Goal: Task Accomplishment & Management: Complete application form

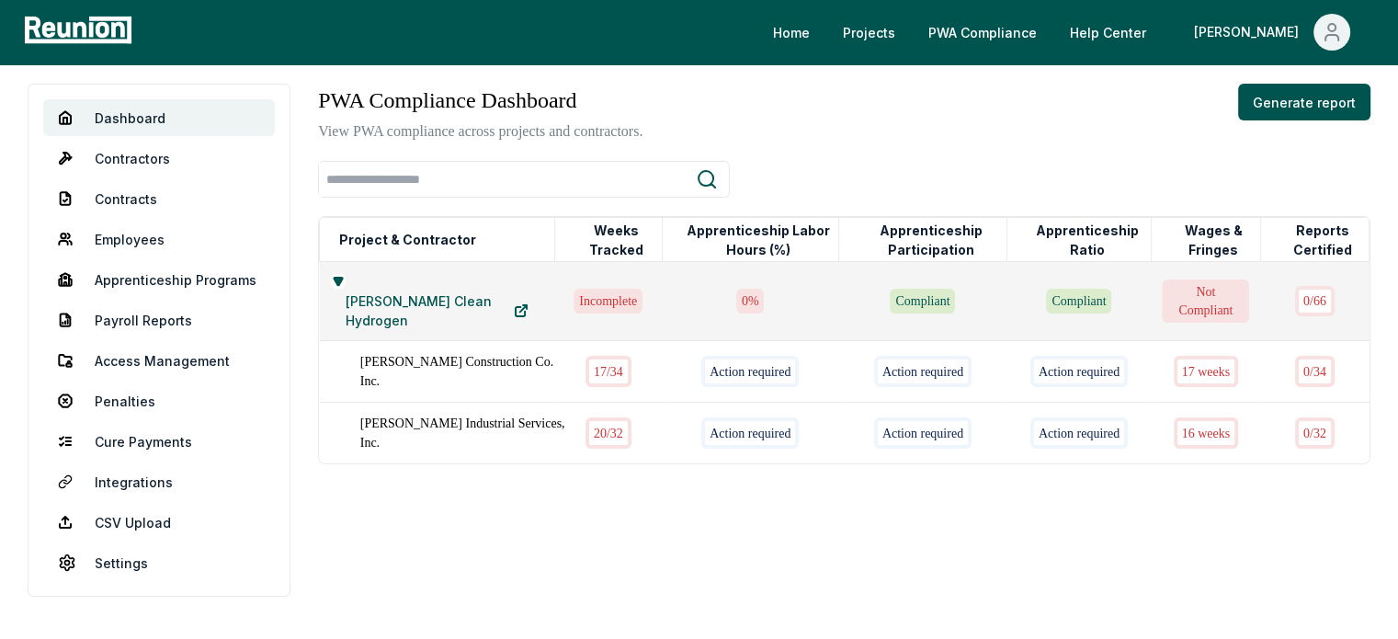
scroll to position [14, 0]
click at [116, 193] on link "Contracts" at bounding box center [159, 198] width 232 height 37
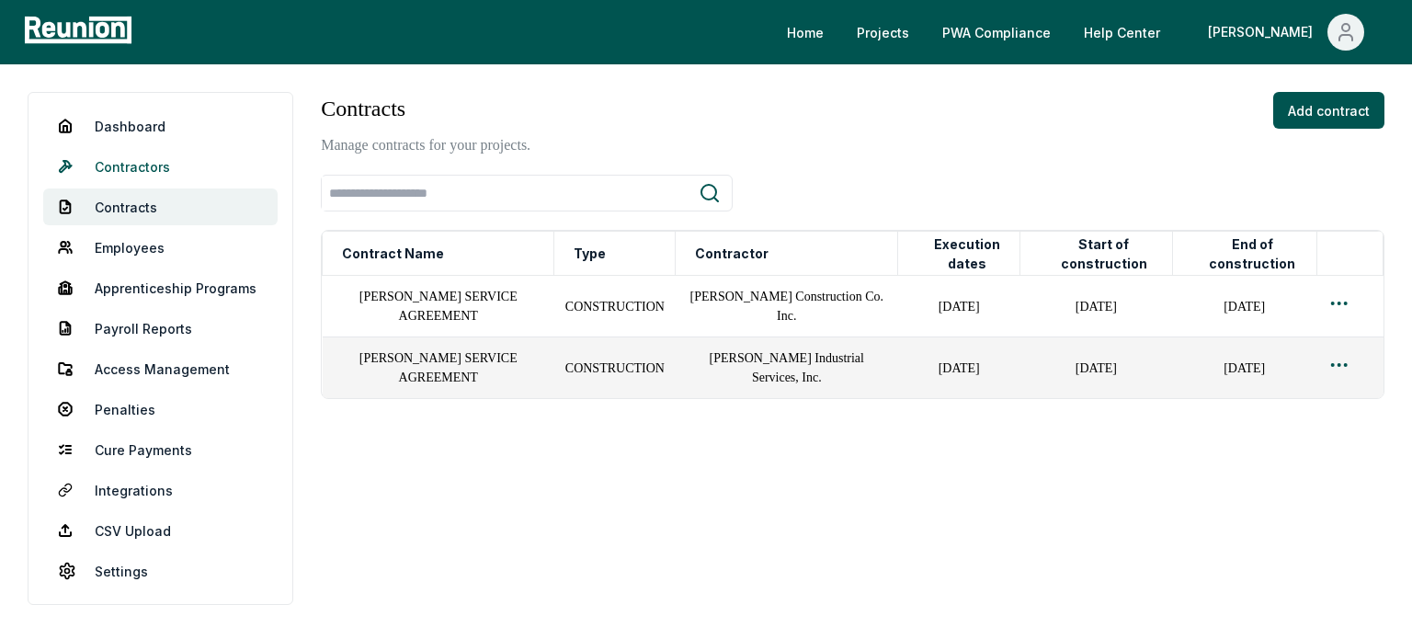
click at [128, 155] on link "Contractors" at bounding box center [160, 166] width 234 height 37
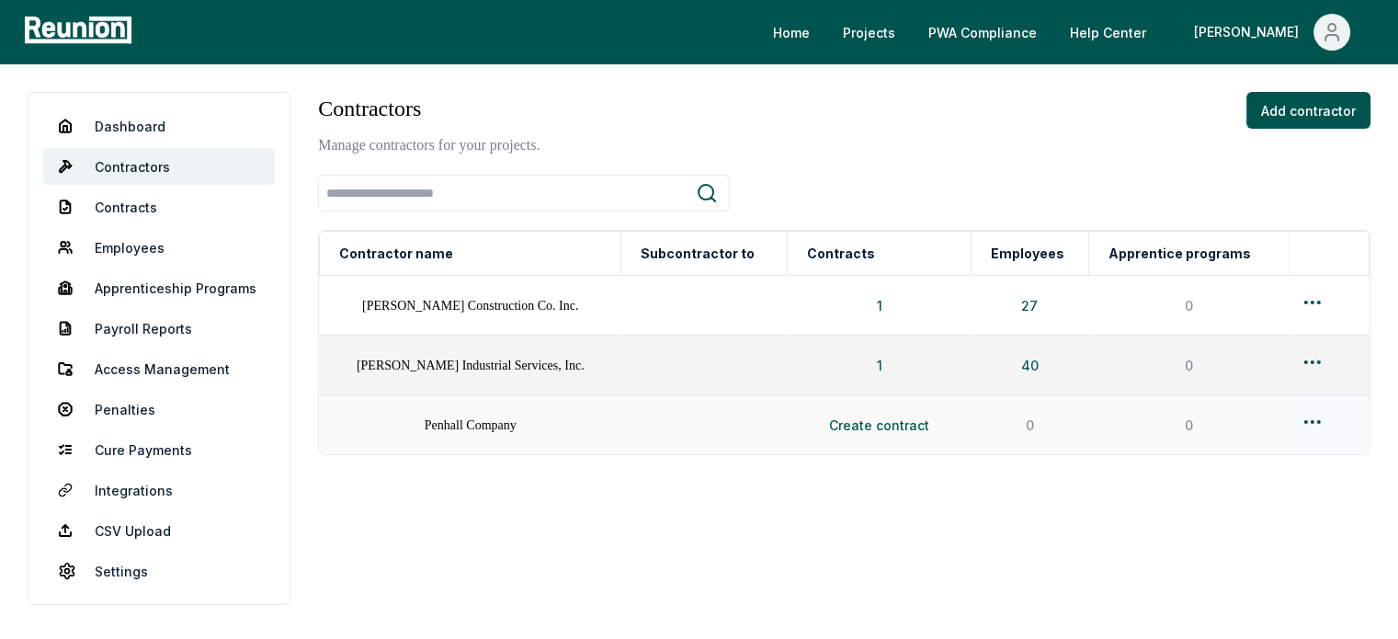
click at [1304, 418] on html "Please visit us on your desktop We're working on making our marketplace mobile-…" at bounding box center [699, 319] width 1398 height 639
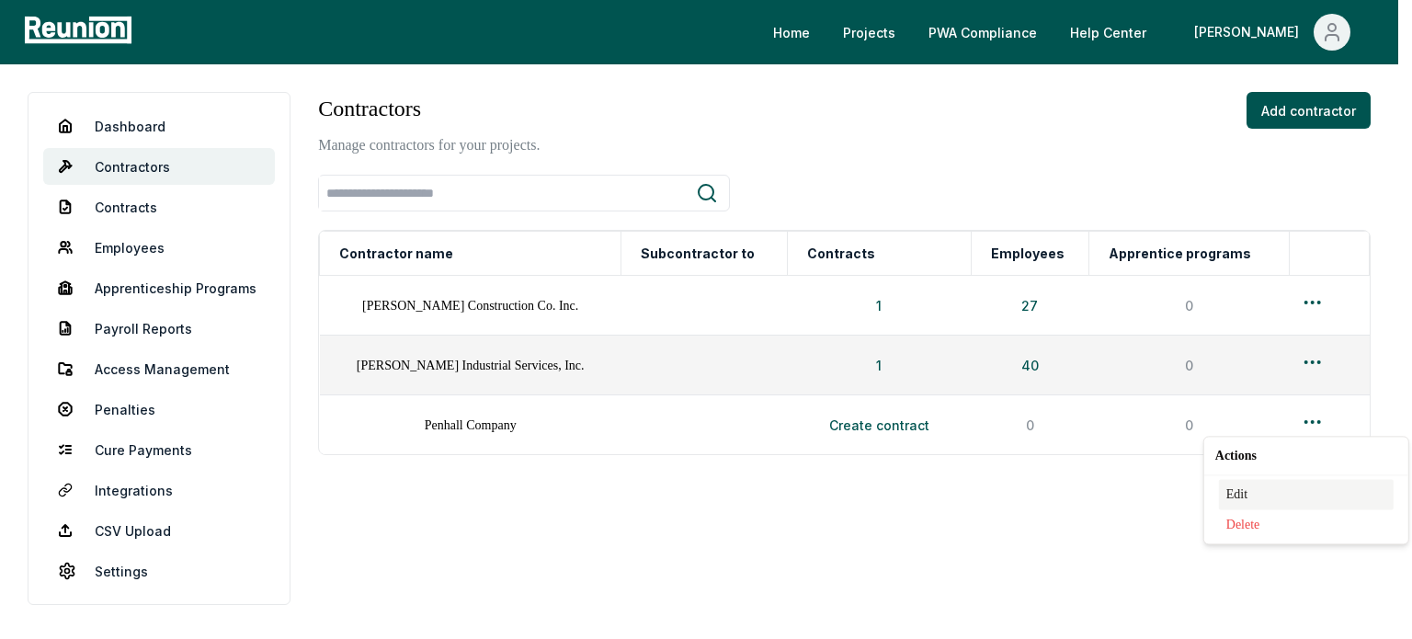
click at [1246, 492] on div "Edit" at bounding box center [1306, 494] width 175 height 30
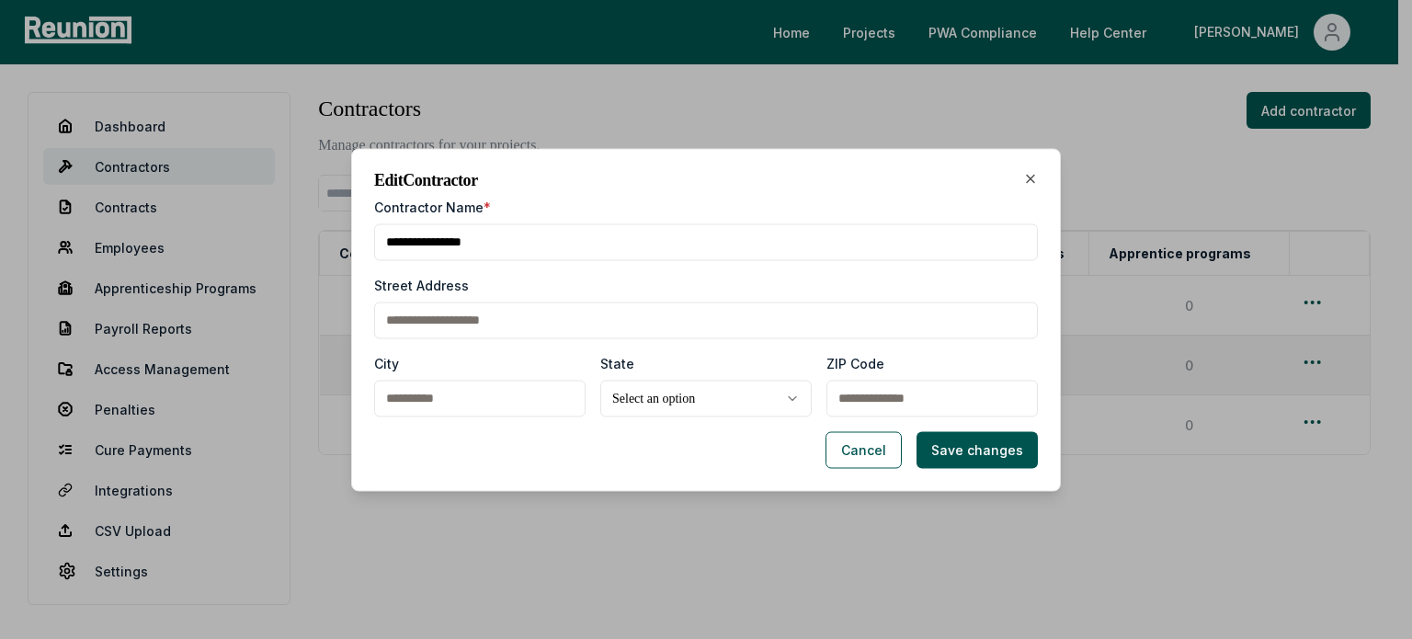
click at [500, 315] on input "Street Address" at bounding box center [706, 319] width 664 height 37
paste input "**********"
type input "**********"
click at [451, 402] on input "City" at bounding box center [479, 398] width 211 height 37
paste input "*******"
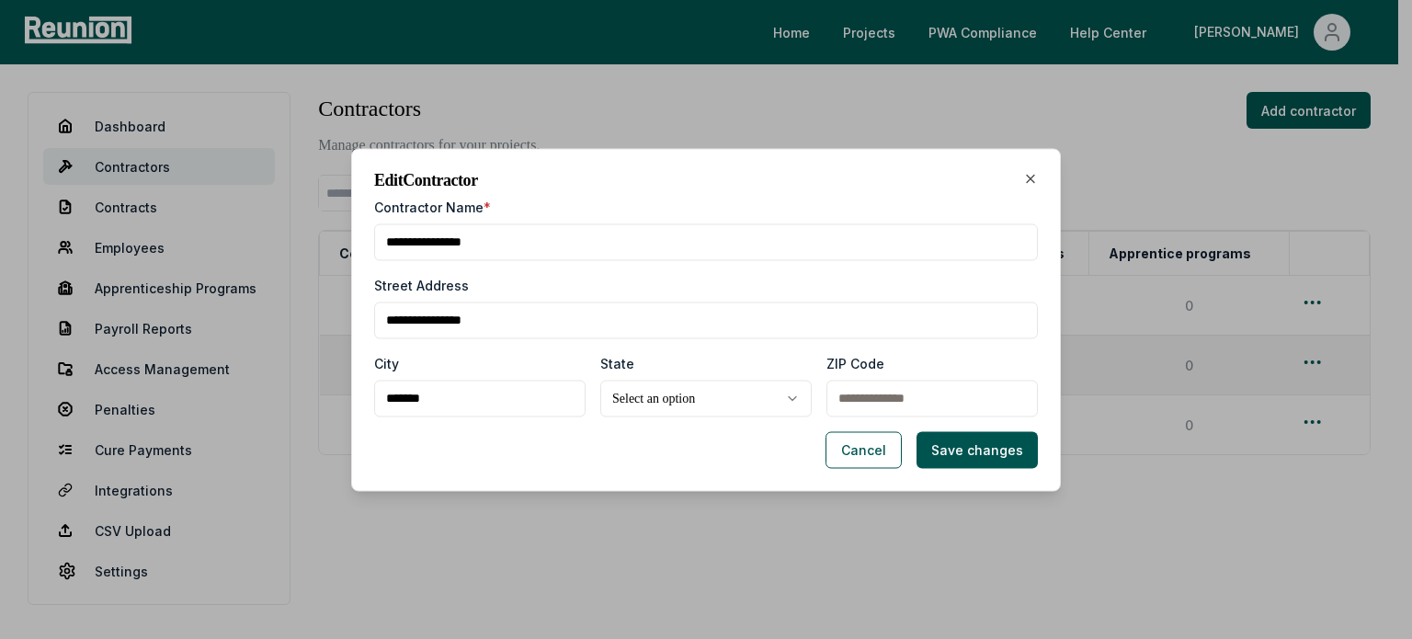
type input "*******"
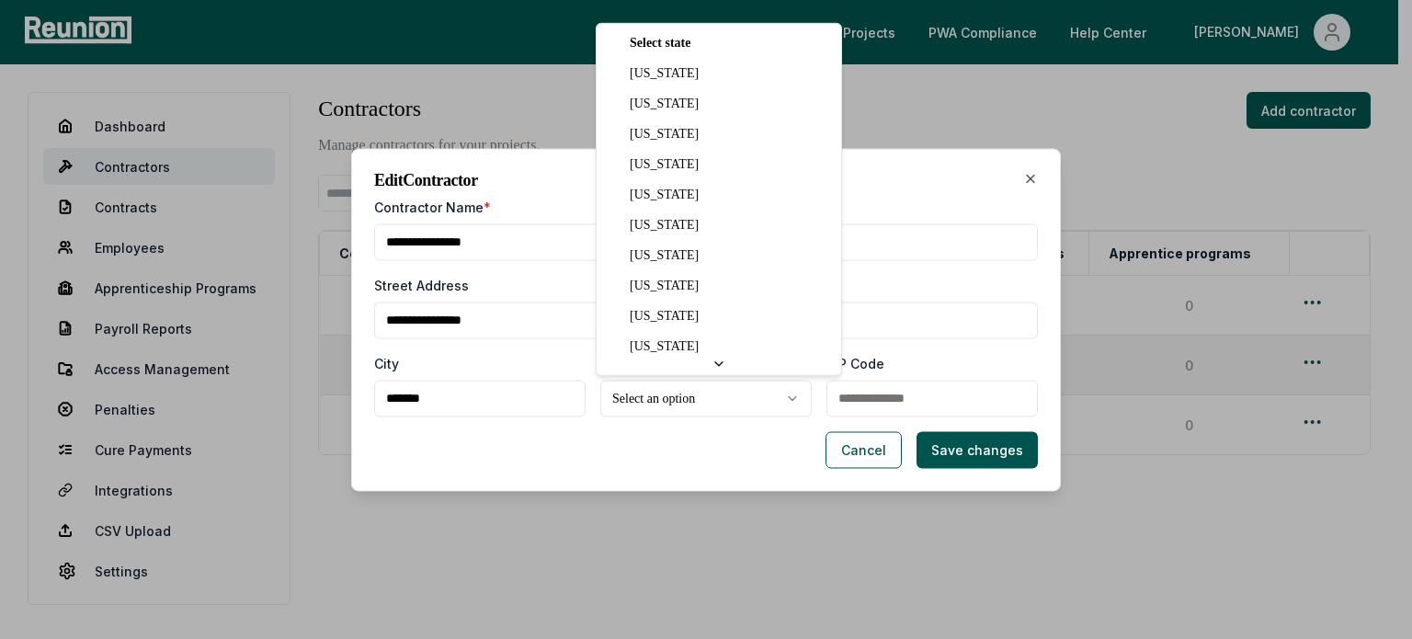
click at [621, 389] on body "**********" at bounding box center [699, 319] width 1398 height 639
select select "**"
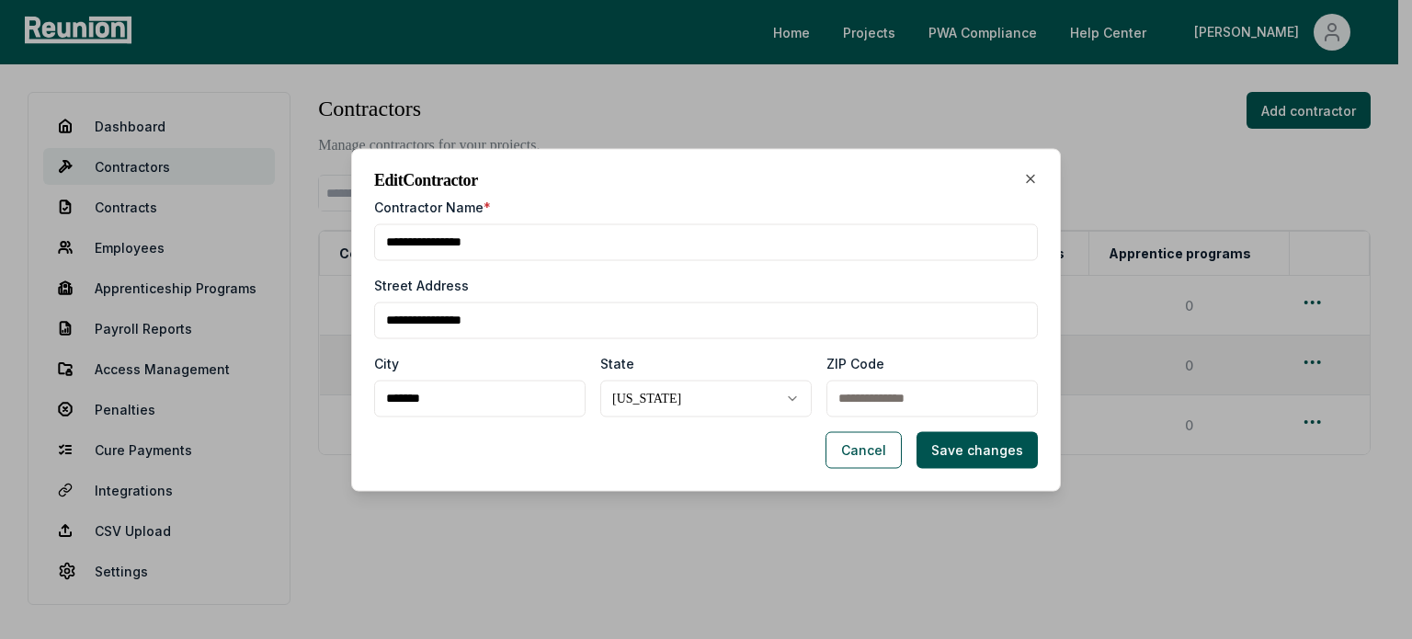
click at [862, 396] on input "ZIP Code" at bounding box center [931, 398] width 211 height 37
paste input "*****"
type input "*****"
click at [972, 449] on button "Save changes" at bounding box center [976, 449] width 121 height 37
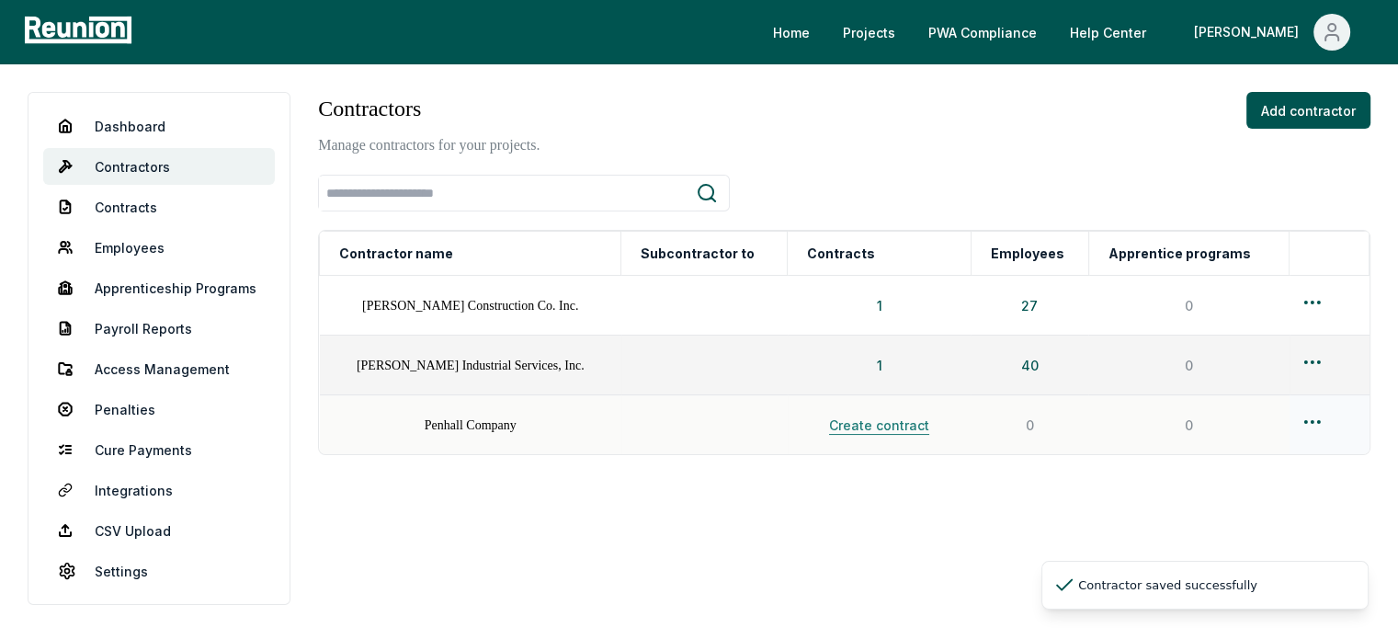
click at [888, 423] on button "Create contract" at bounding box center [879, 424] width 130 height 37
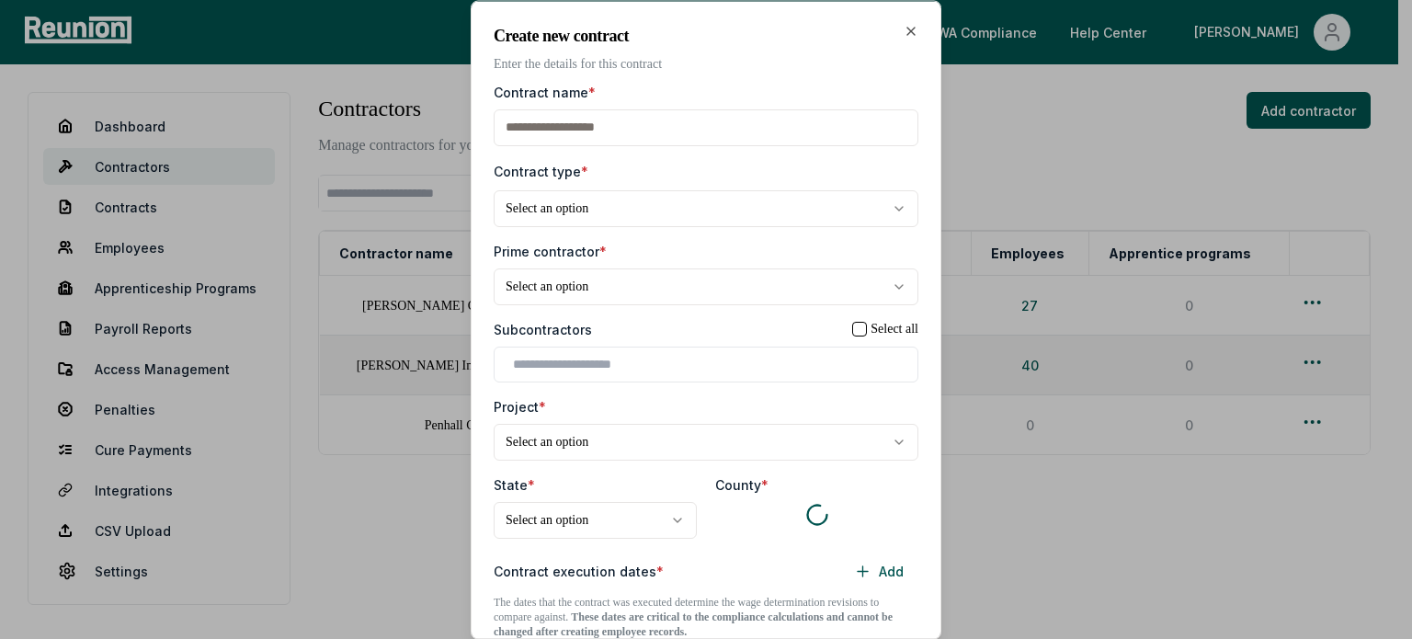
click at [688, 128] on input "Contract name *" at bounding box center [706, 126] width 425 height 37
type input "**********"
click at [672, 205] on body "**********" at bounding box center [699, 319] width 1398 height 639
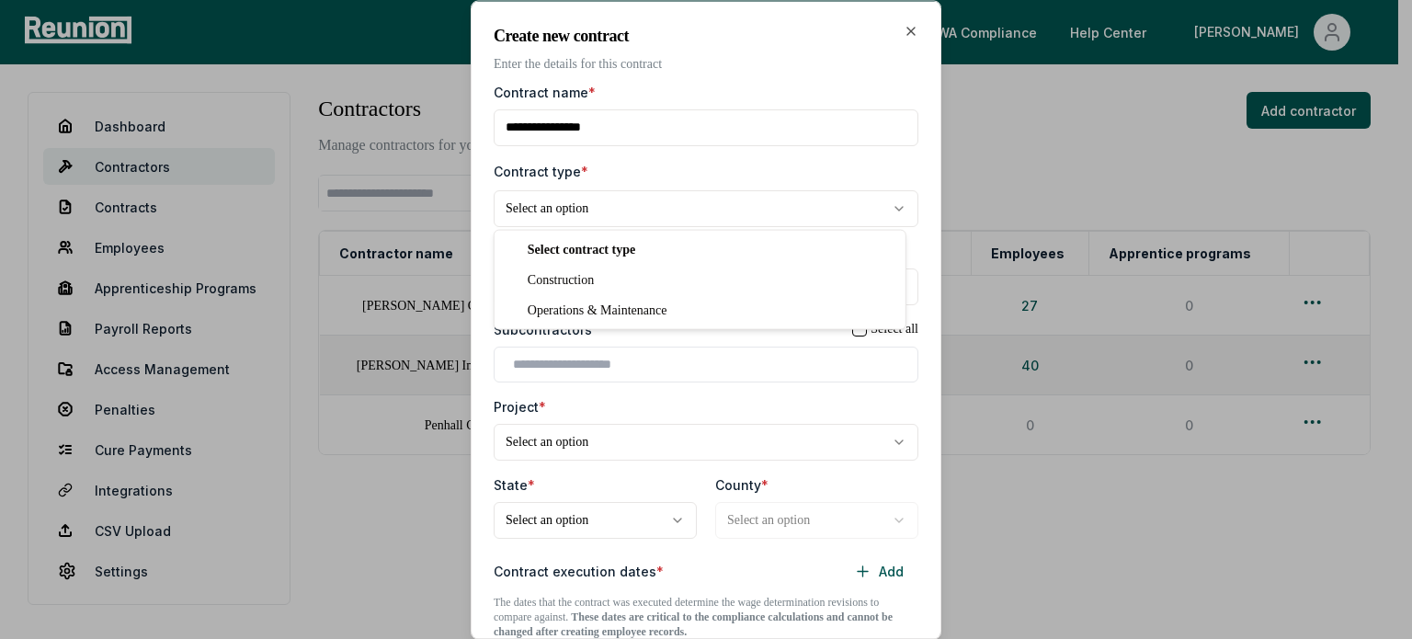
select select "**********"
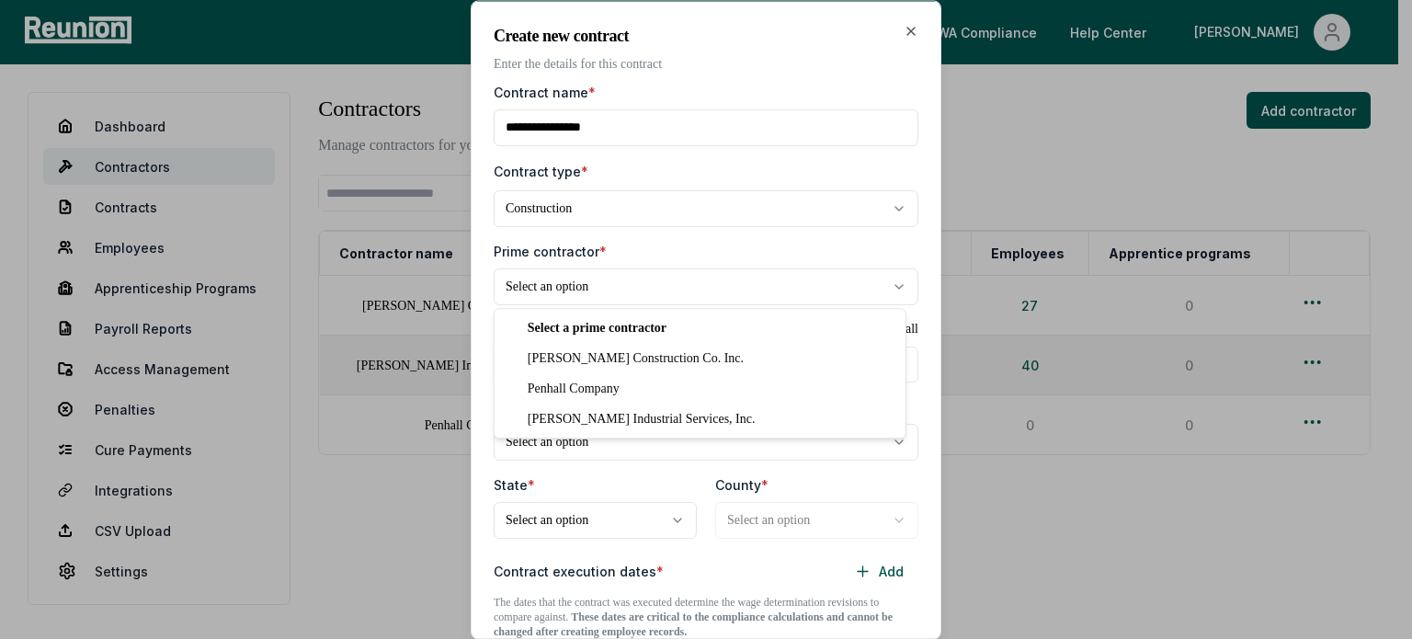
click at [661, 272] on body "**********" at bounding box center [699, 319] width 1398 height 639
select select "**********"
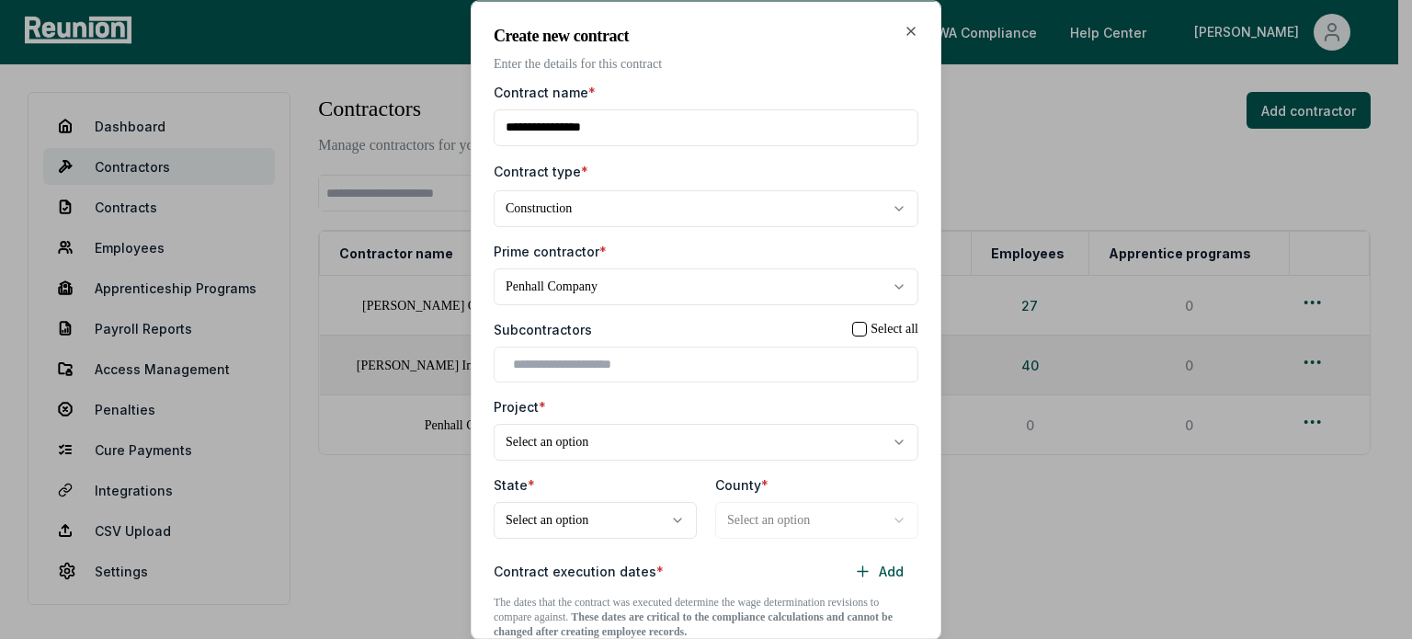
click at [589, 442] on body "**********" at bounding box center [699, 319] width 1398 height 639
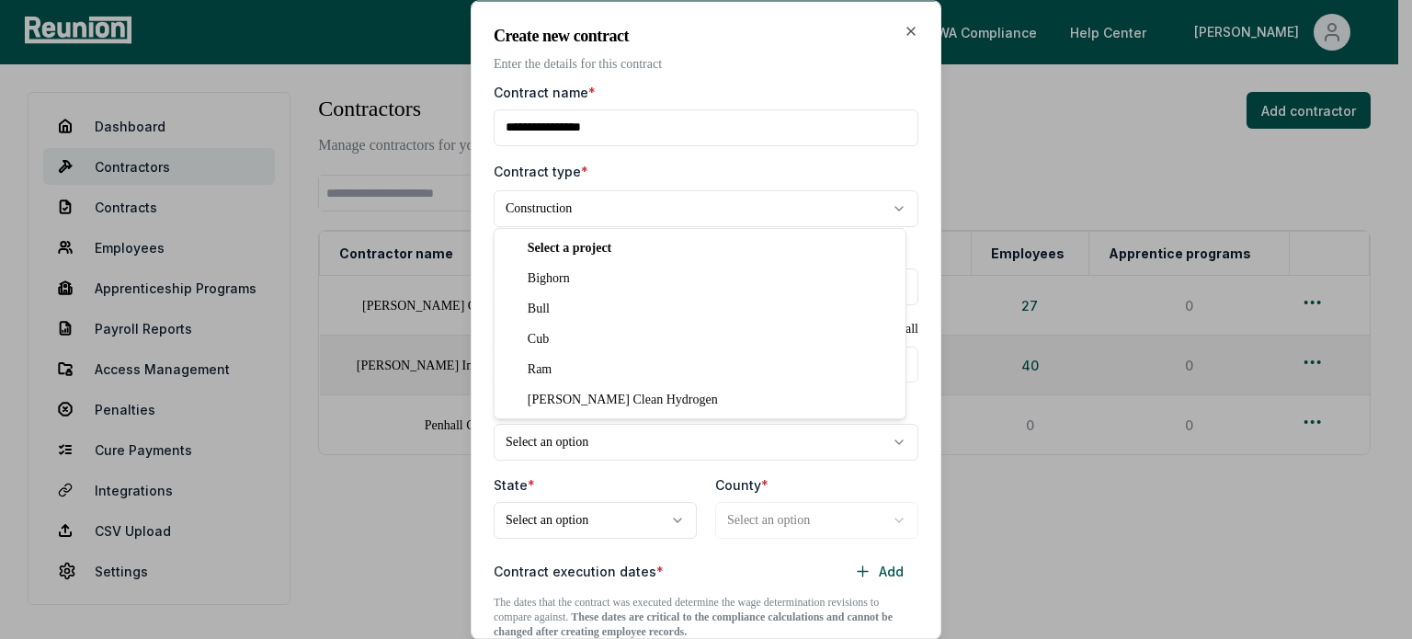
select select "**********"
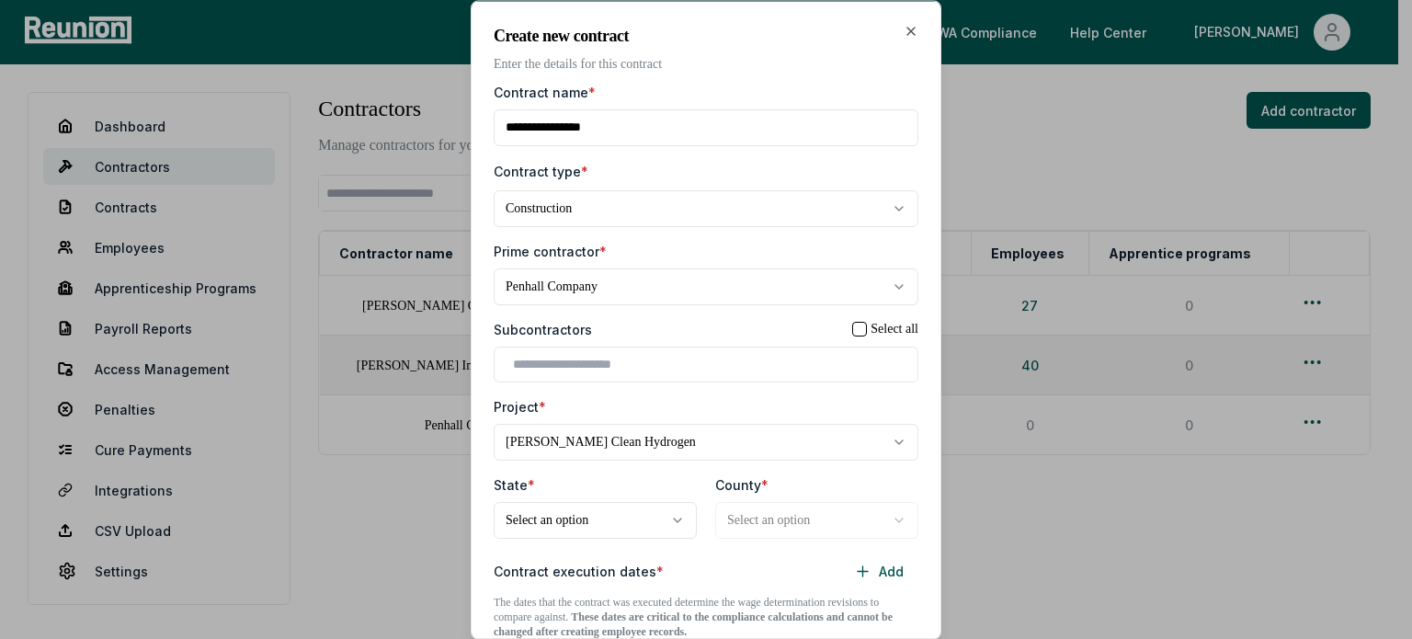
click at [546, 525] on body "**********" at bounding box center [699, 319] width 1398 height 639
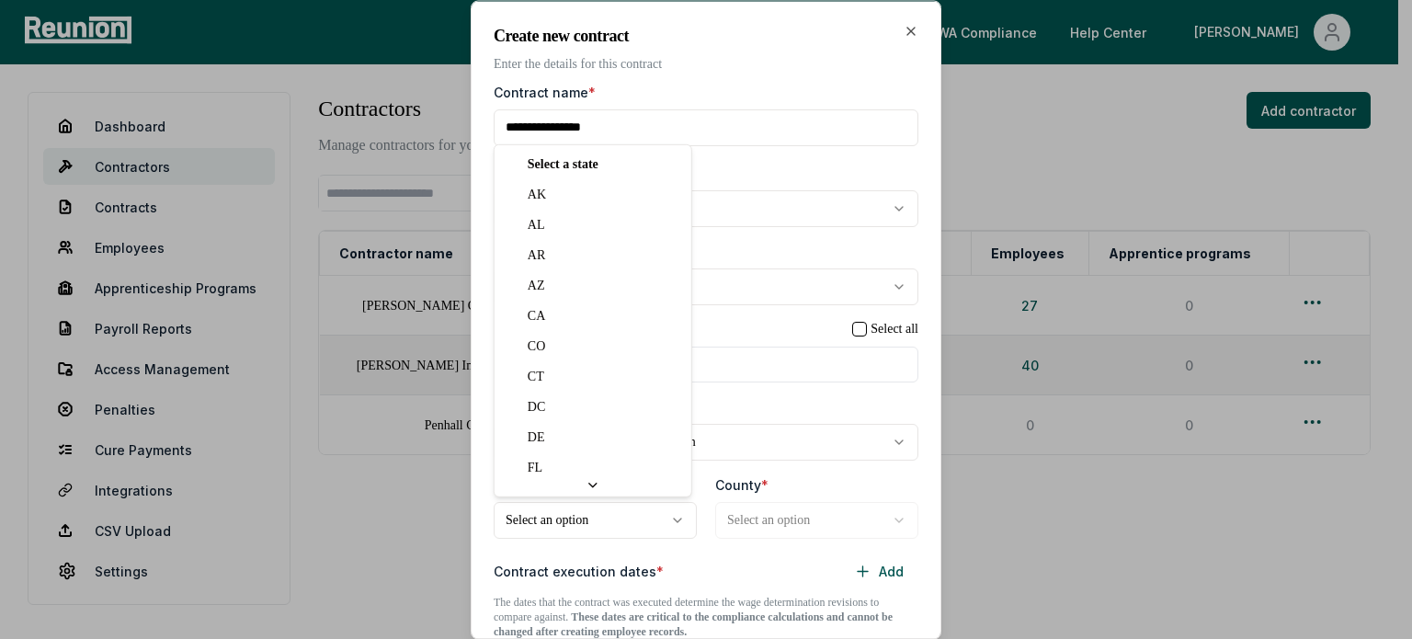
select select "**"
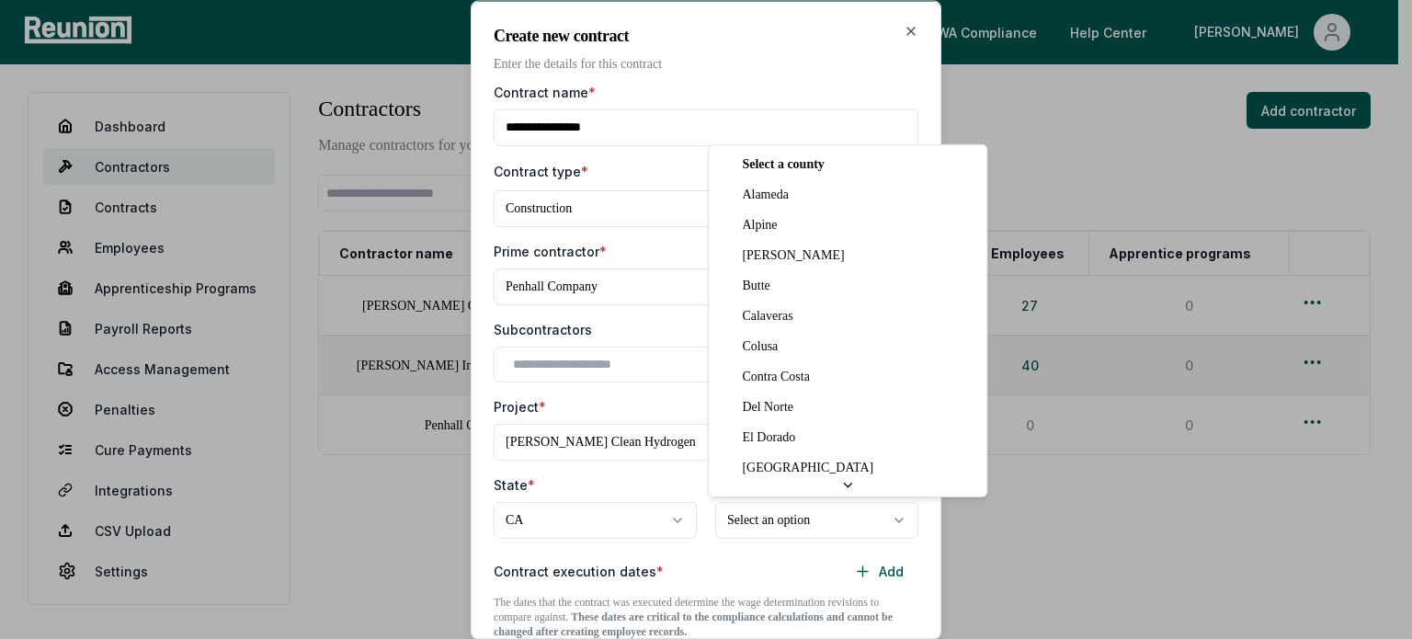
click at [750, 518] on body "**********" at bounding box center [699, 319] width 1398 height 639
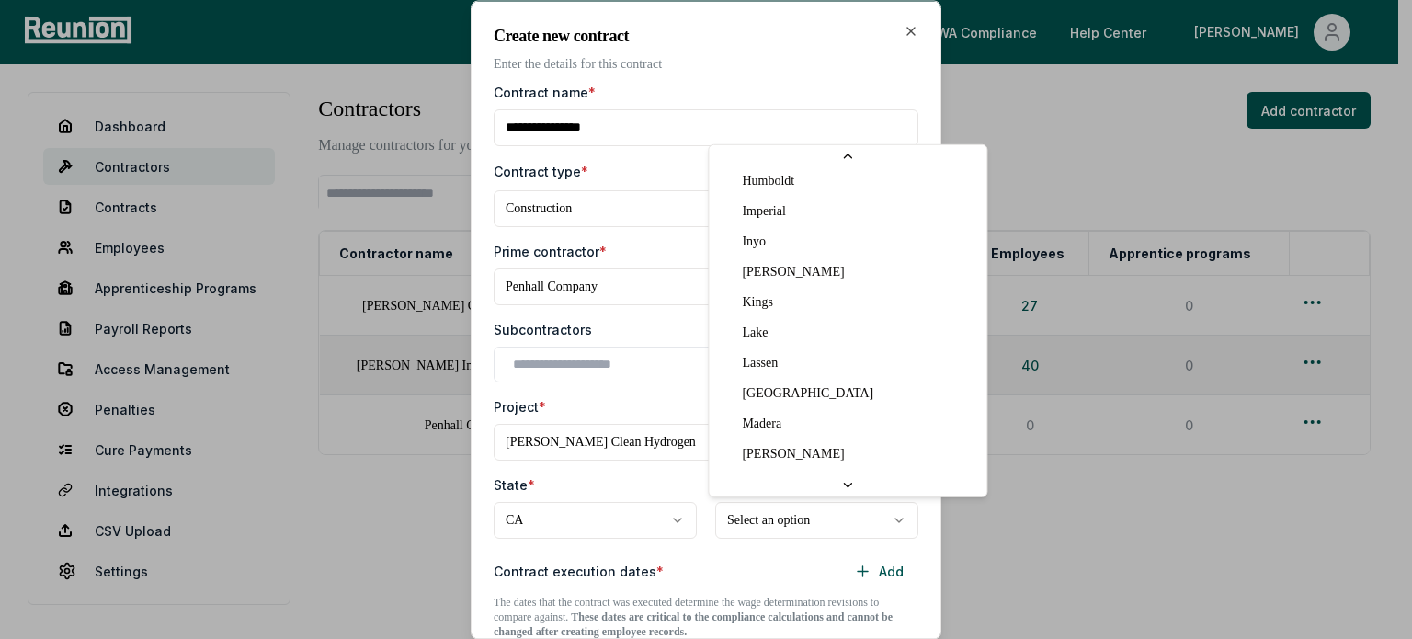
select select "**********"
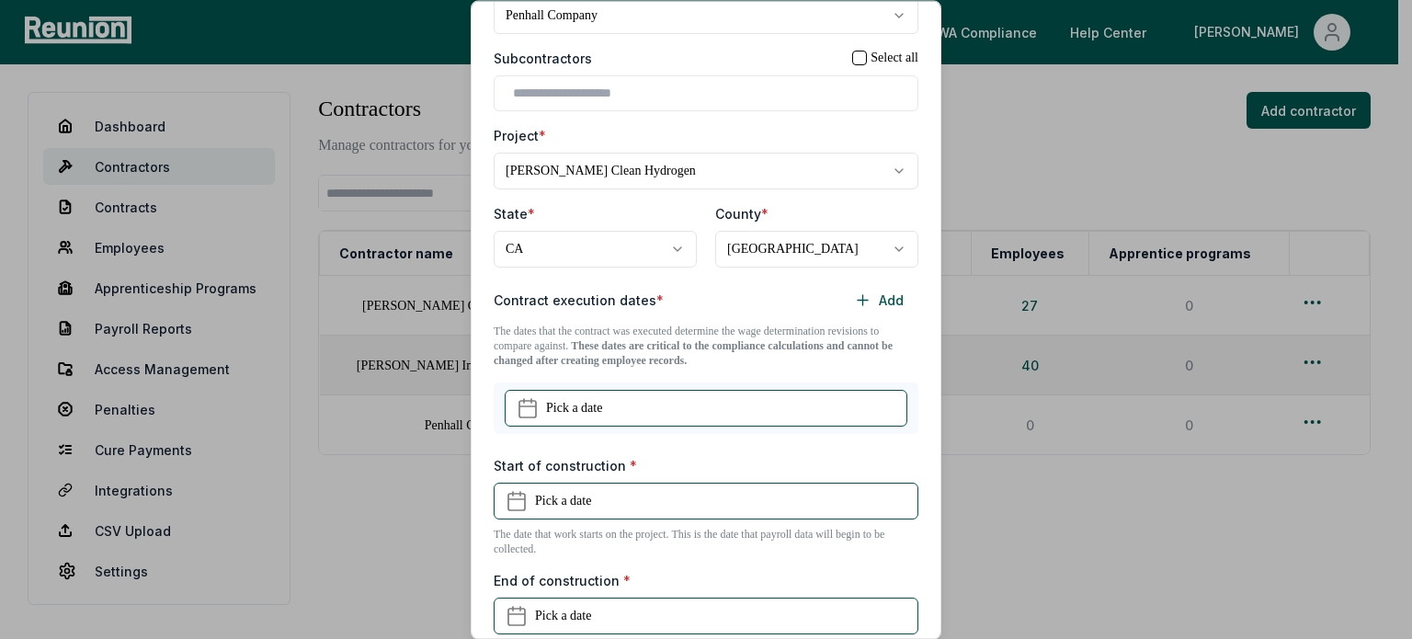
scroll to position [273, 0]
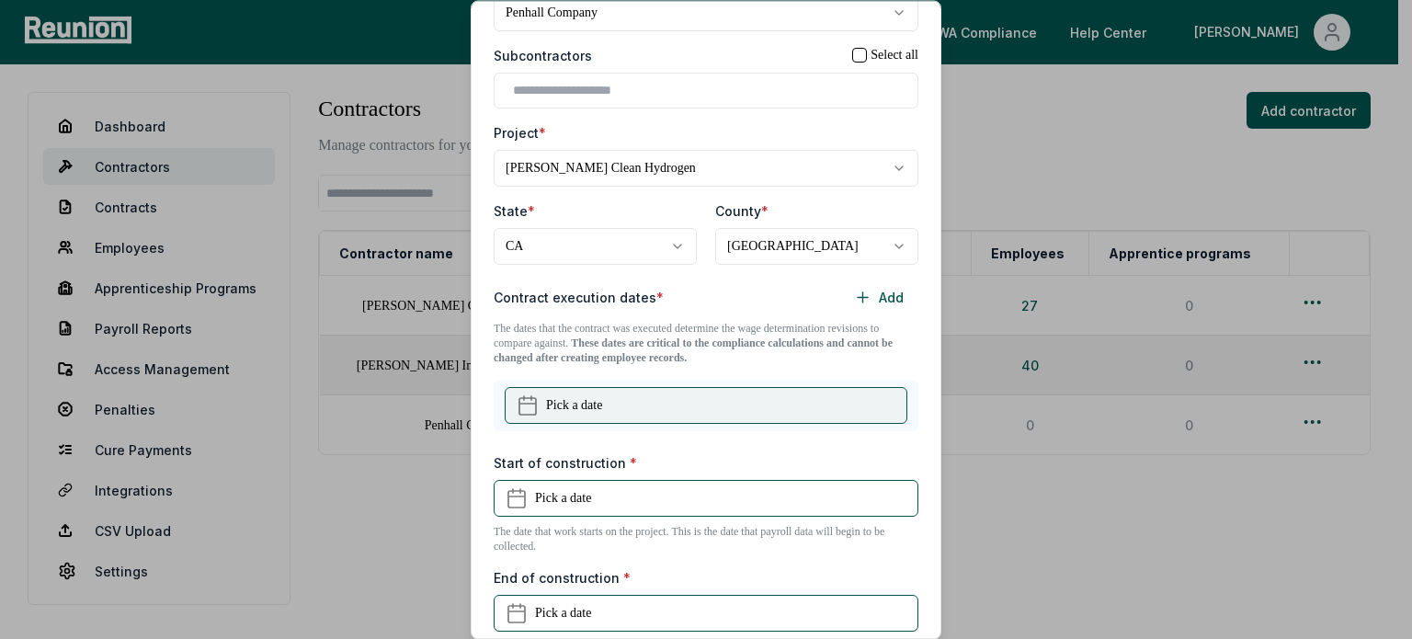
click at [742, 390] on button "Pick a date" at bounding box center [706, 405] width 403 height 37
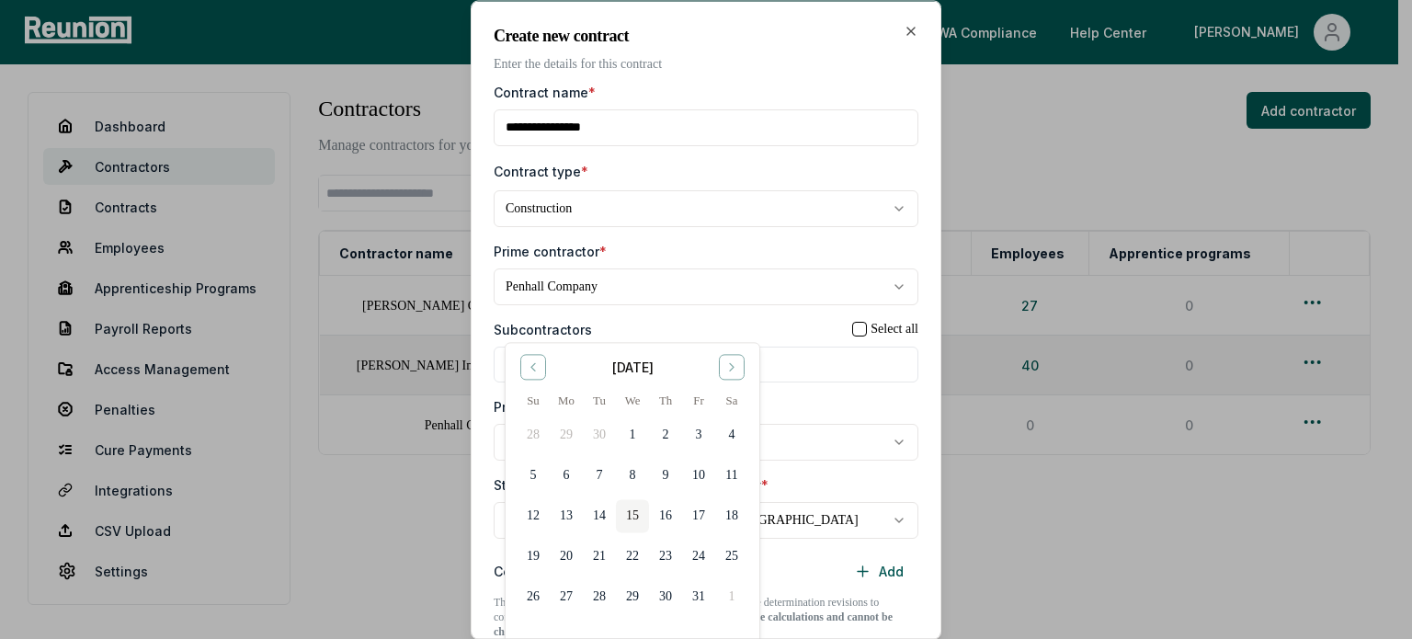
click at [847, 393] on div "**********" at bounding box center [706, 570] width 425 height 977
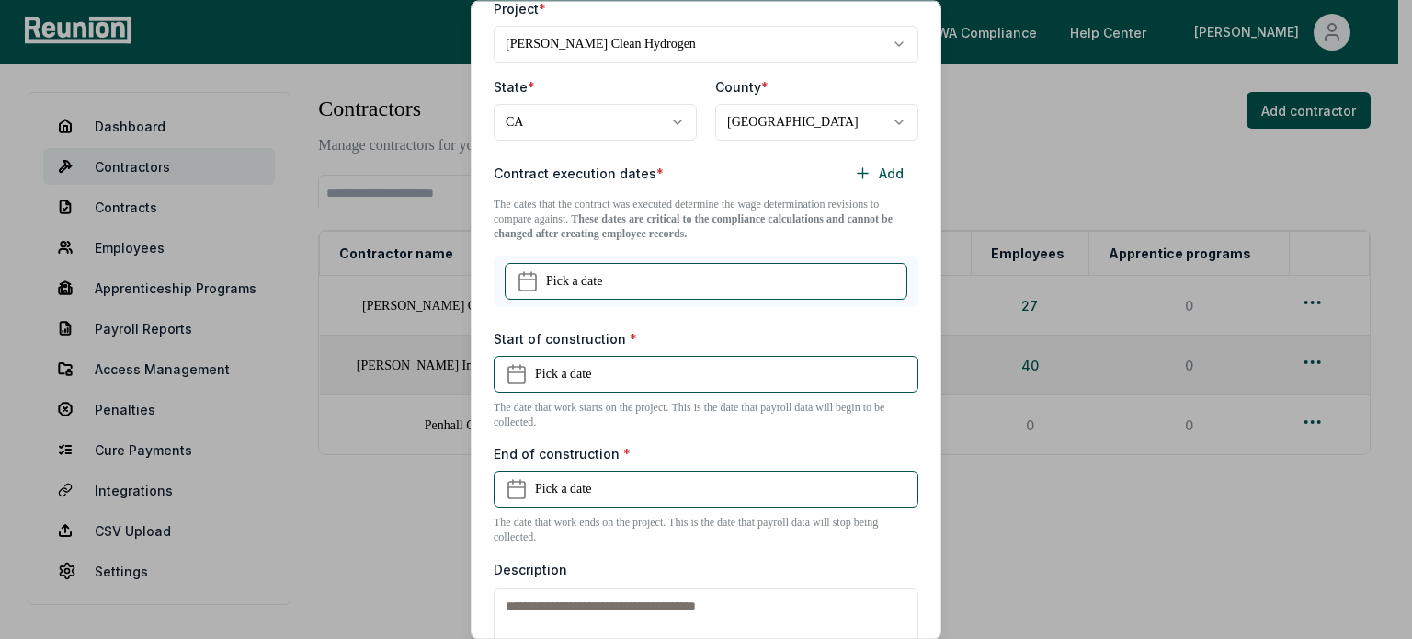
scroll to position [407, 0]
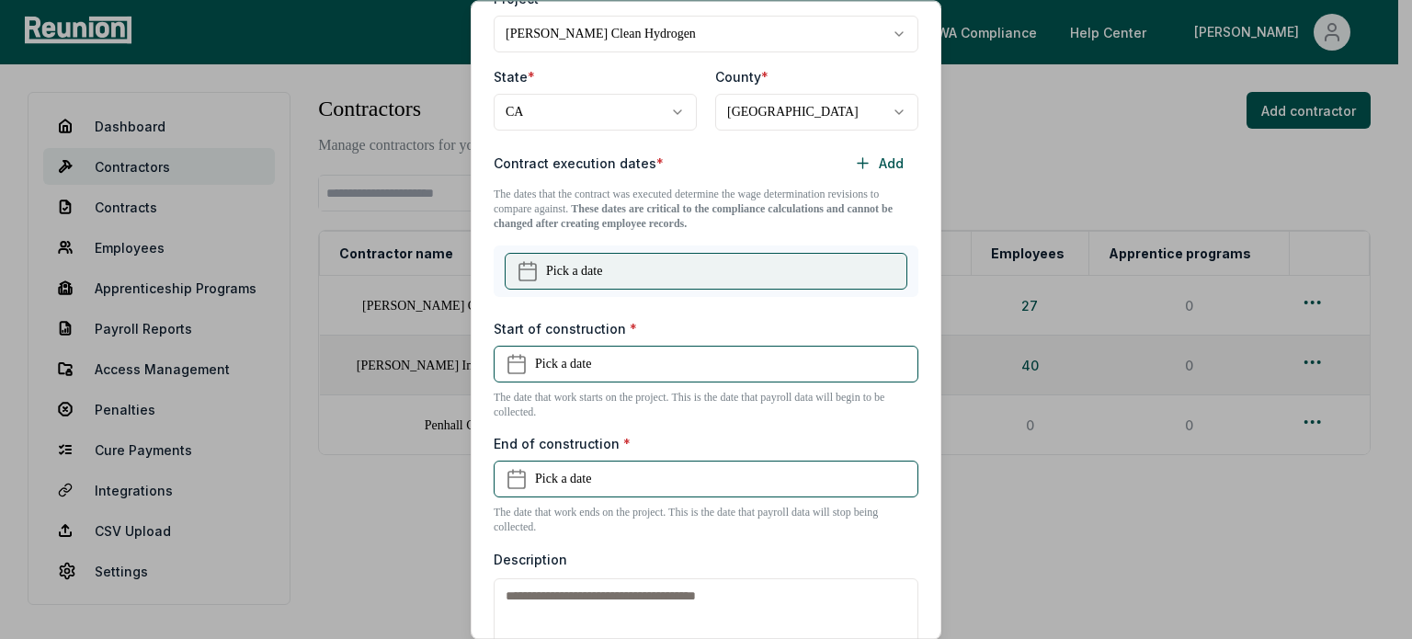
click at [671, 283] on button "Pick a date" at bounding box center [706, 271] width 403 height 37
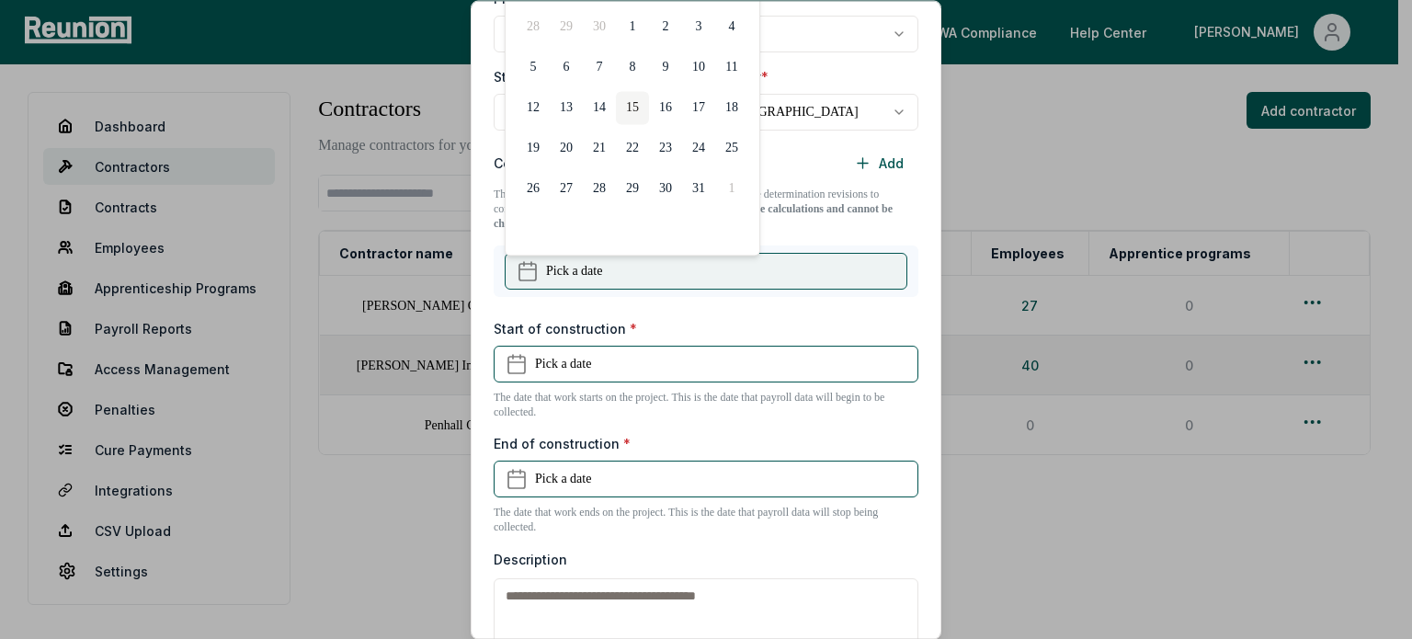
scroll to position [0, 0]
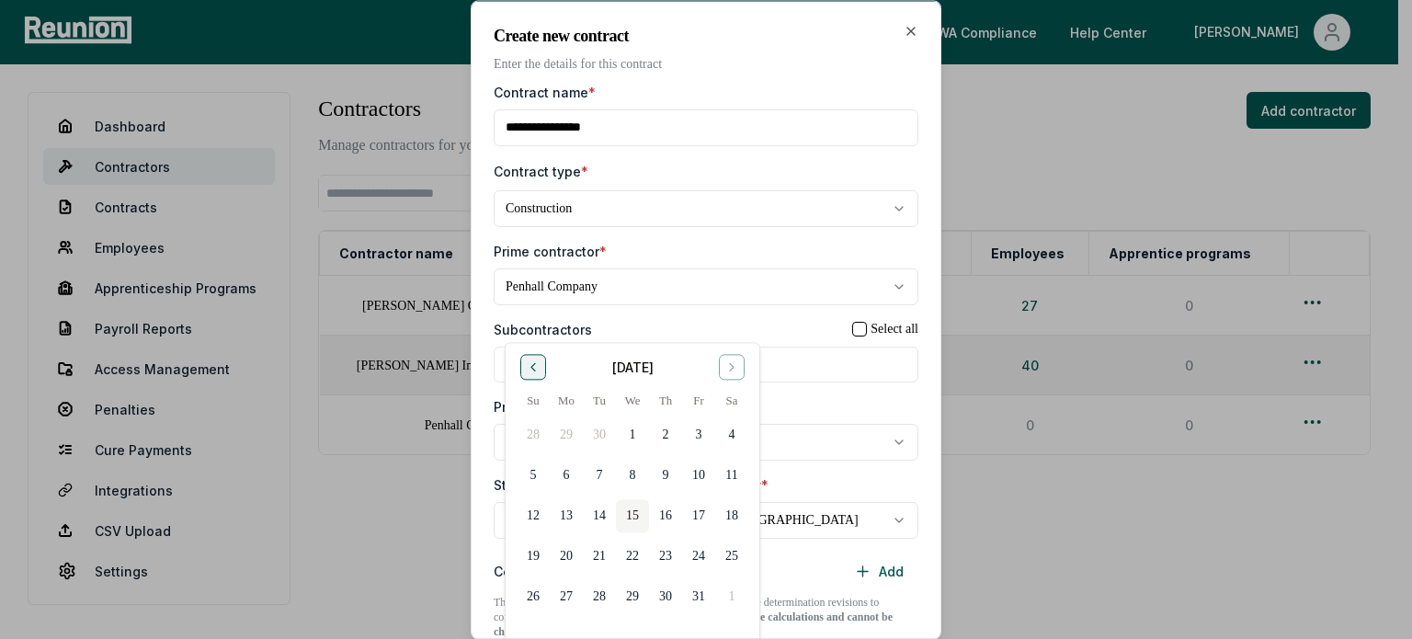
click at [522, 361] on button "Go to previous month" at bounding box center [533, 367] width 26 height 26
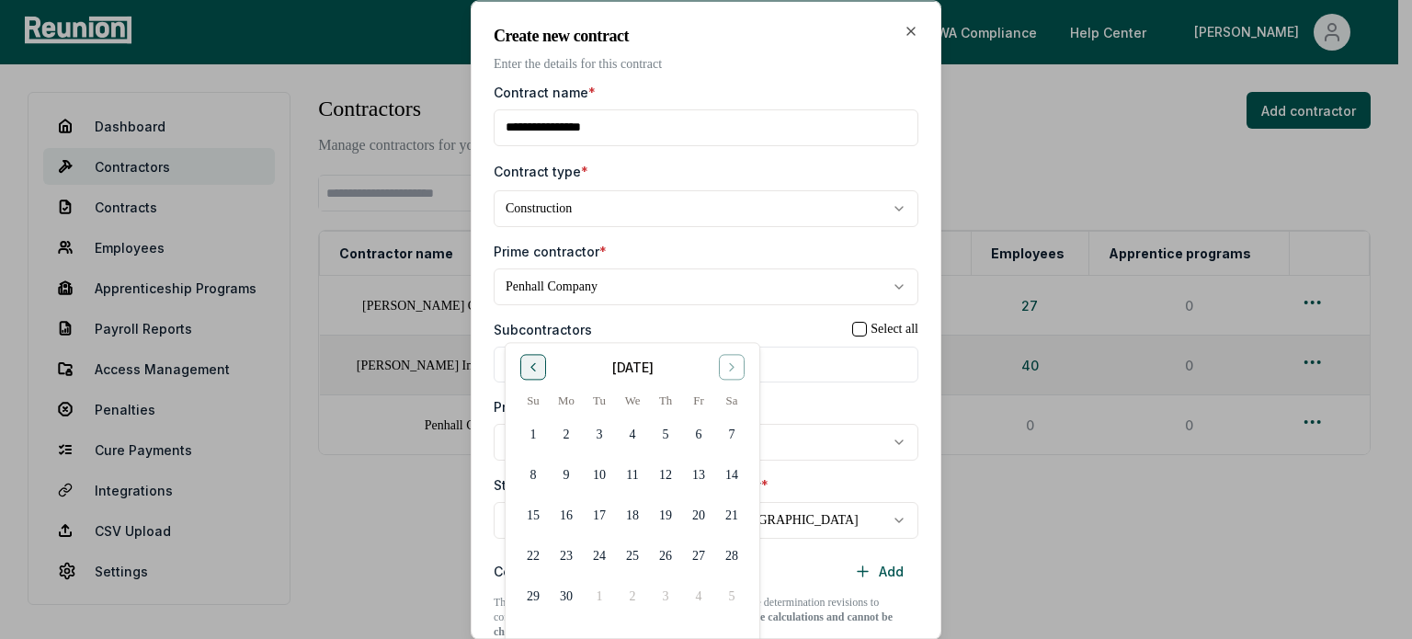
click at [522, 361] on button "Go to previous month" at bounding box center [533, 367] width 26 height 26
click at [741, 358] on button "Go to next month" at bounding box center [732, 367] width 26 height 26
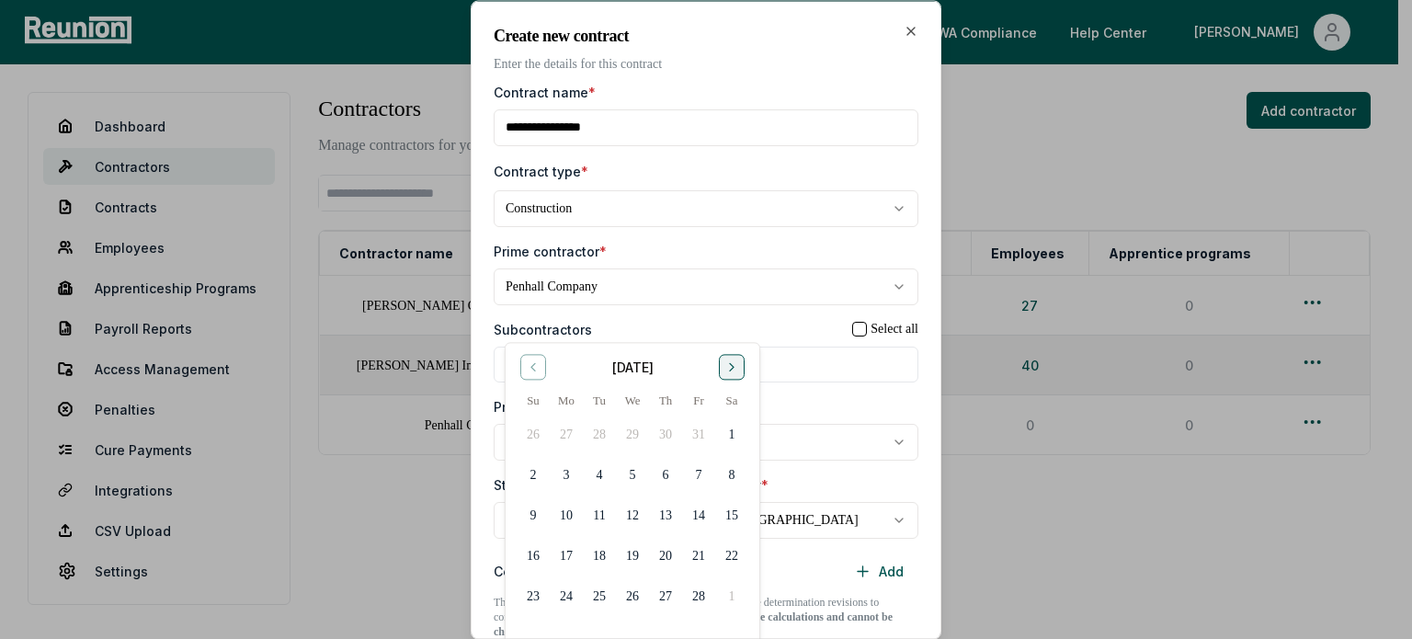
click at [741, 358] on button "Go to next month" at bounding box center [732, 367] width 26 height 26
click at [692, 479] on button "7" at bounding box center [698, 475] width 33 height 33
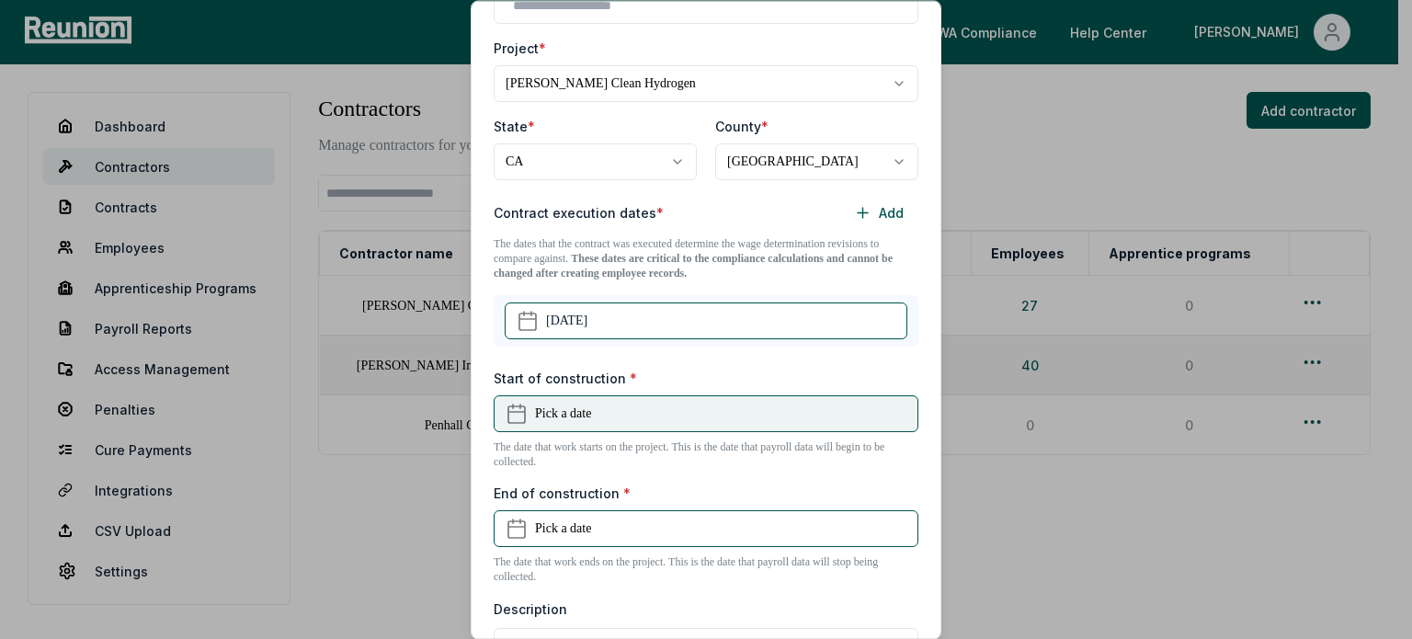
click at [702, 407] on button "Pick a date" at bounding box center [706, 413] width 425 height 37
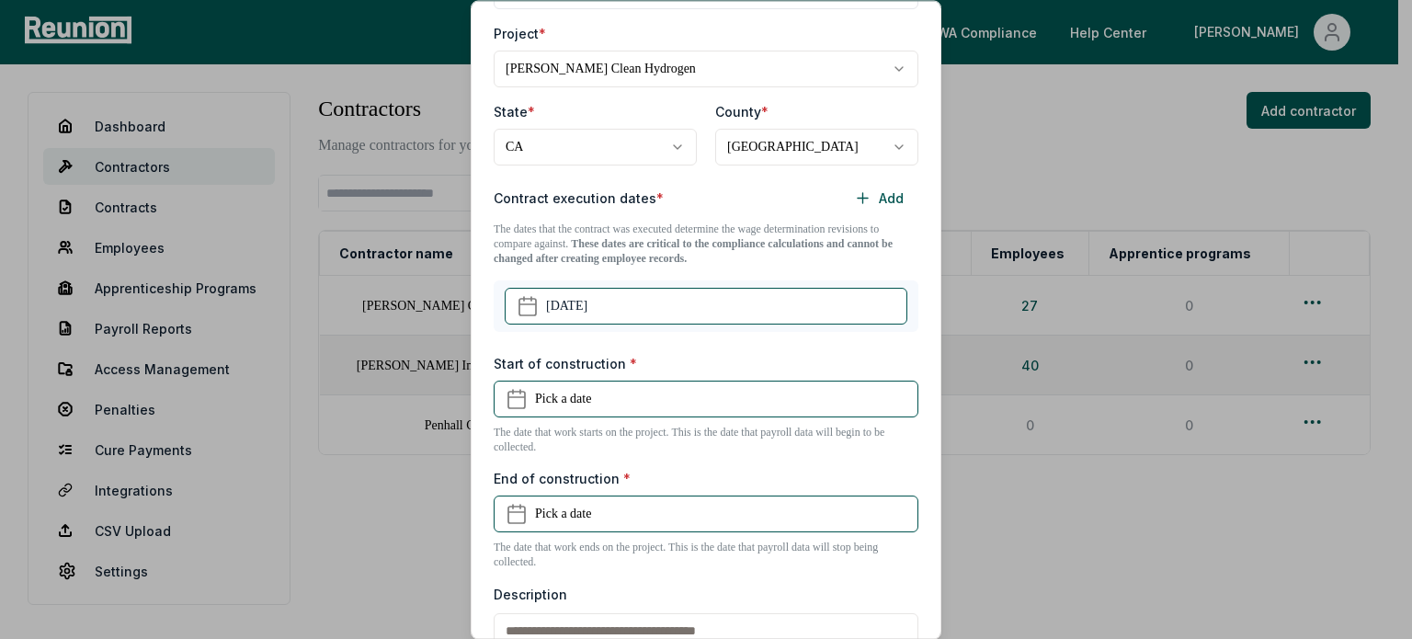
scroll to position [377, 0]
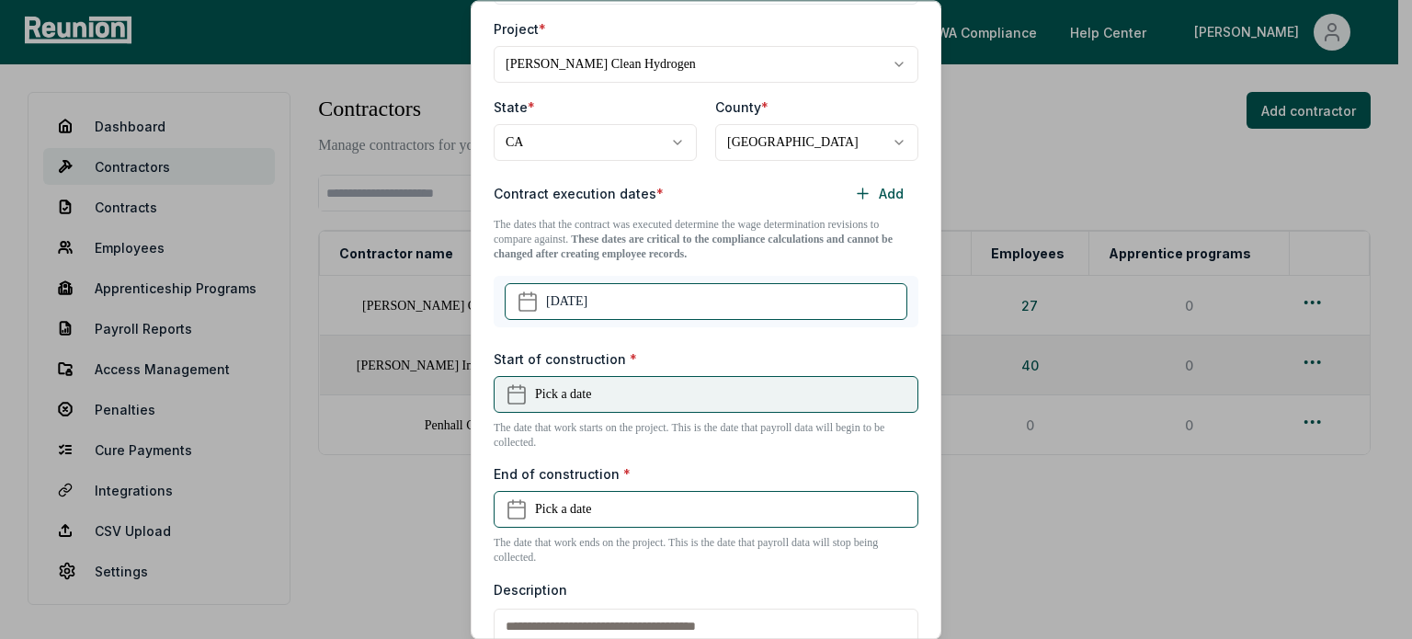
click at [661, 394] on button "Pick a date" at bounding box center [706, 394] width 425 height 37
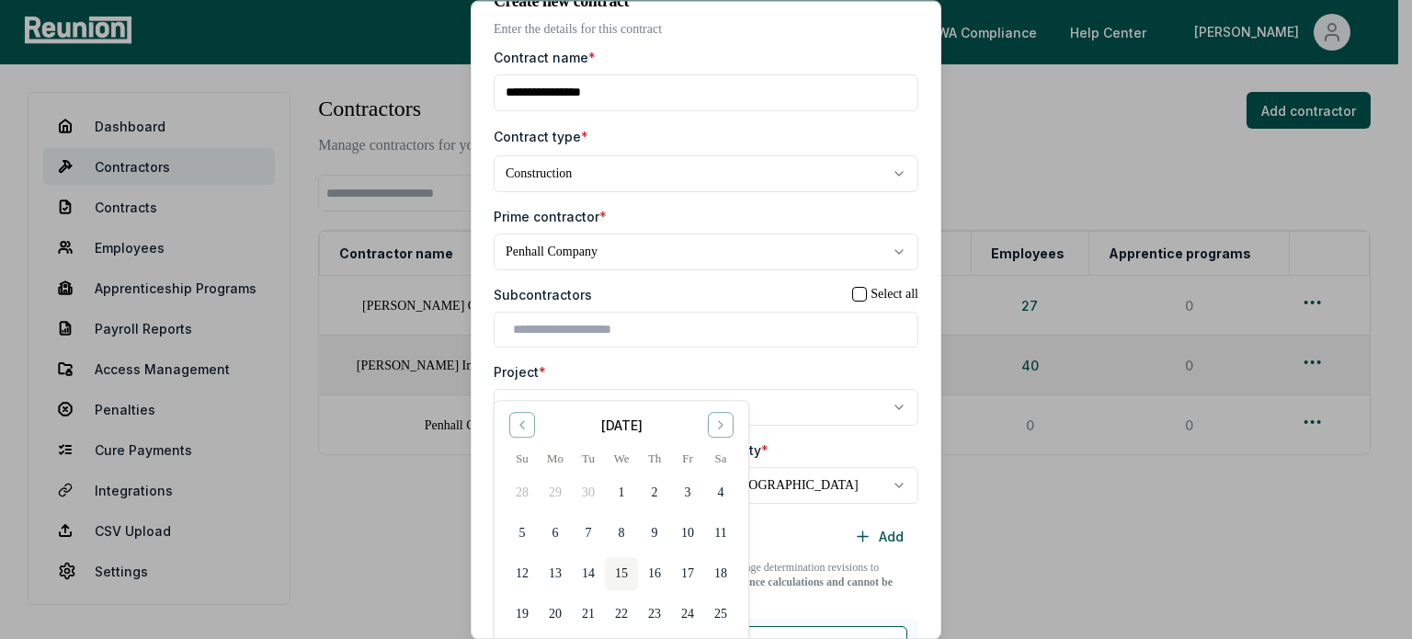
scroll to position [92, 0]
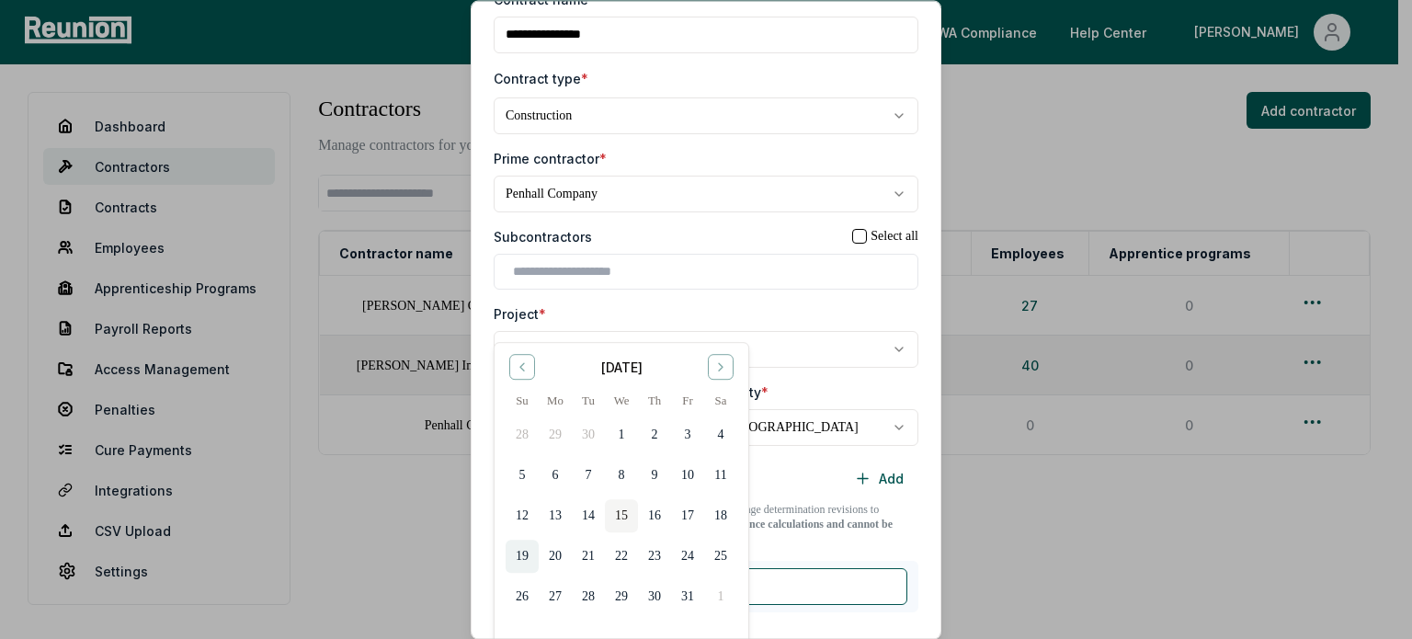
click at [511, 557] on button "19" at bounding box center [522, 556] width 33 height 33
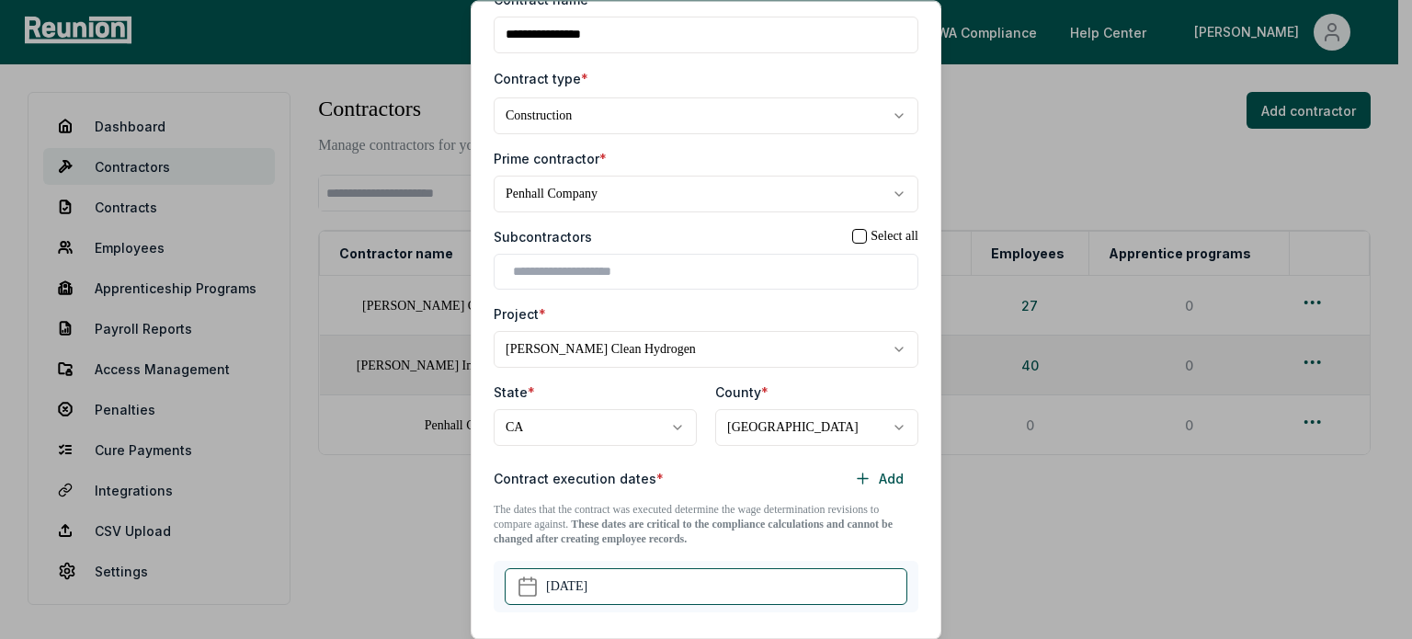
scroll to position [451, 0]
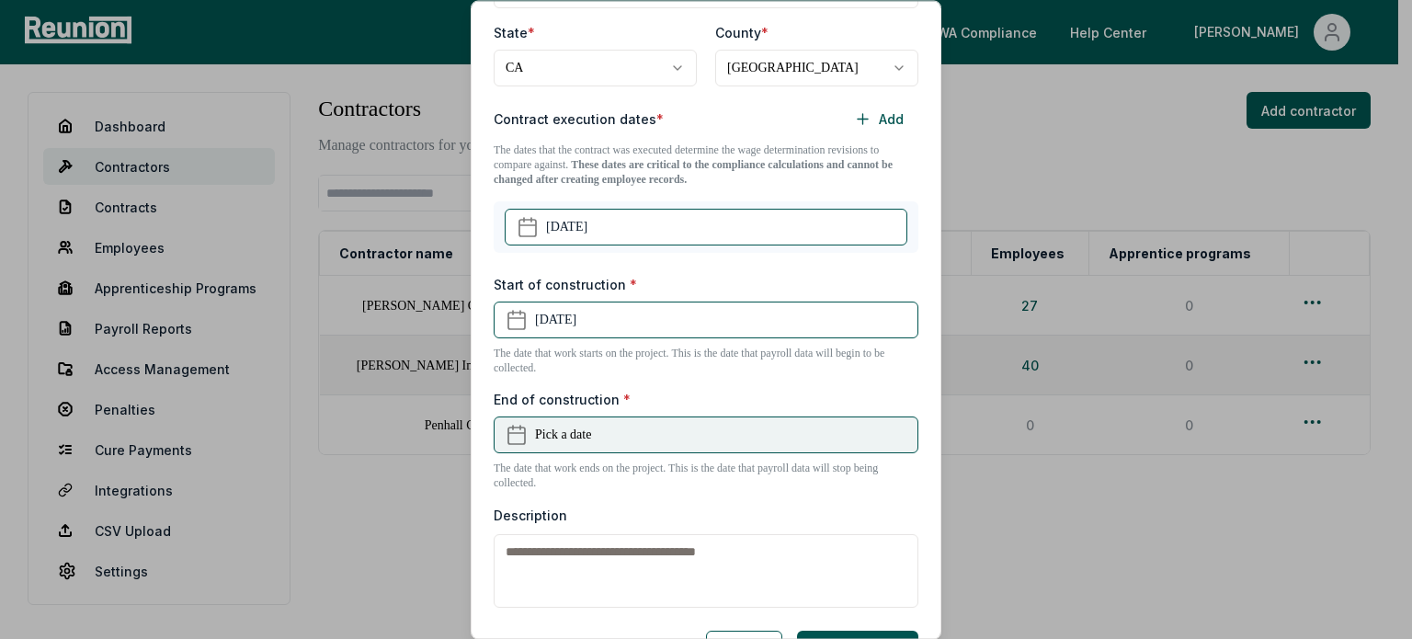
click at [586, 433] on span "Pick a date" at bounding box center [563, 435] width 56 height 19
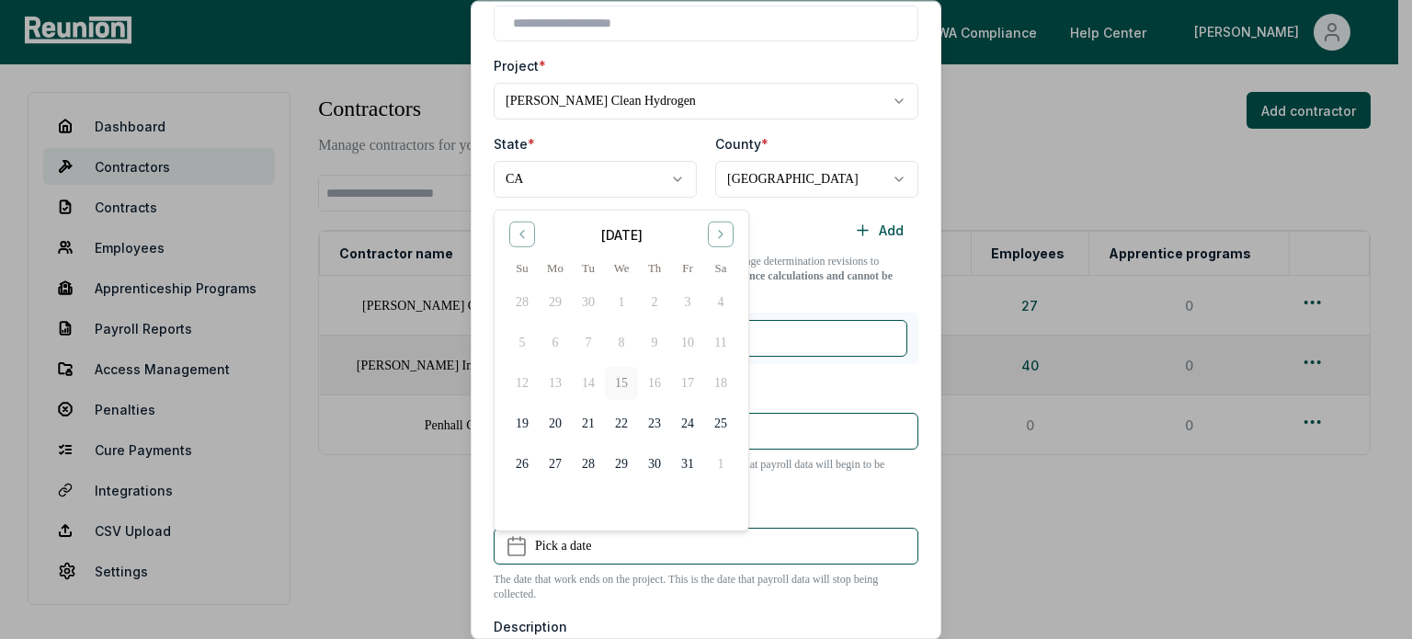
scroll to position [368, 0]
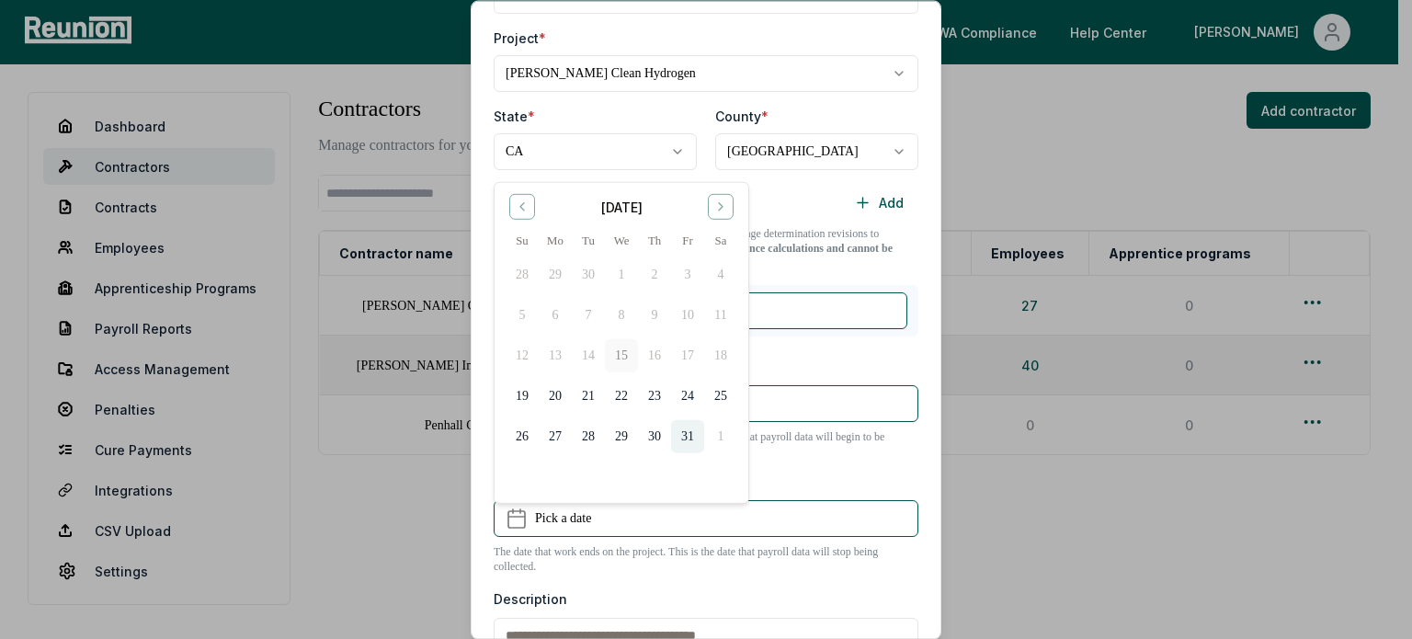
click at [682, 438] on button "31" at bounding box center [687, 436] width 33 height 33
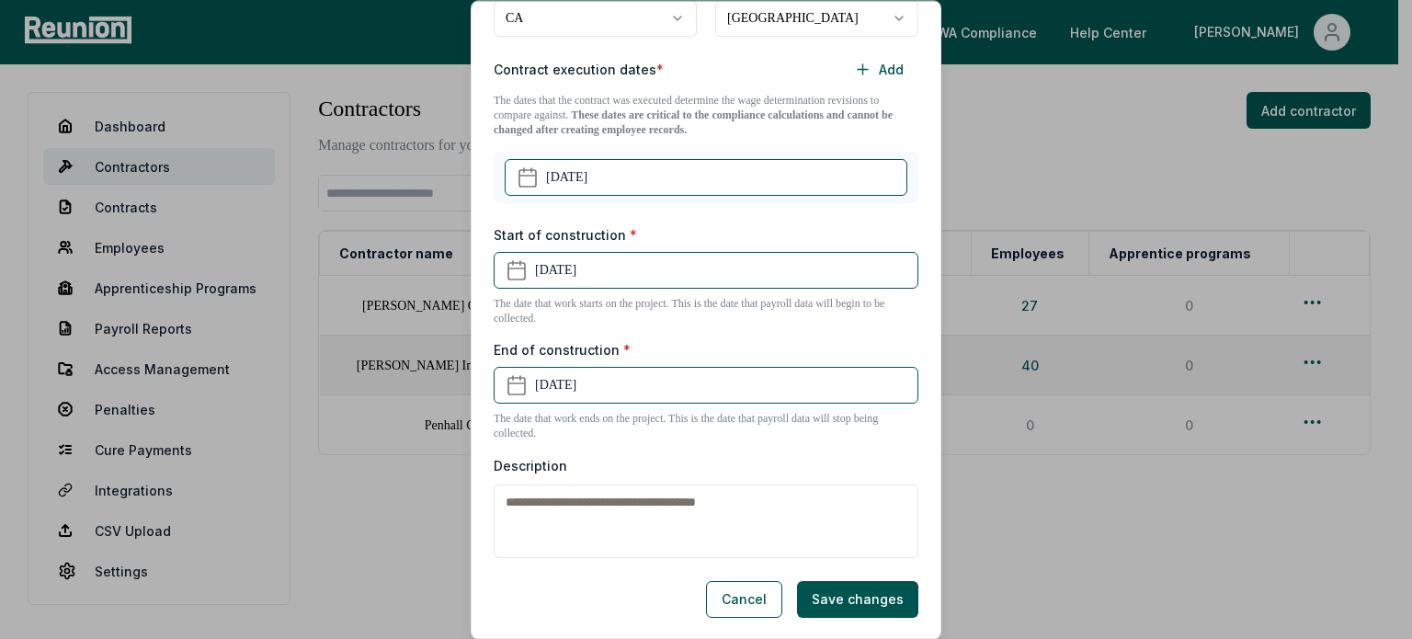
click at [609, 510] on textarea "Description" at bounding box center [706, 521] width 425 height 74
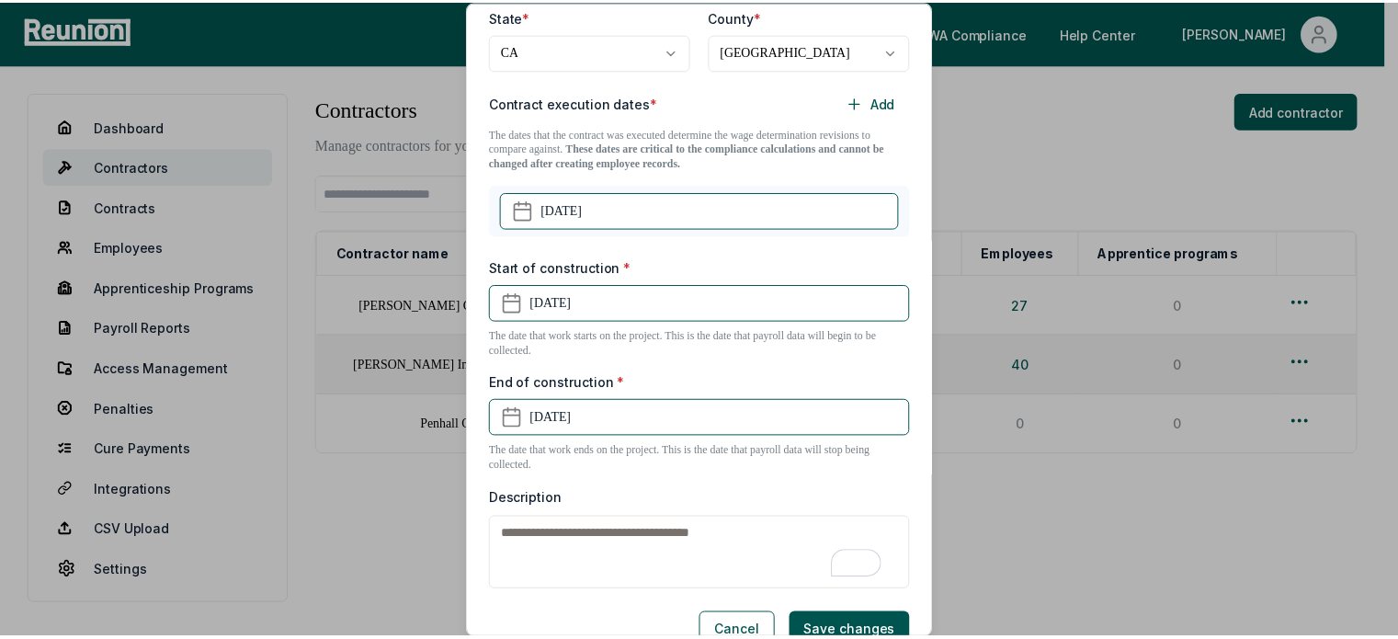
scroll to position [501, 0]
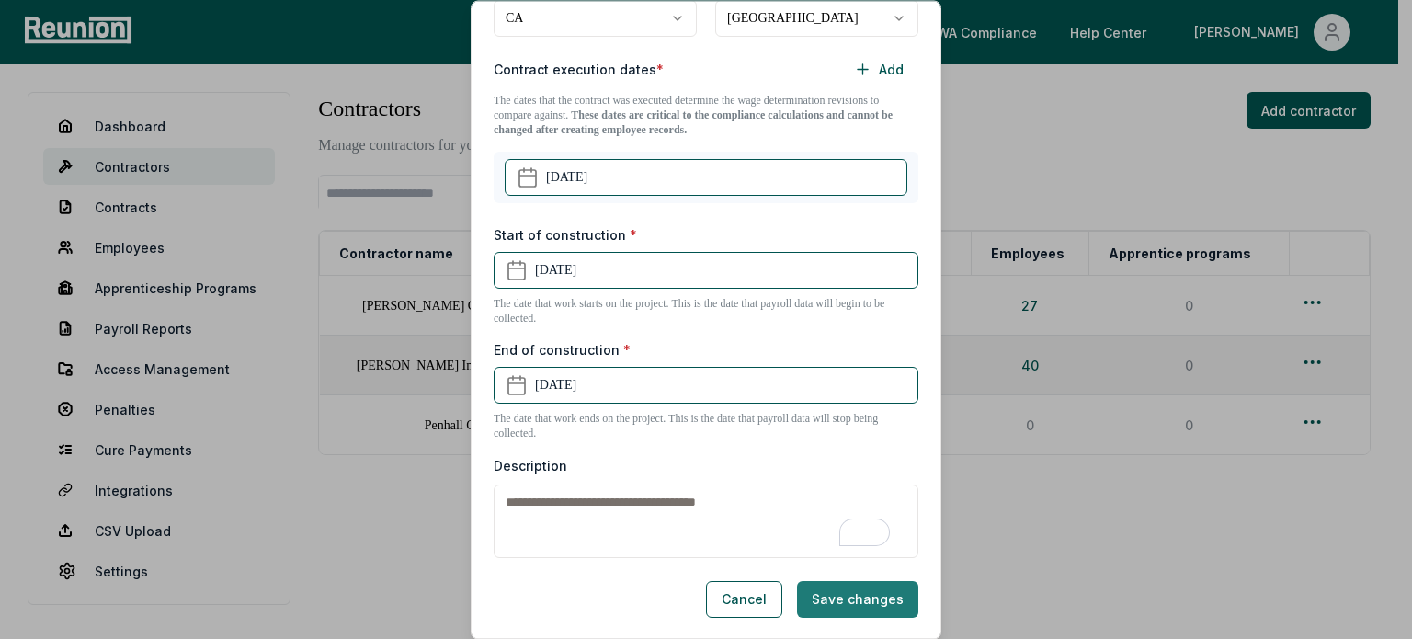
click at [854, 602] on button "Save changes" at bounding box center [857, 599] width 121 height 37
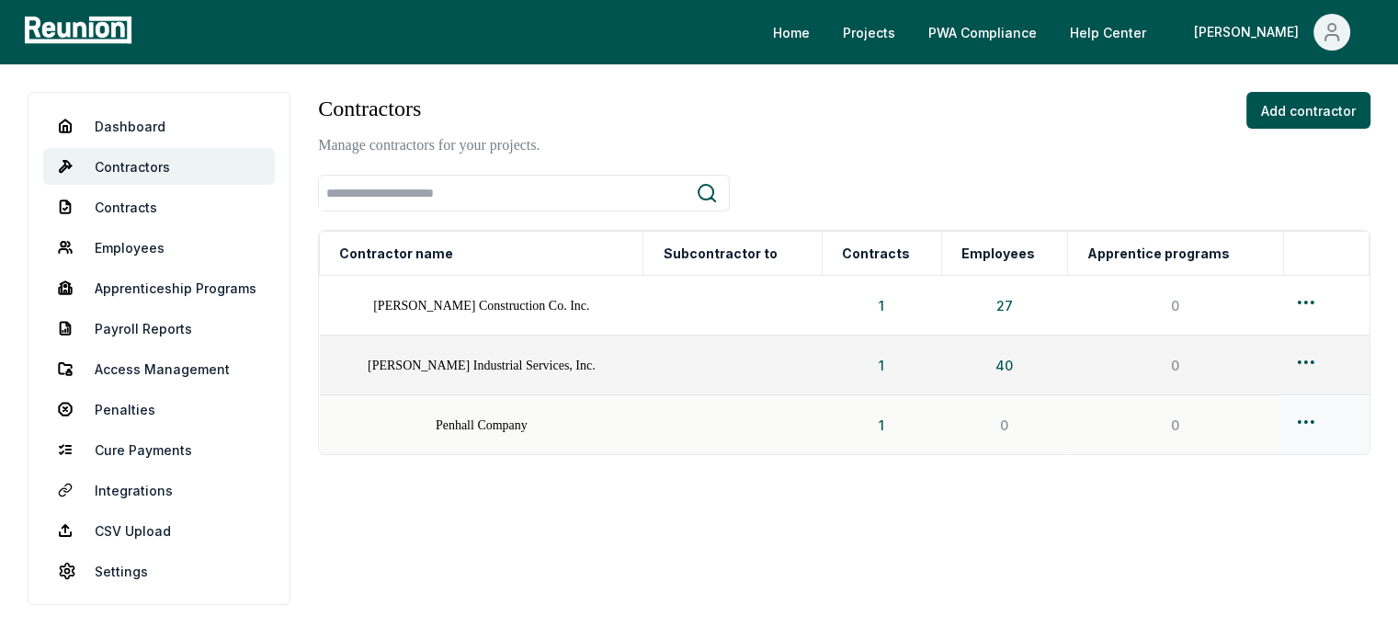
scroll to position [4, 0]
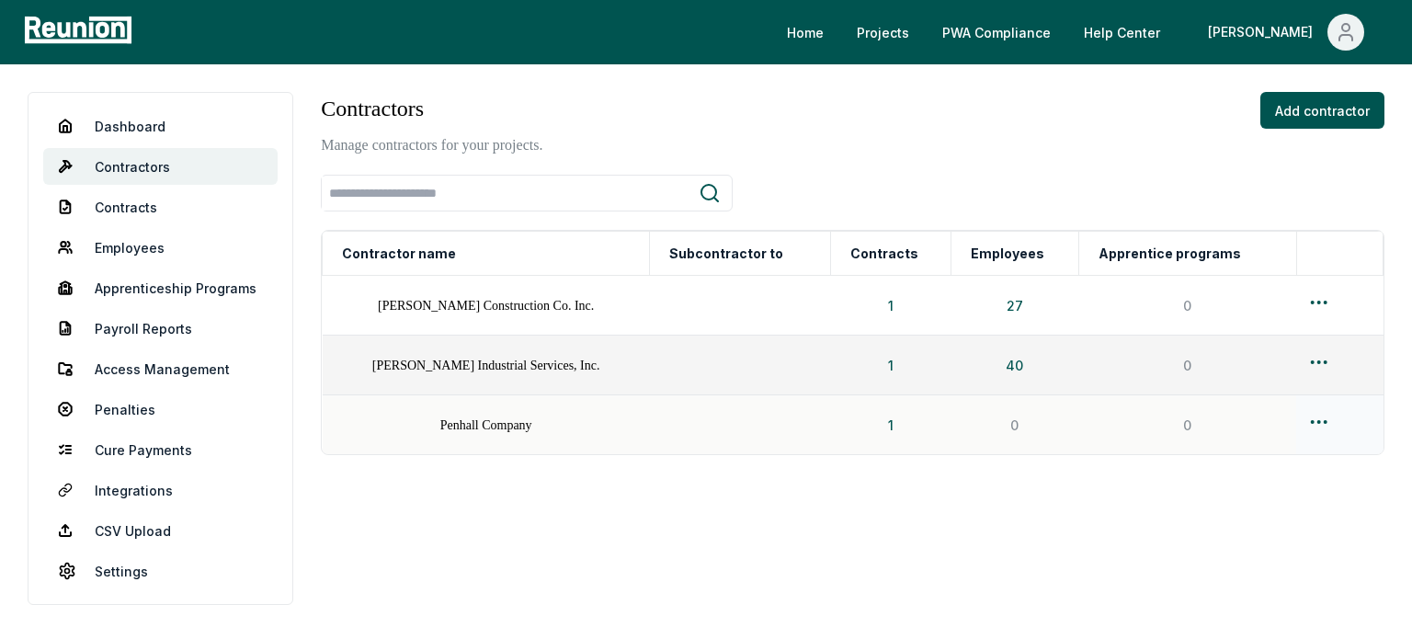
click at [1292, 408] on html "Please visit us on your desktop We're working on making our marketplace mobile-…" at bounding box center [706, 319] width 1412 height 639
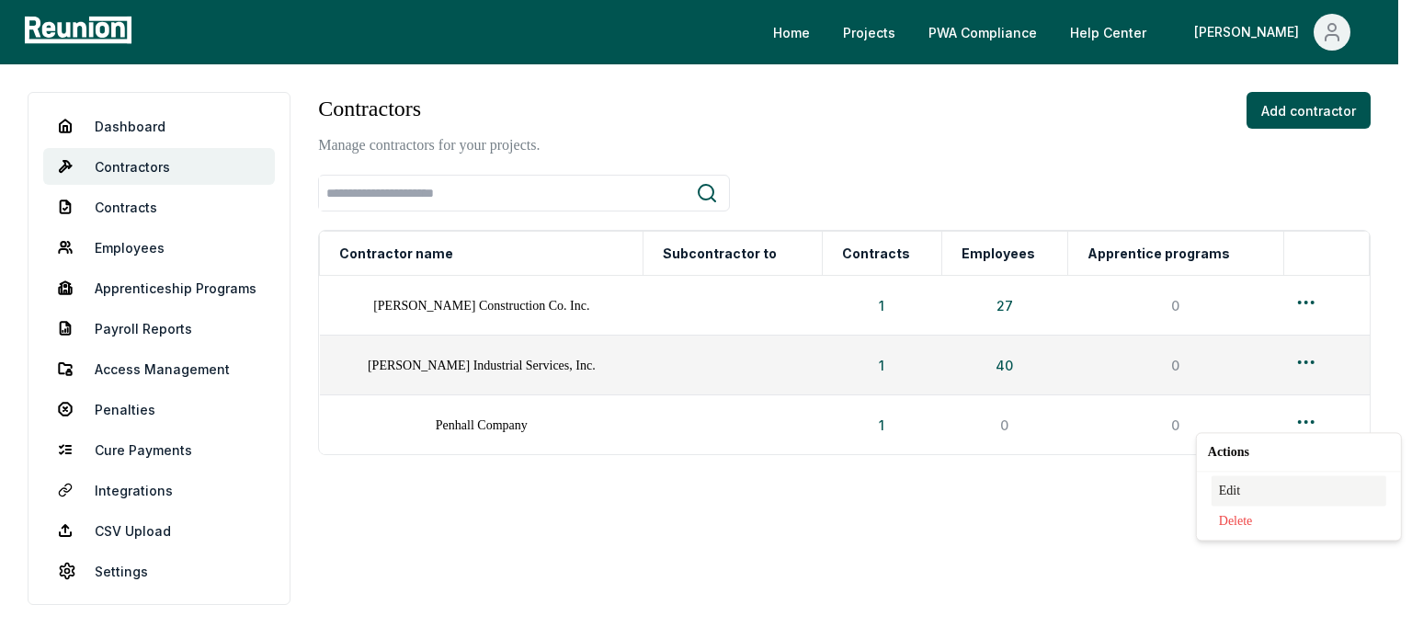
click at [1276, 485] on div "Edit" at bounding box center [1299, 490] width 175 height 30
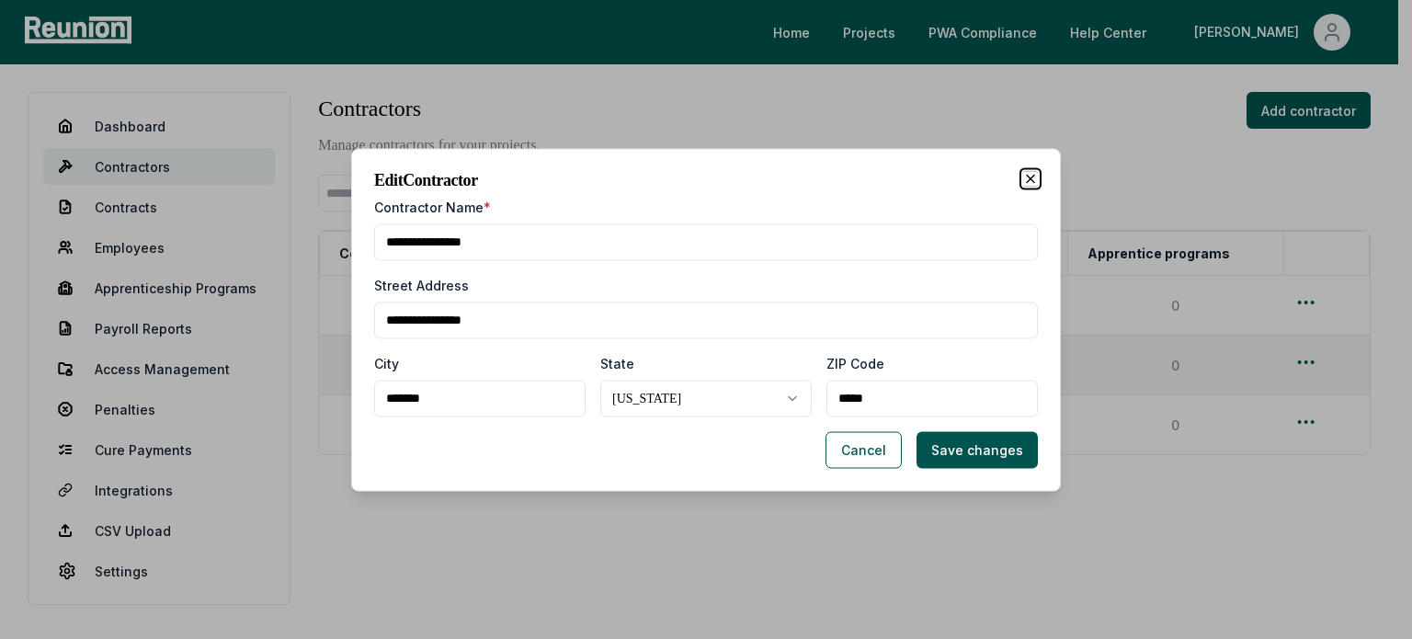
click at [1023, 184] on icon "button" at bounding box center [1030, 178] width 15 height 15
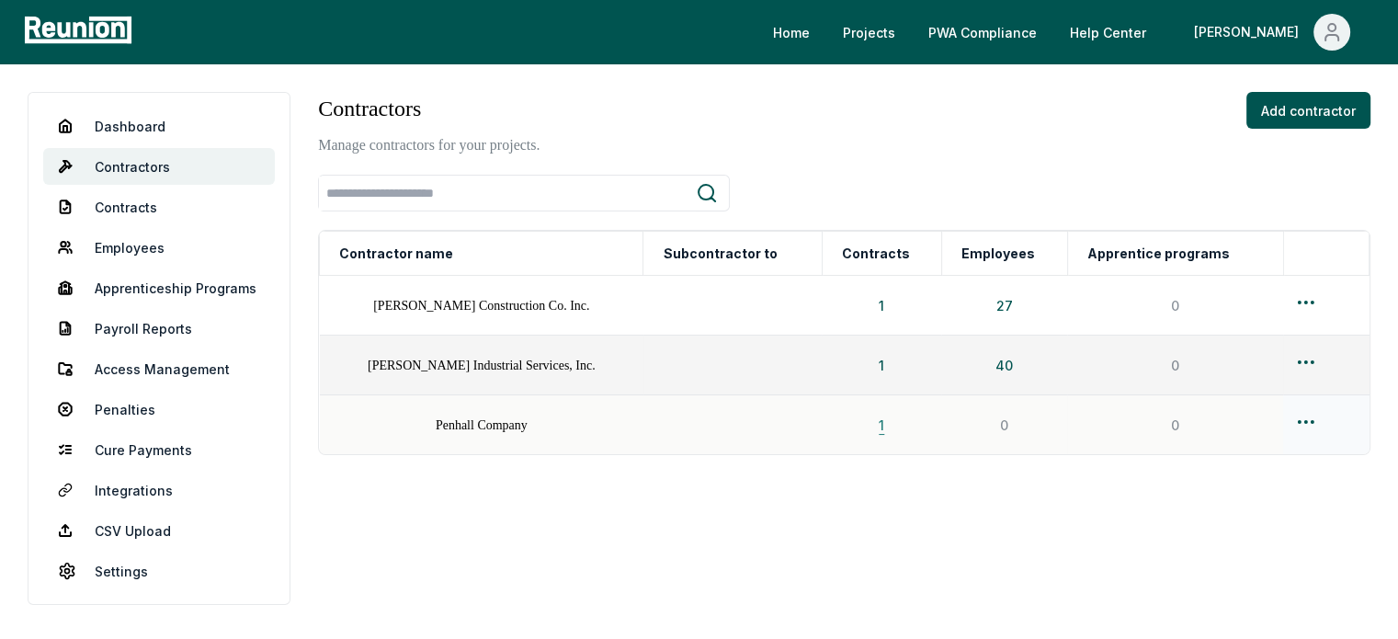
click at [864, 416] on button "1" at bounding box center [881, 424] width 35 height 37
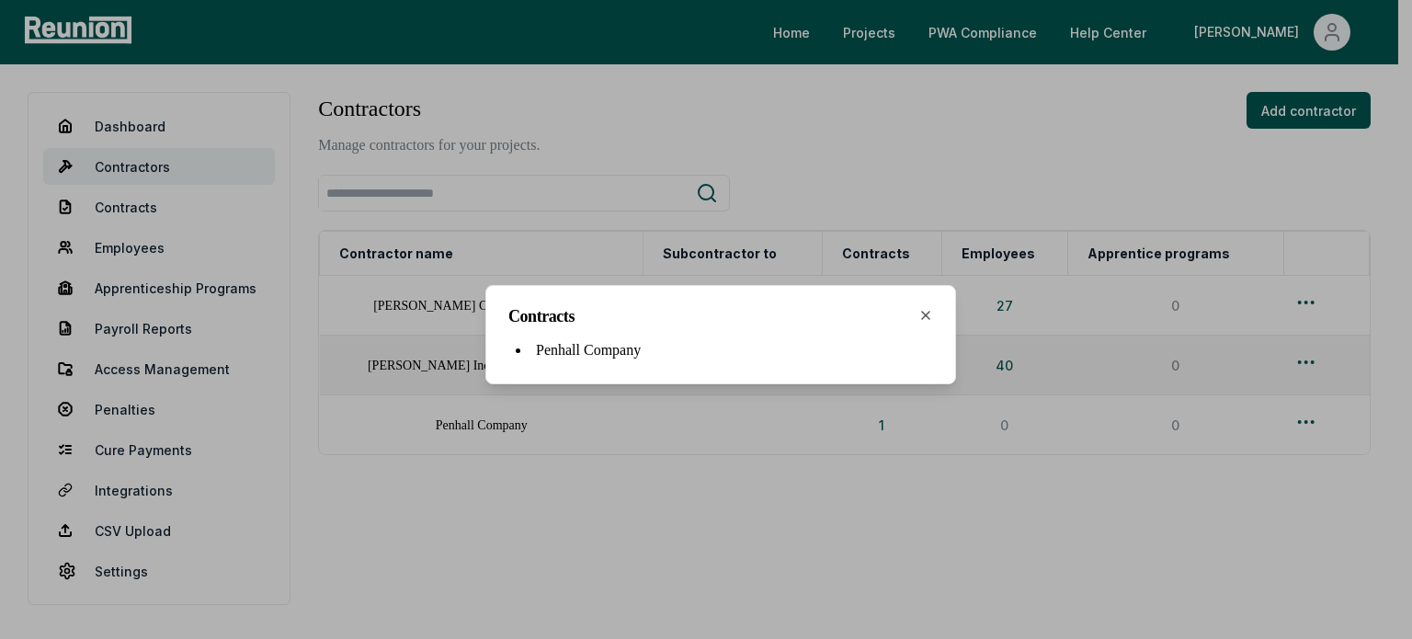
click at [923, 300] on div "Contracts Penhall Company Close" at bounding box center [720, 334] width 471 height 99
click at [924, 312] on icon "button" at bounding box center [925, 315] width 7 height 7
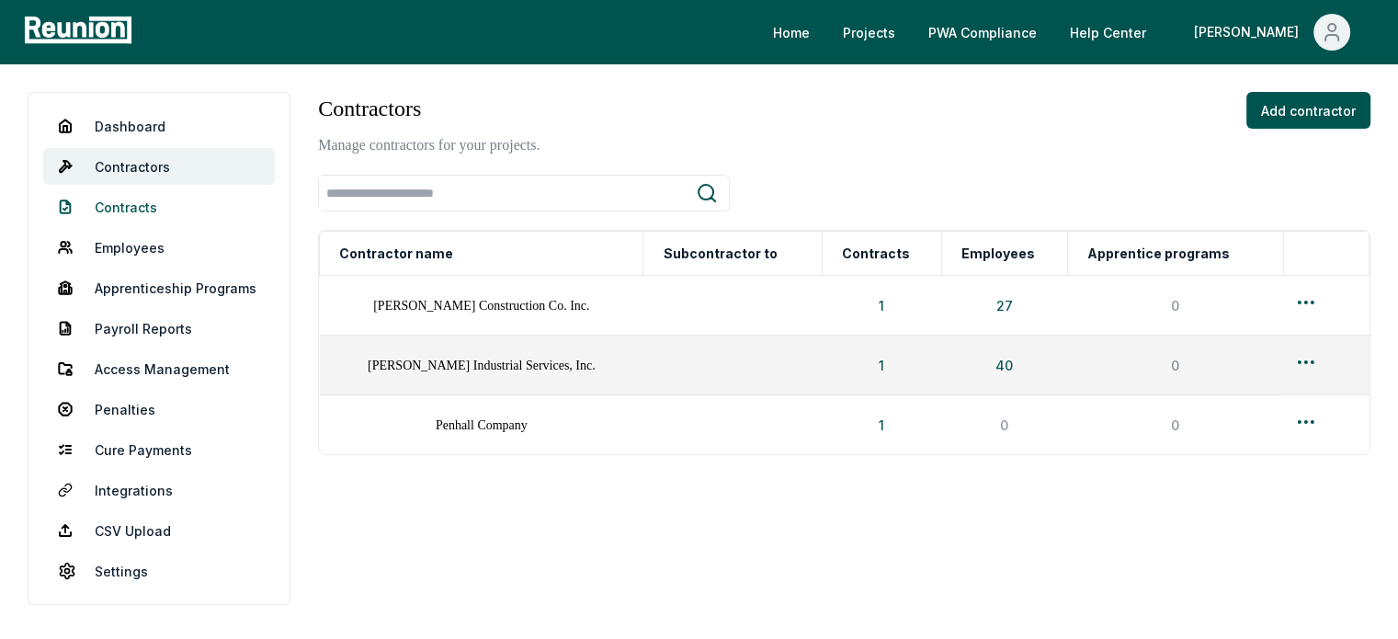
click at [115, 204] on link "Contracts" at bounding box center [159, 206] width 232 height 37
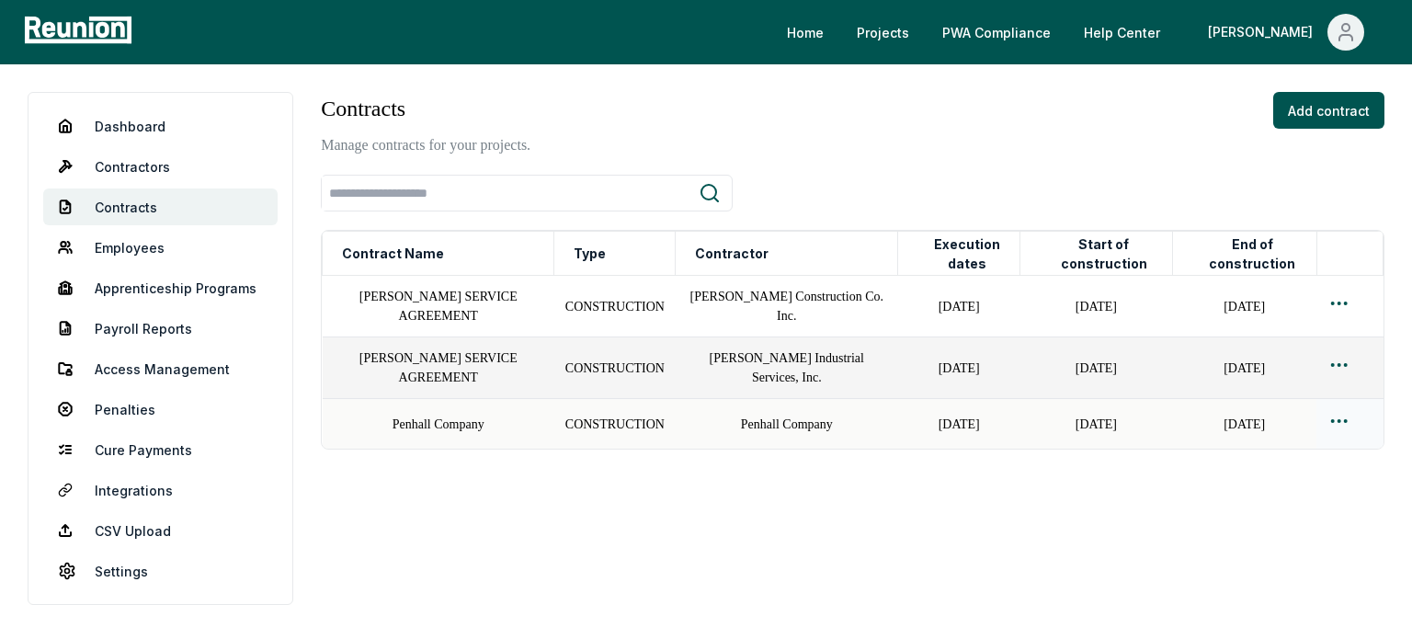
click at [1339, 418] on html "Please visit us on your desktop We're working on making our marketplace mobile-…" at bounding box center [706, 319] width 1412 height 639
click at [1278, 489] on div "Edit" at bounding box center [1309, 494] width 175 height 30
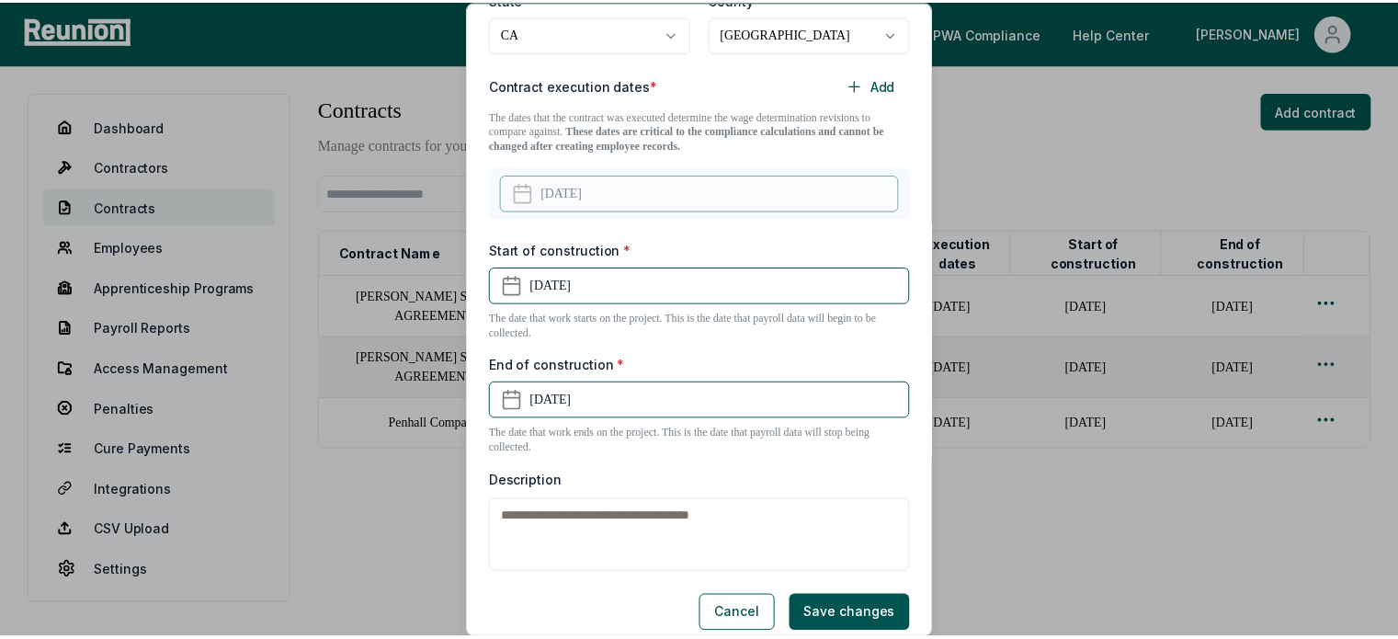
scroll to position [501, 0]
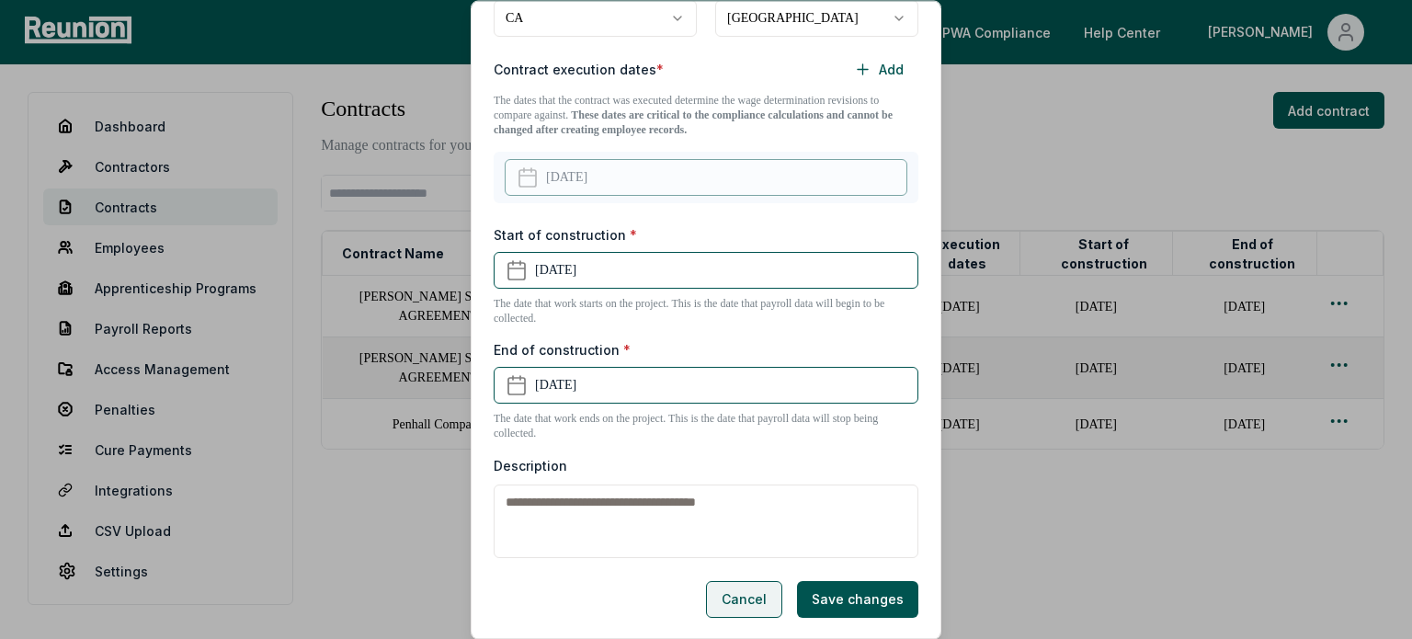
click at [743, 602] on button "Cancel" at bounding box center [744, 599] width 76 height 37
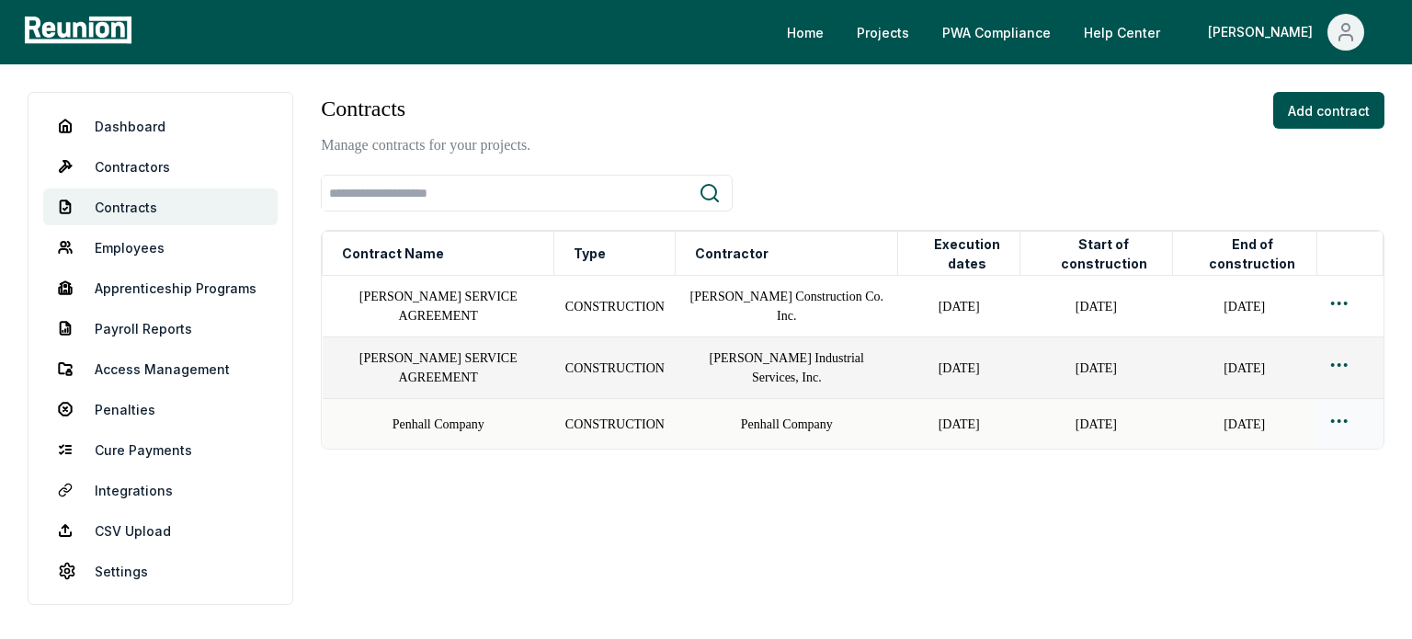
click at [1335, 415] on html "Please visit us on your desktop We're working on making our marketplace mobile-…" at bounding box center [706, 319] width 1412 height 639
click at [108, 132] on html "Please visit us on your desktop We're working on making our marketplace mobile-…" at bounding box center [706, 319] width 1412 height 639
click at [157, 117] on link "Dashboard" at bounding box center [160, 126] width 234 height 37
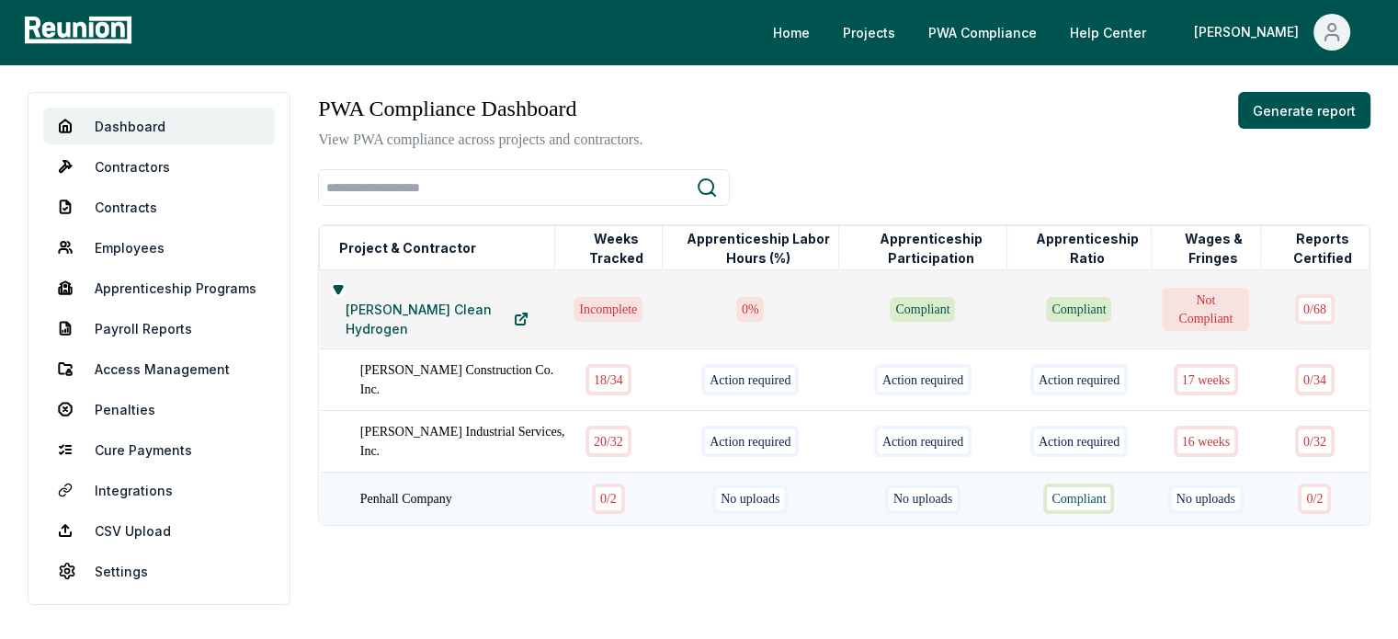
click at [592, 486] on div "0 / 2" at bounding box center [608, 499] width 33 height 30
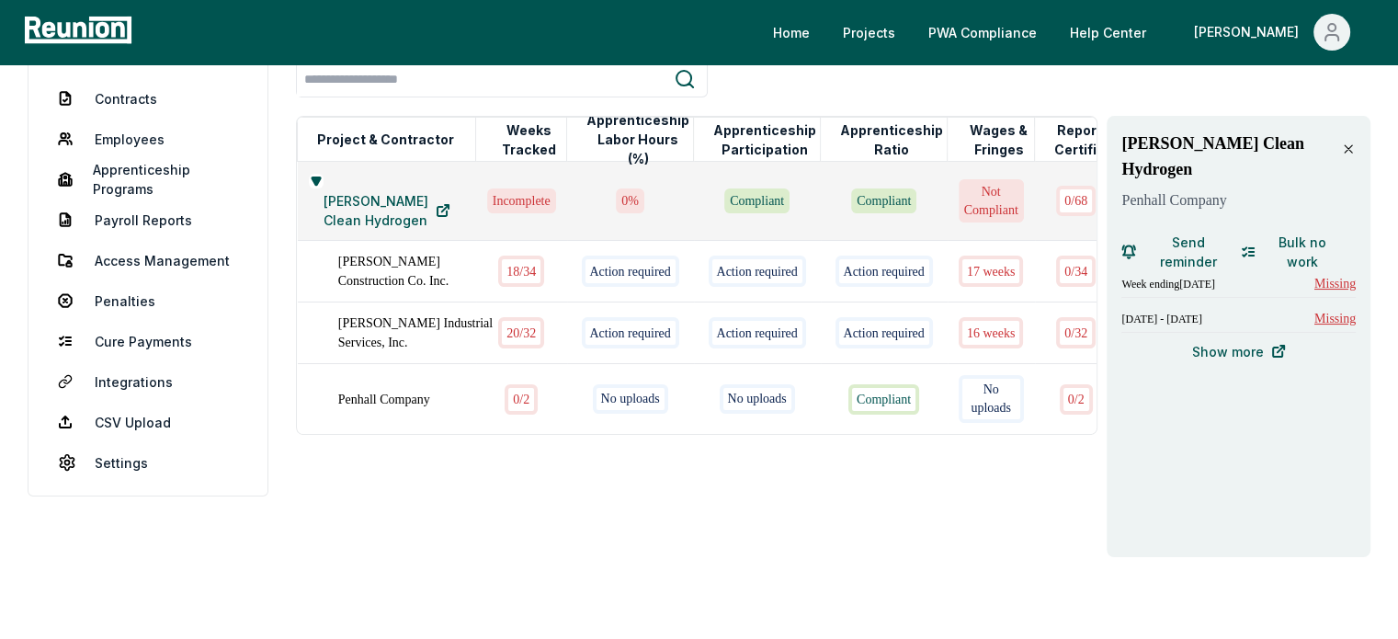
scroll to position [109, 0]
click at [1348, 141] on icon at bounding box center [1348, 148] width 15 height 15
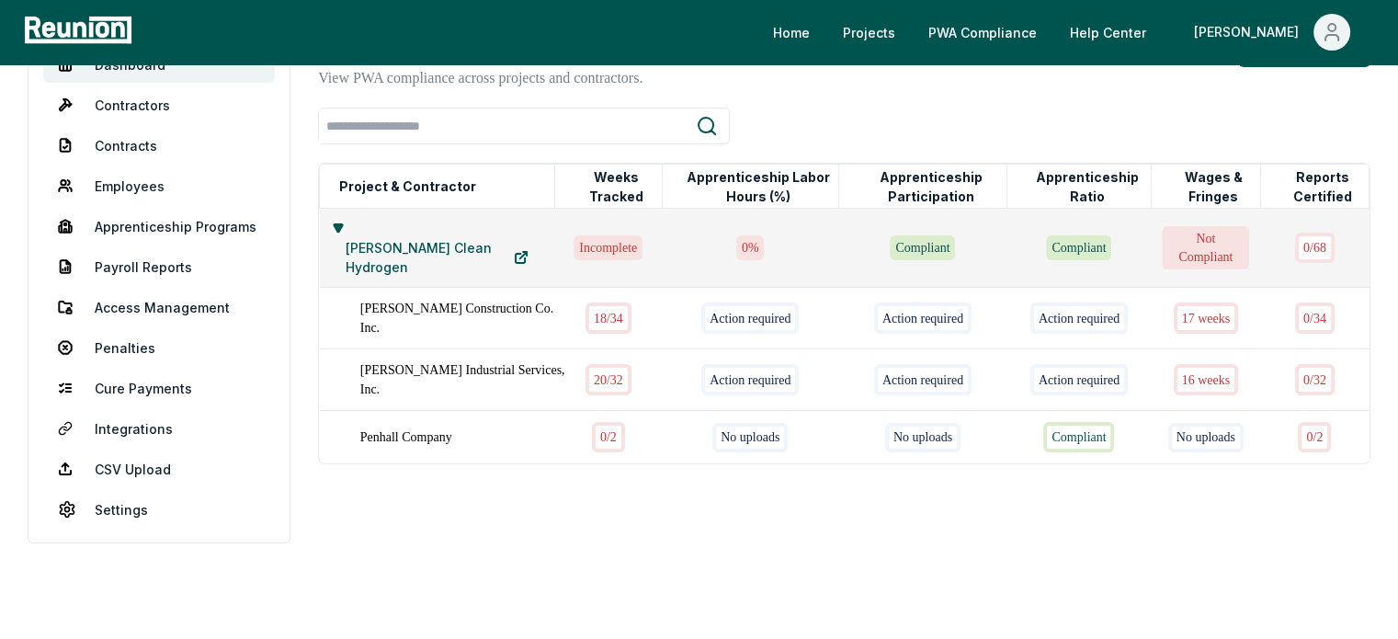
scroll to position [66, 0]
click at [151, 133] on link "Contracts" at bounding box center [159, 145] width 232 height 37
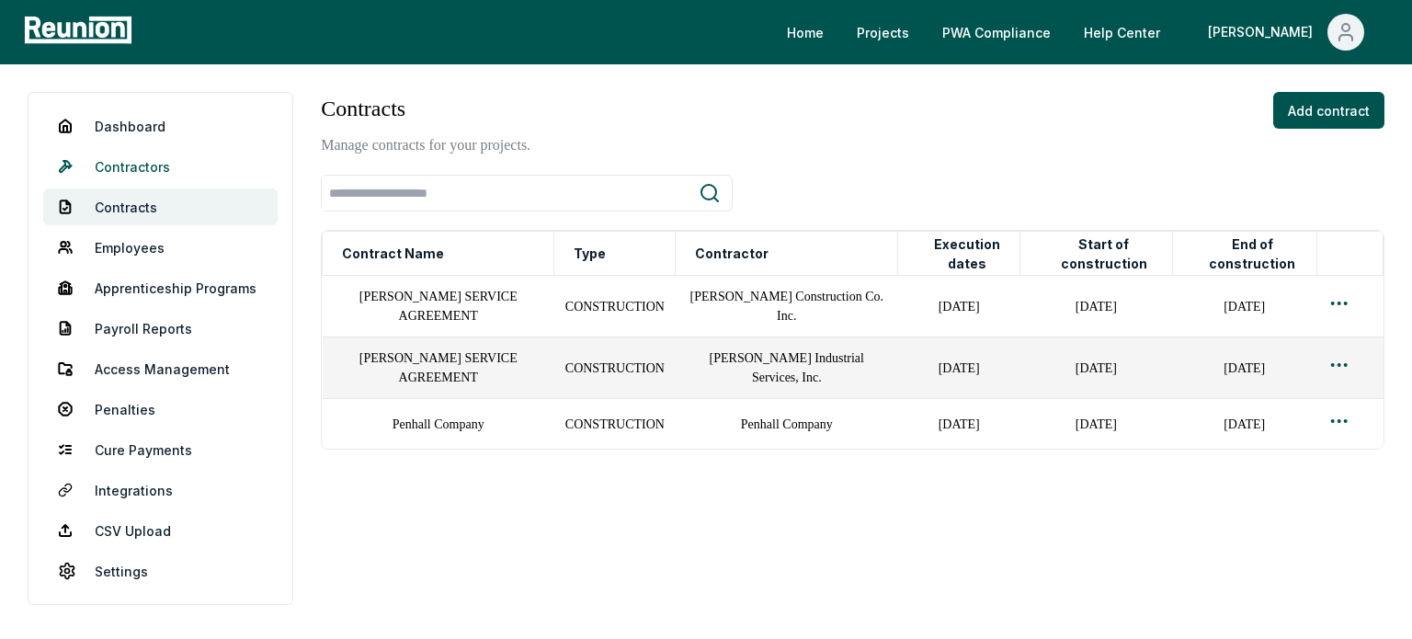
click at [147, 164] on link "Contractors" at bounding box center [160, 166] width 234 height 37
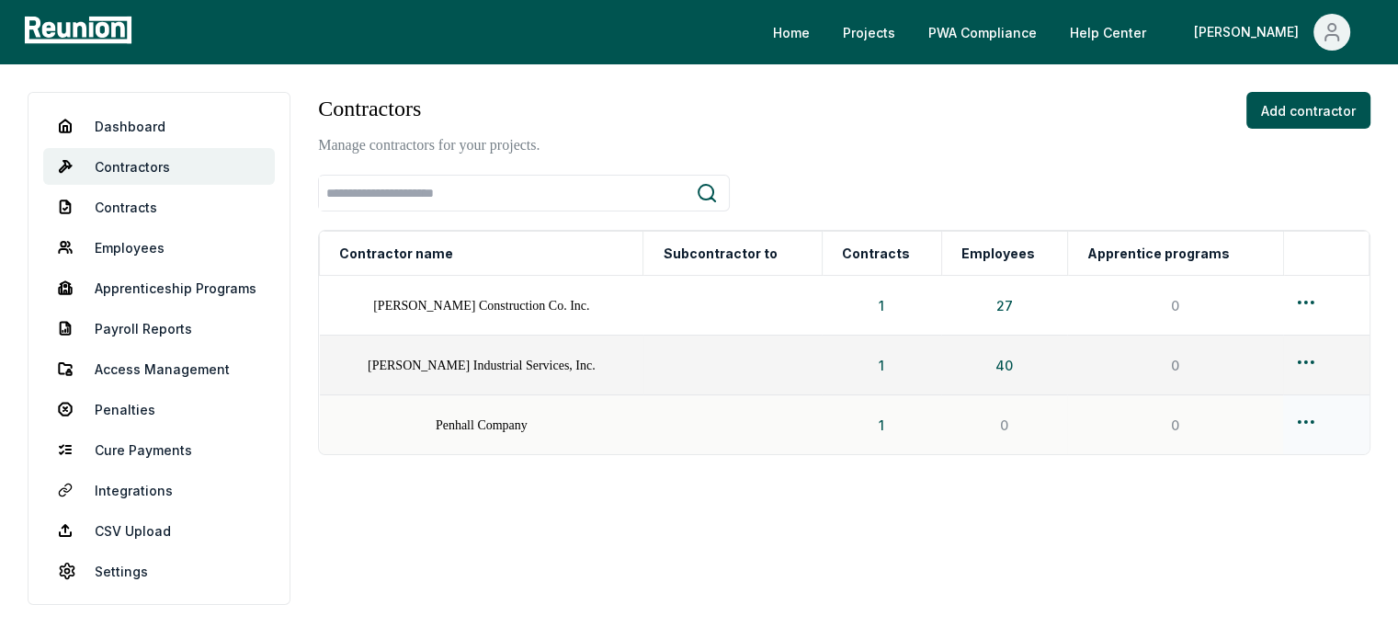
click at [1308, 423] on html "Please visit us on your desktop We're working on making our marketplace mobile-…" at bounding box center [699, 319] width 1398 height 639
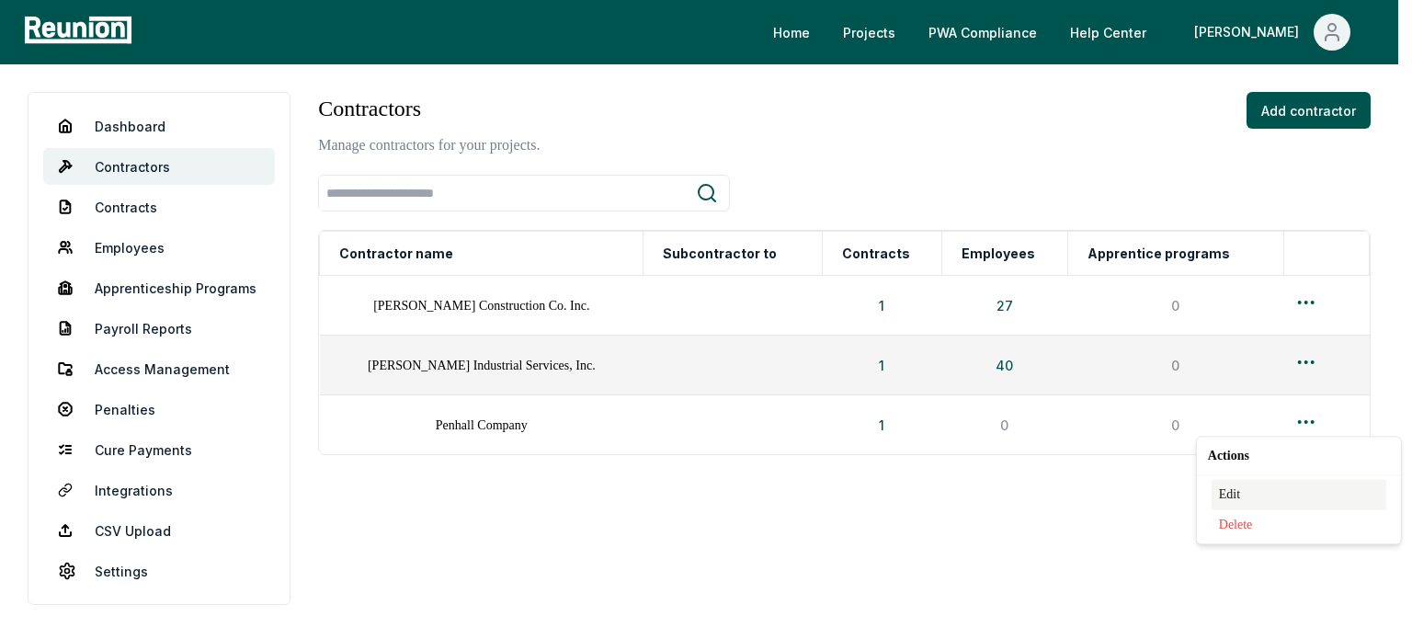
click at [1270, 490] on div "Edit" at bounding box center [1299, 494] width 175 height 30
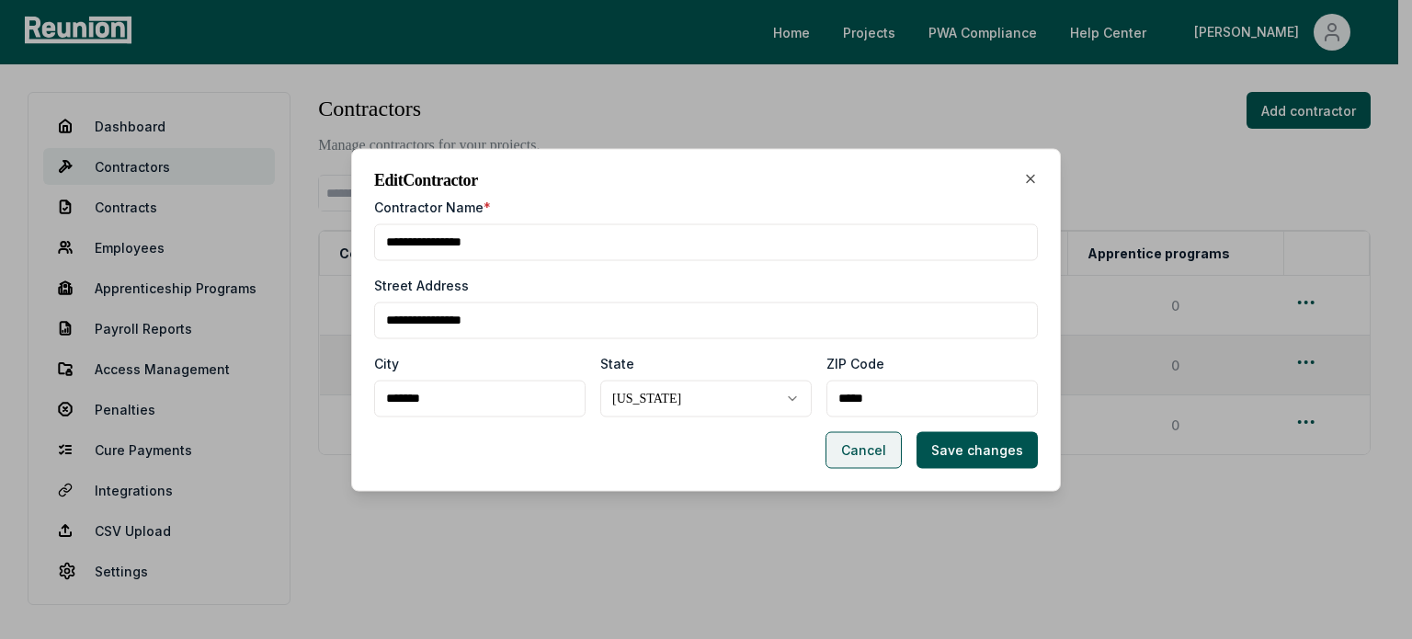
click at [826, 449] on button "Cancel" at bounding box center [863, 449] width 76 height 37
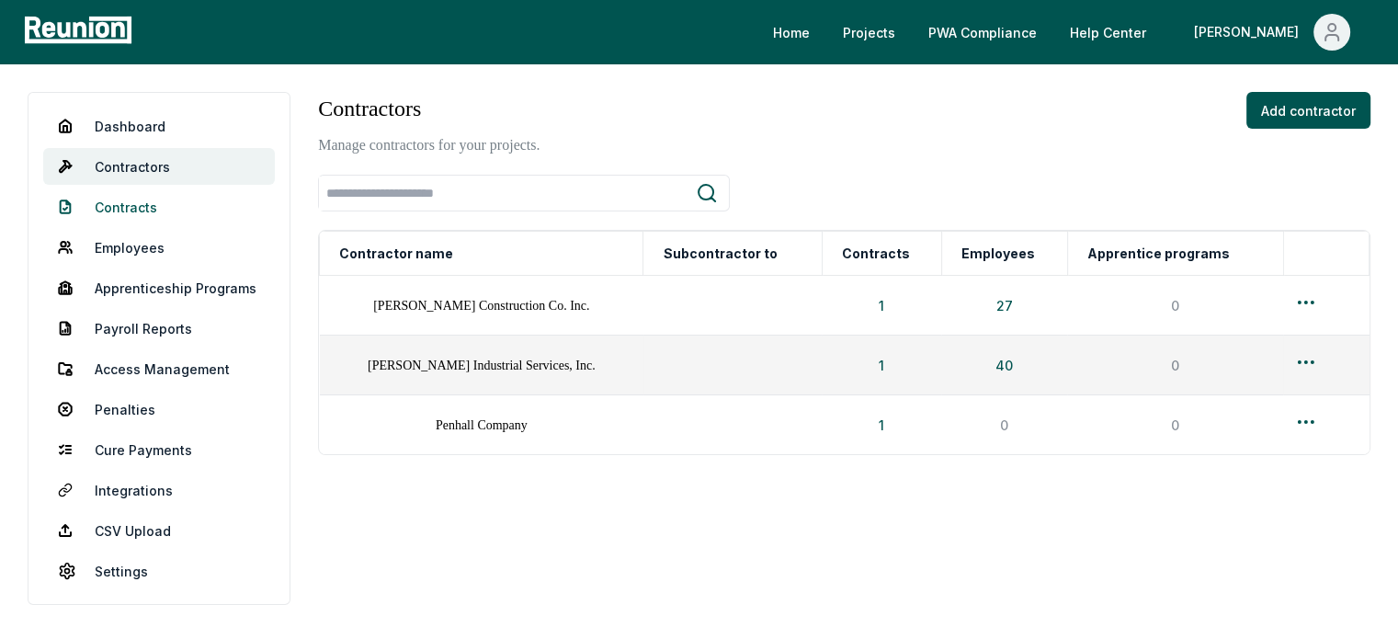
click at [115, 202] on link "Contracts" at bounding box center [159, 206] width 232 height 37
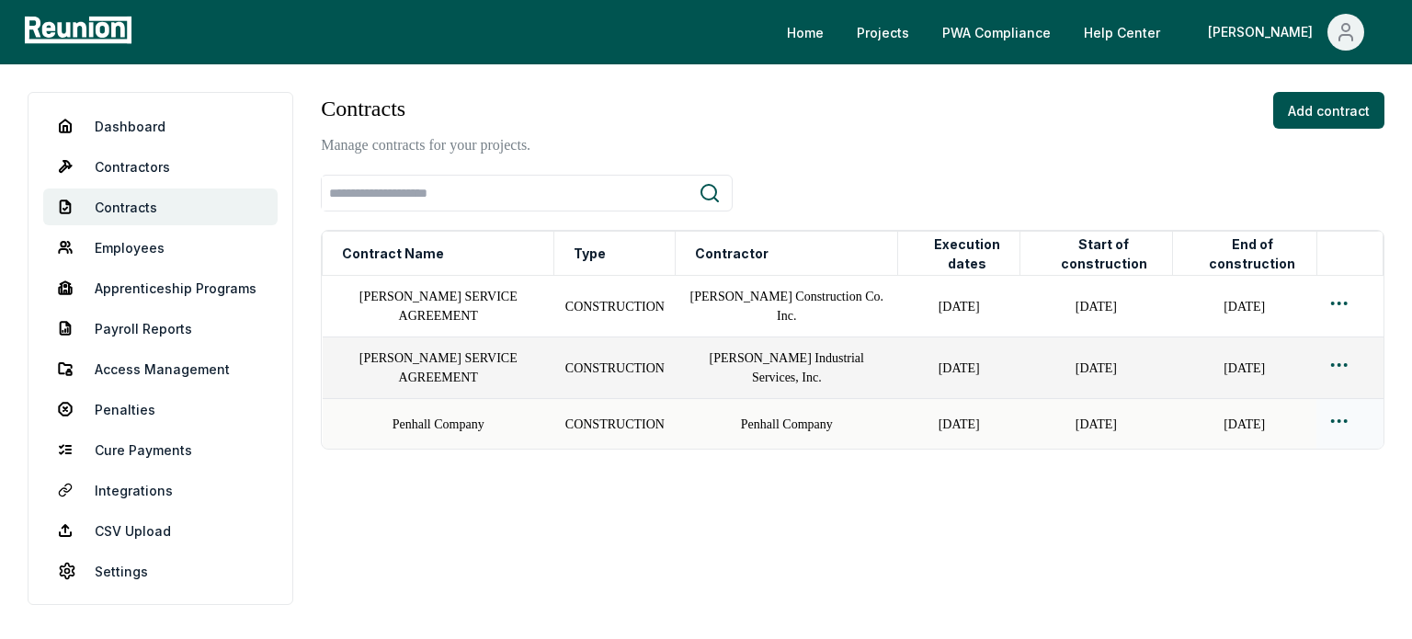
click at [1333, 423] on html "Please visit us on your desktop We're working on making our marketplace mobile-…" at bounding box center [706, 319] width 1412 height 639
click at [1271, 483] on div "Edit" at bounding box center [1309, 494] width 175 height 30
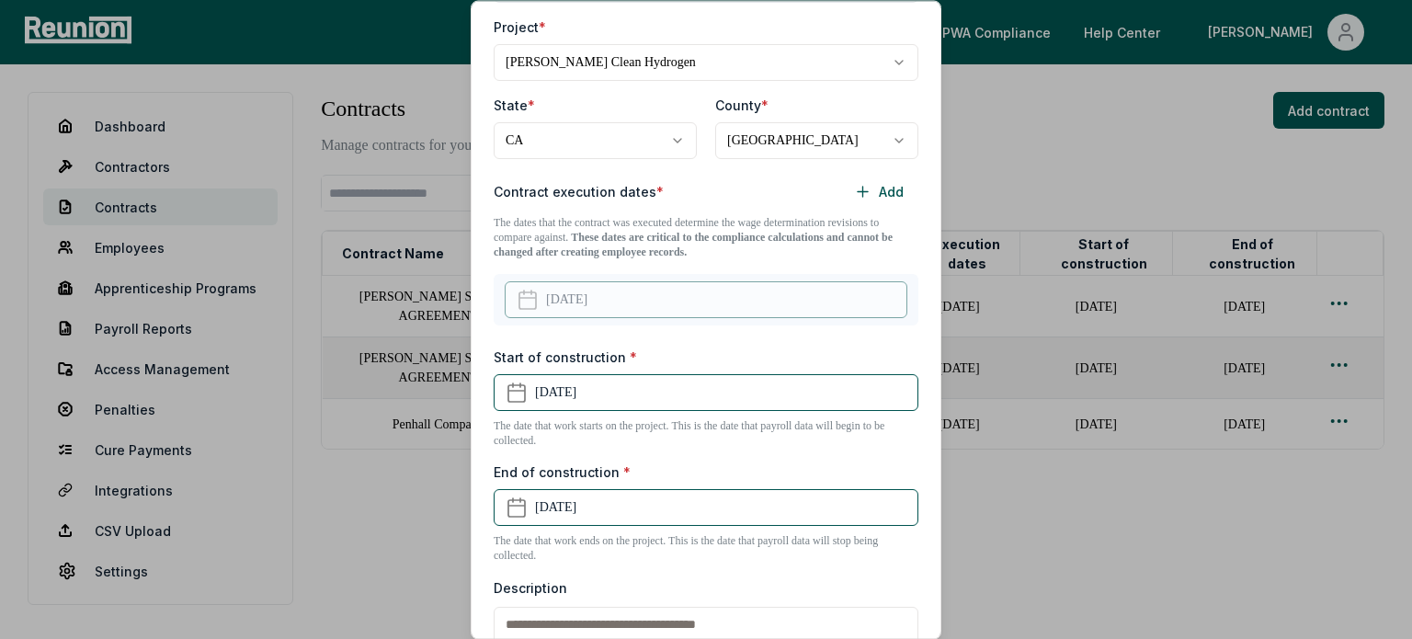
scroll to position [381, 0]
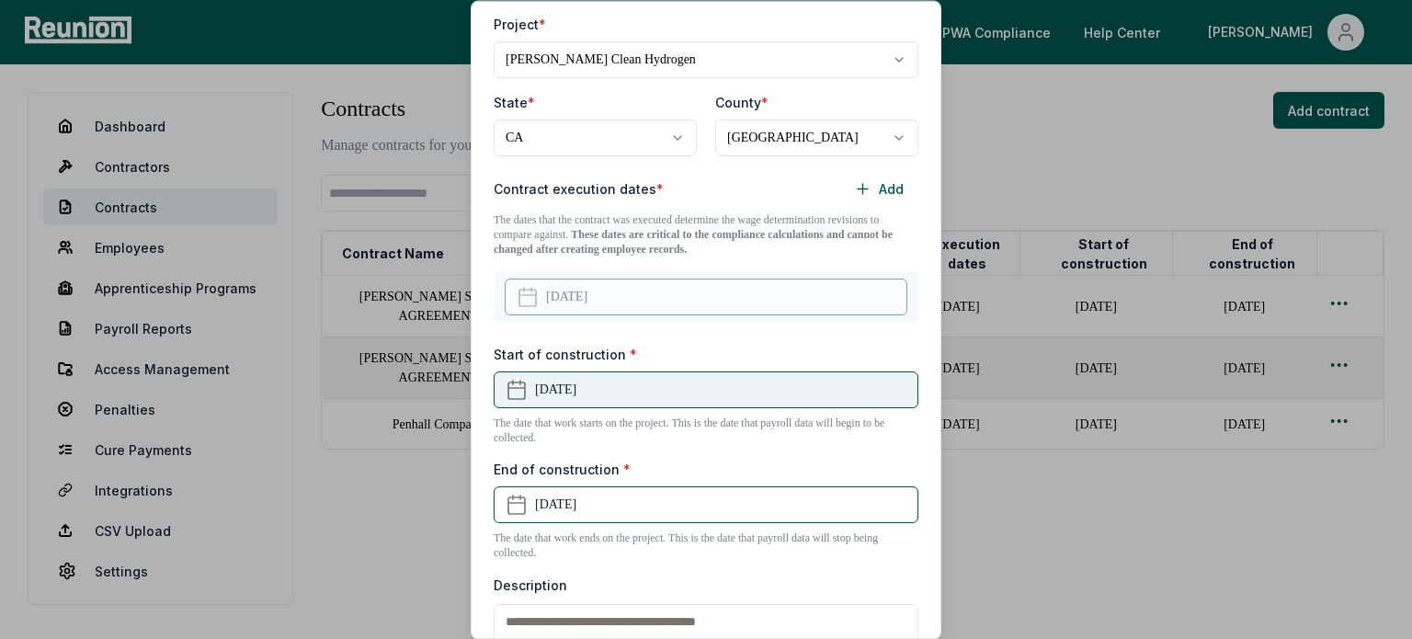
click at [649, 393] on button "October 19th, 2025" at bounding box center [706, 389] width 425 height 37
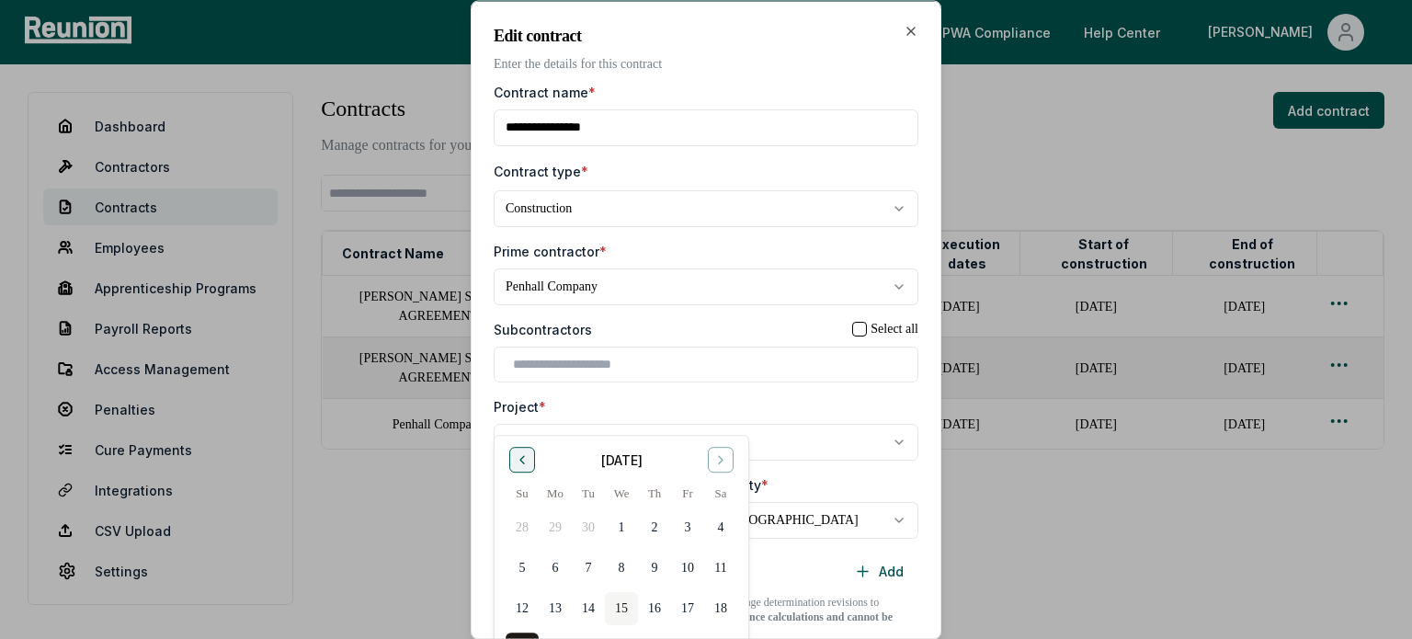
click at [525, 452] on icon "Go to previous month" at bounding box center [522, 459] width 15 height 15
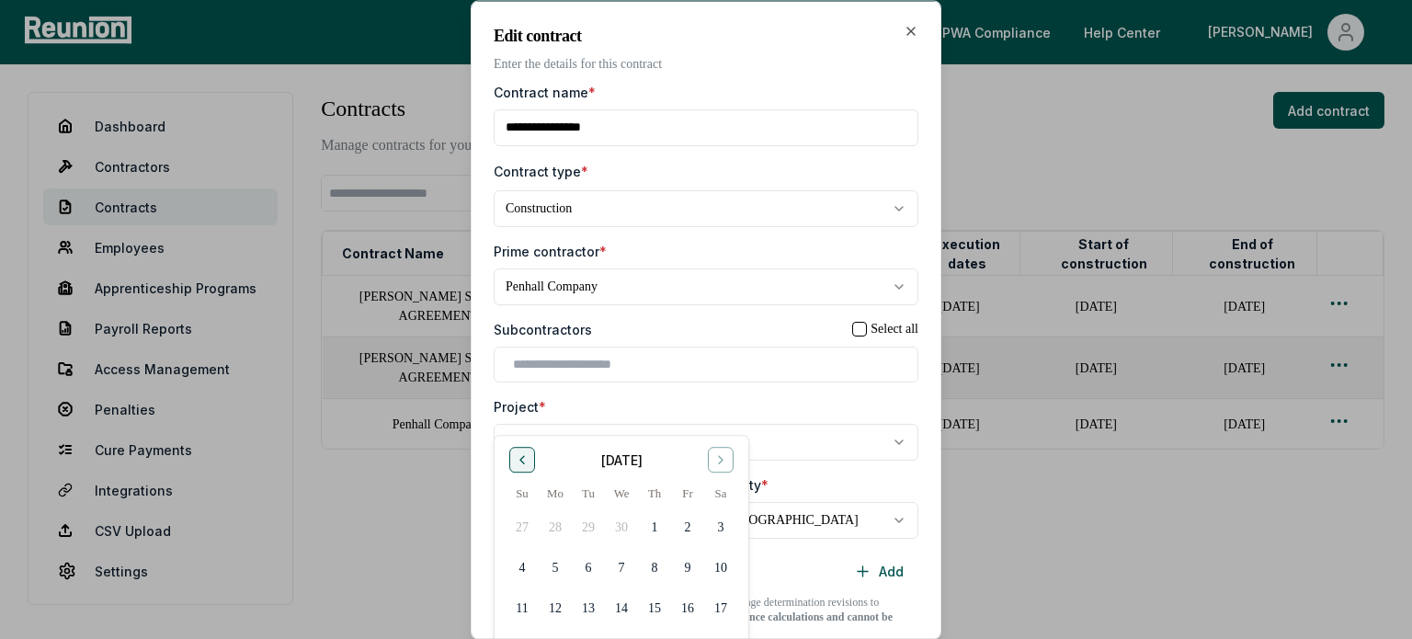
click at [525, 452] on icon "Go to previous month" at bounding box center [522, 459] width 15 height 15
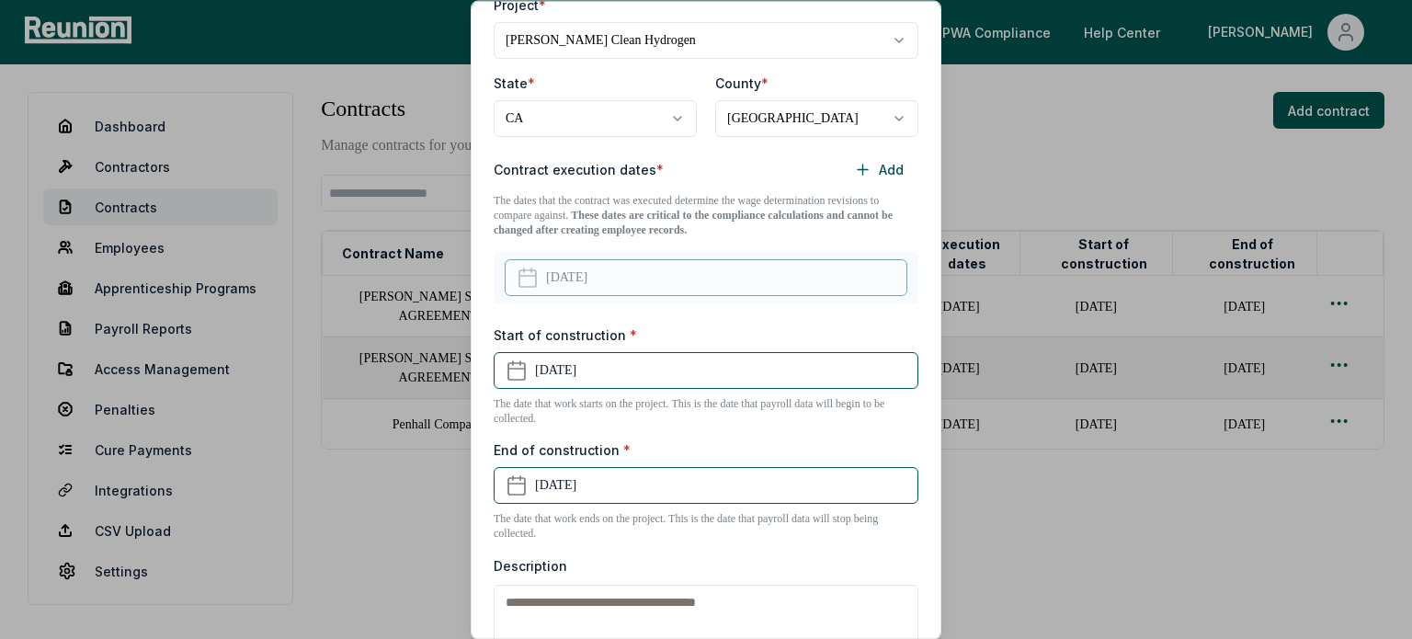
scroll to position [404, 0]
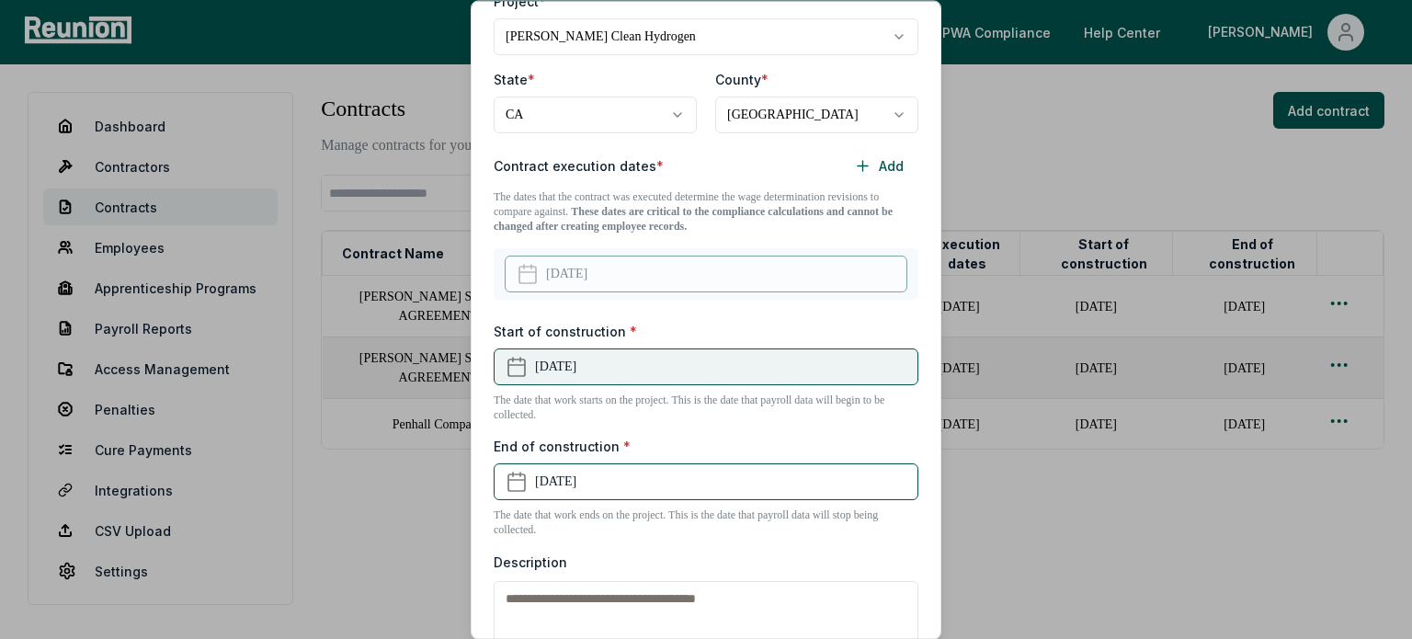
click at [631, 358] on button "October 19th, 2025" at bounding box center [706, 366] width 425 height 37
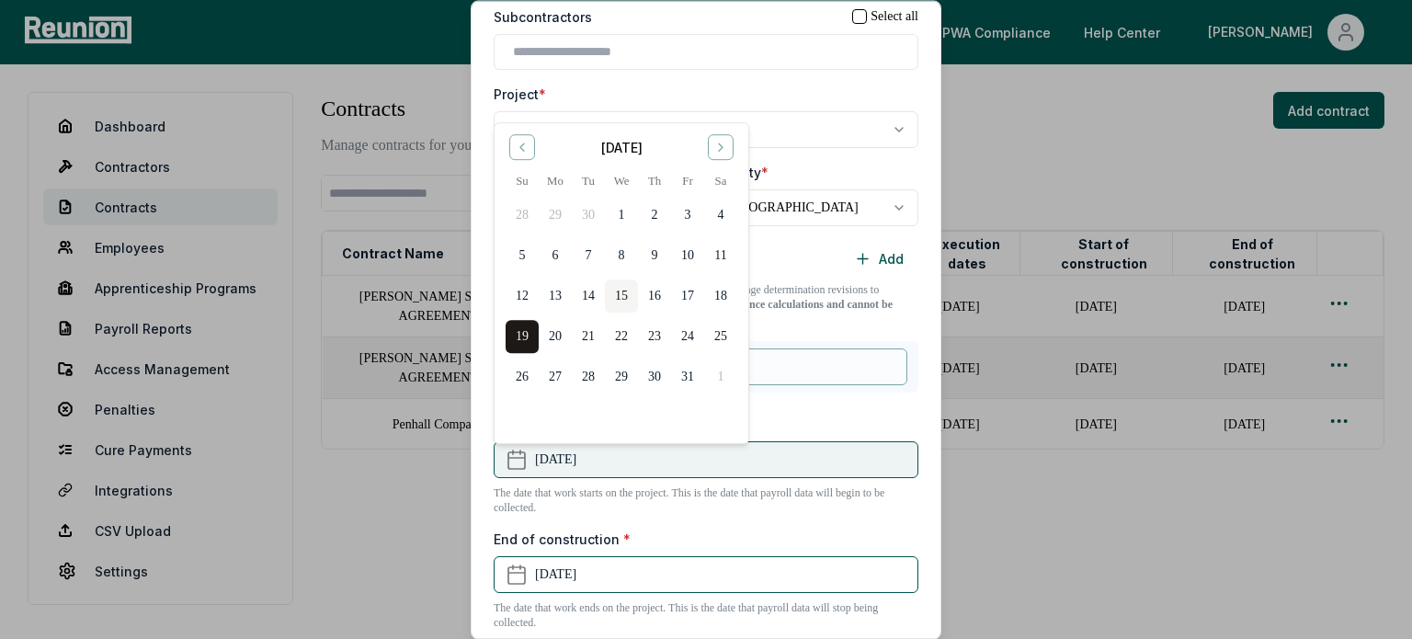
scroll to position [368, 0]
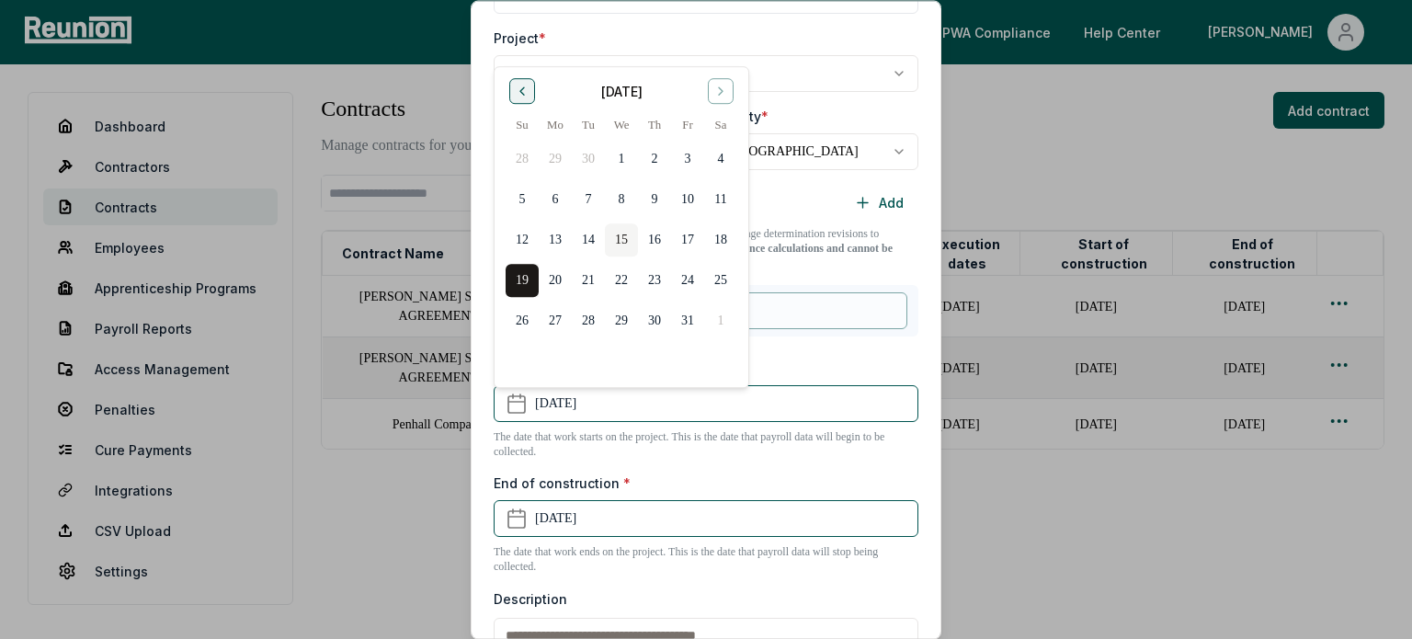
click at [517, 85] on icon "Go to previous month" at bounding box center [522, 92] width 15 height 15
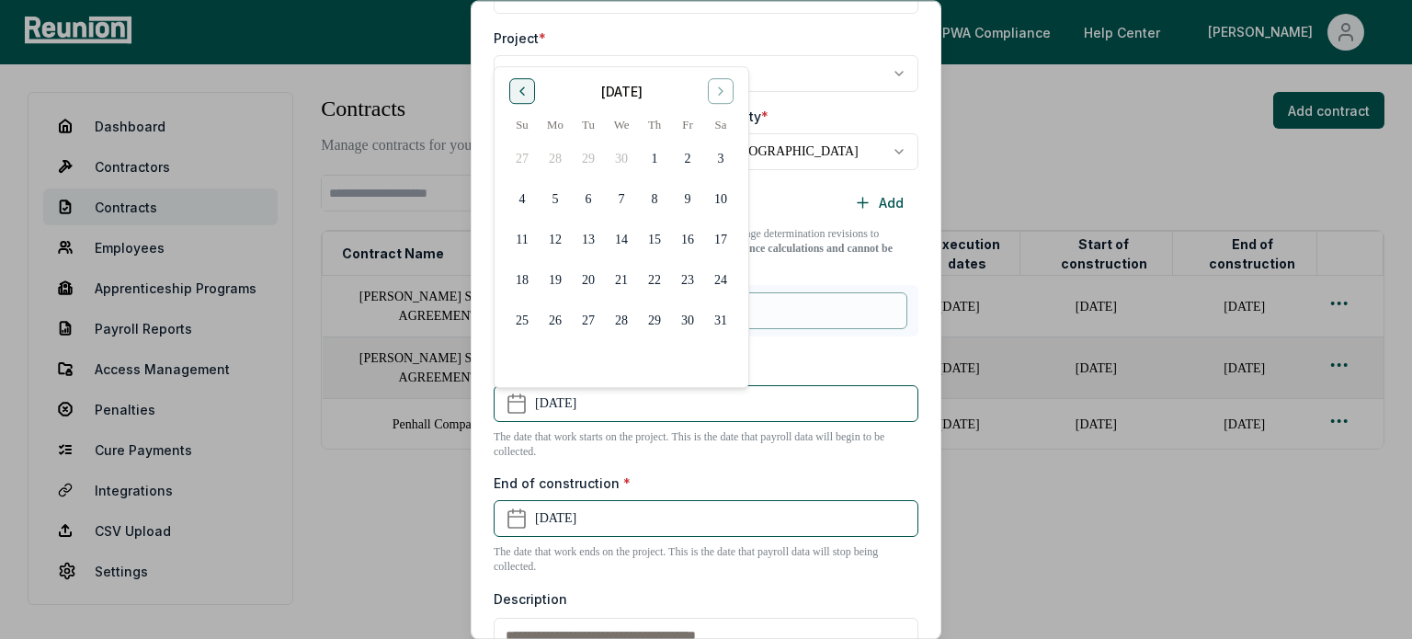
click at [517, 85] on icon "Go to previous month" at bounding box center [522, 92] width 15 height 15
click at [614, 282] on button "19" at bounding box center [621, 280] width 33 height 33
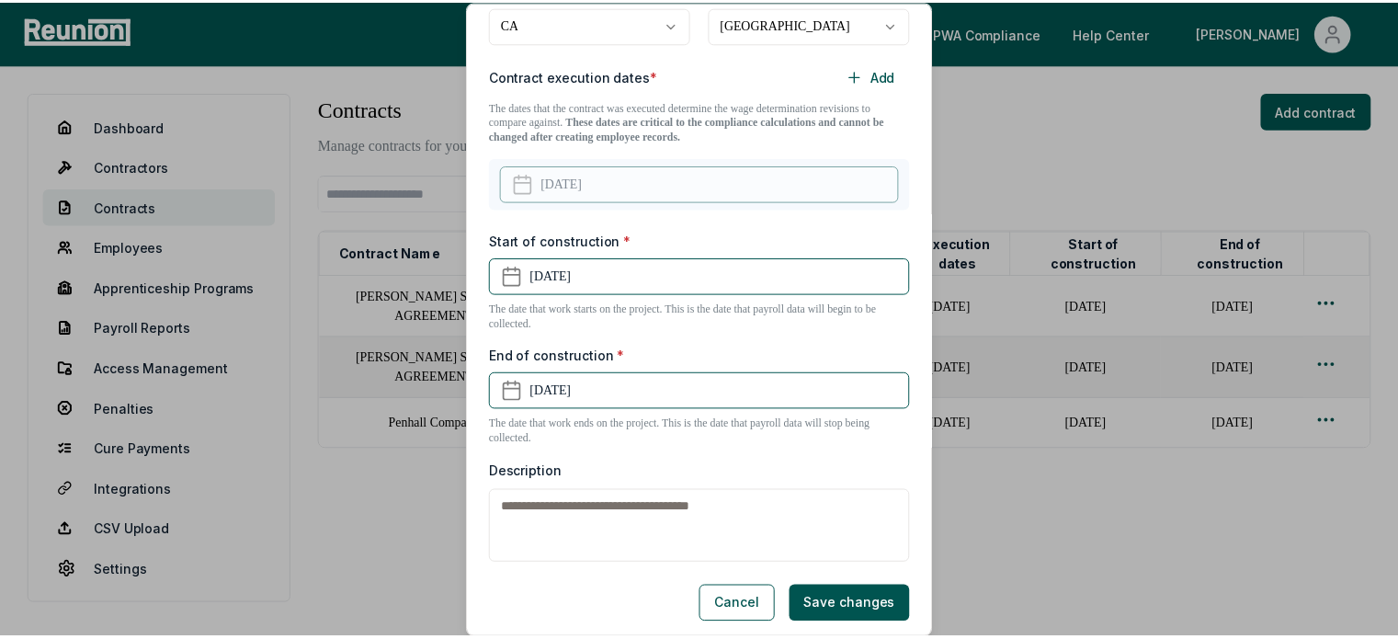
scroll to position [501, 0]
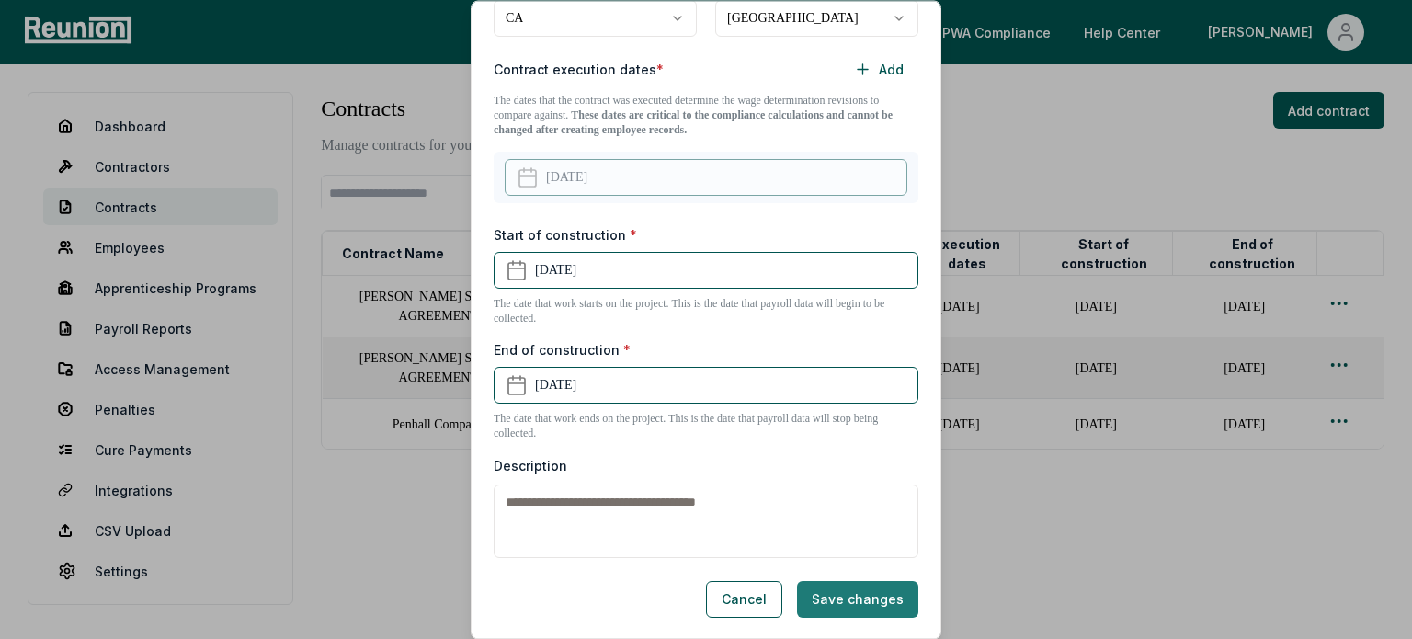
click at [849, 608] on button "Save changes" at bounding box center [857, 599] width 121 height 37
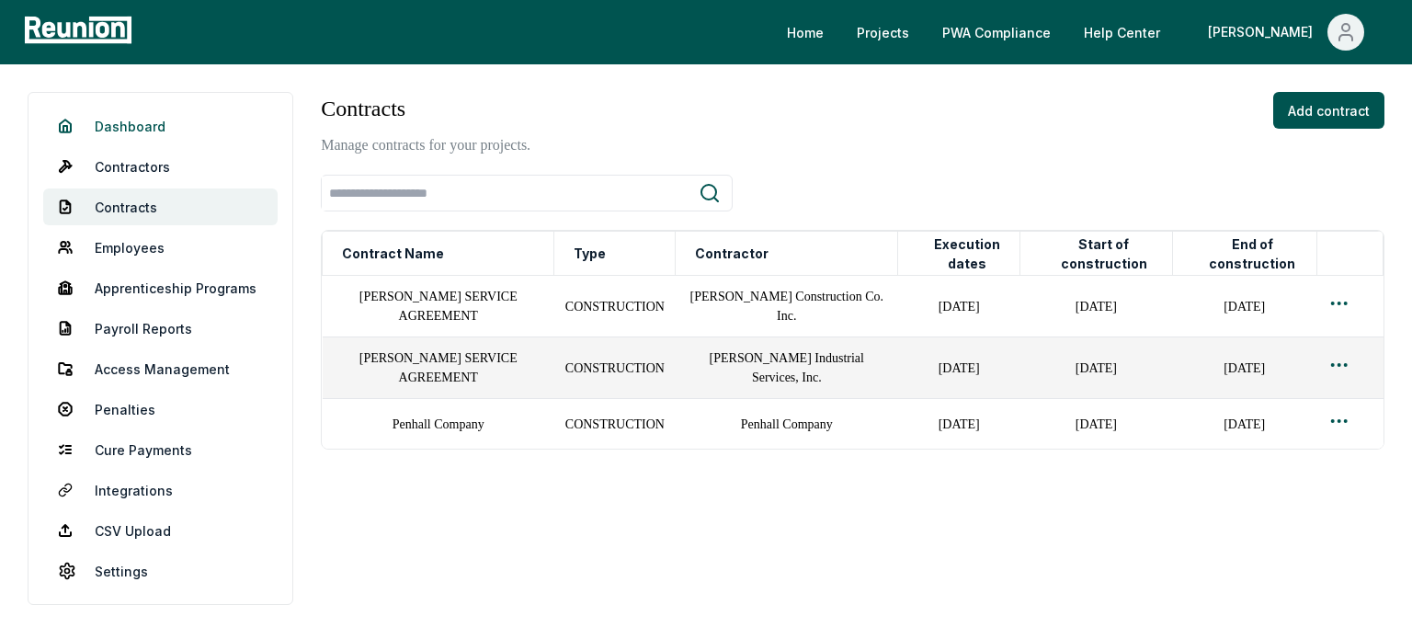
click at [151, 121] on link "Dashboard" at bounding box center [160, 126] width 234 height 37
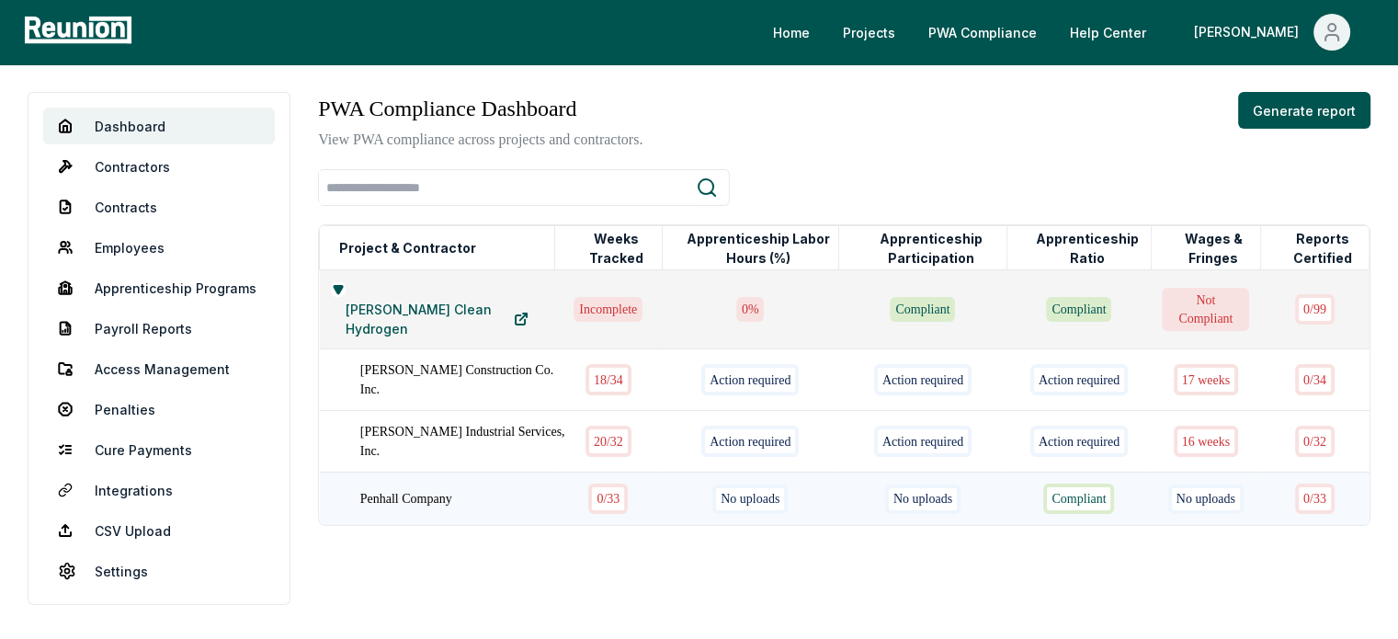
click at [588, 485] on div "0 / 33" at bounding box center [608, 499] width 40 height 30
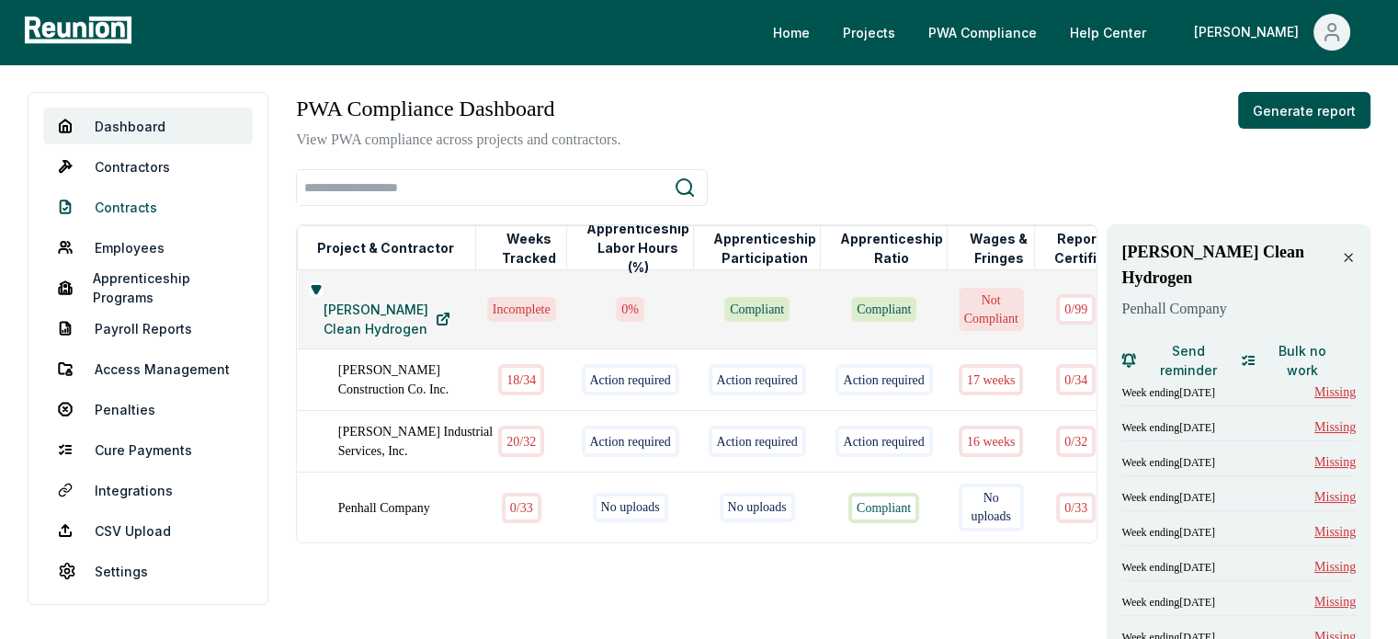
click at [148, 200] on link "Contracts" at bounding box center [148, 206] width 210 height 37
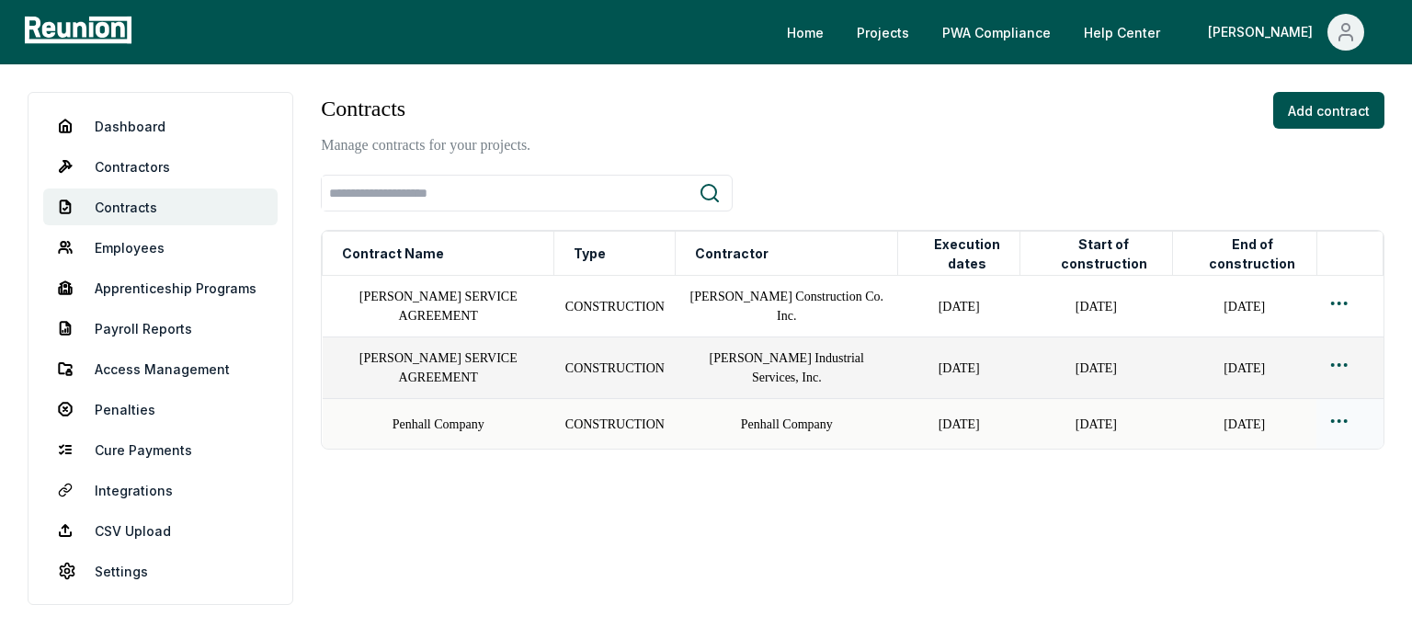
click at [1333, 421] on html "Please visit us on your desktop We're working on making our marketplace mobile-…" at bounding box center [706, 319] width 1412 height 639
click at [1235, 498] on div "Edit" at bounding box center [1309, 494] width 175 height 30
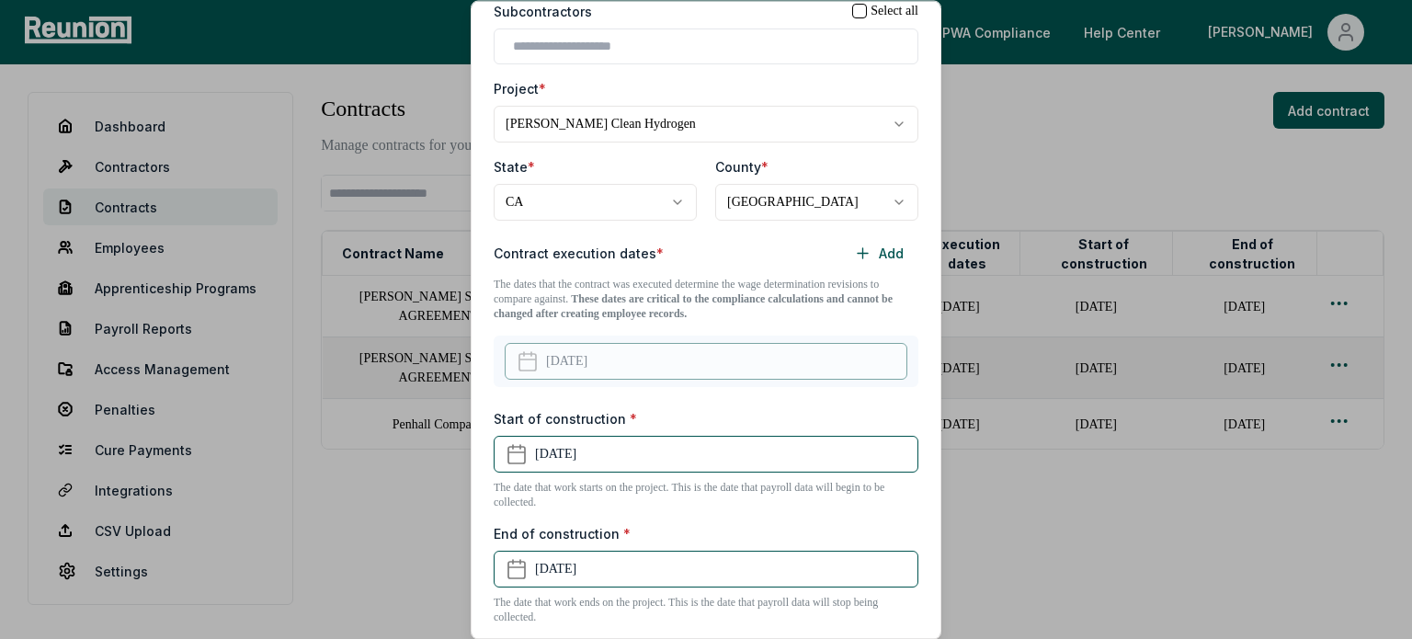
scroll to position [355, 0]
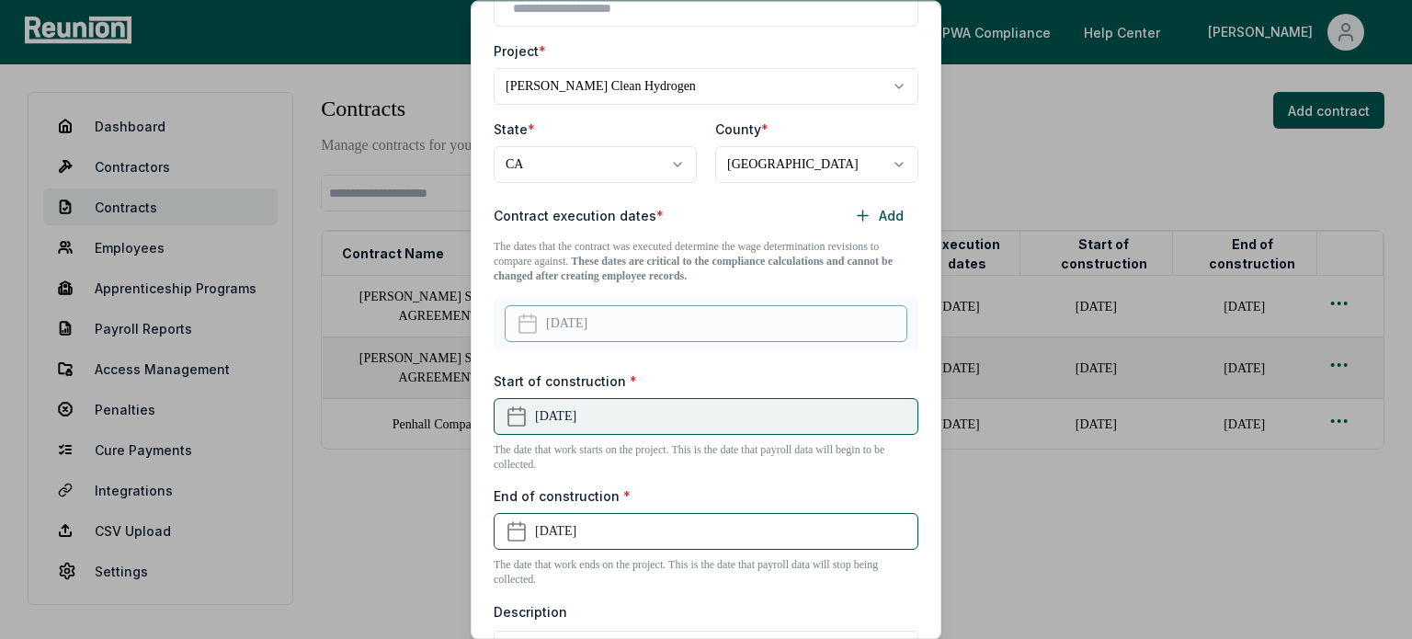
click at [739, 403] on button "March 19th, 2025" at bounding box center [706, 416] width 425 height 37
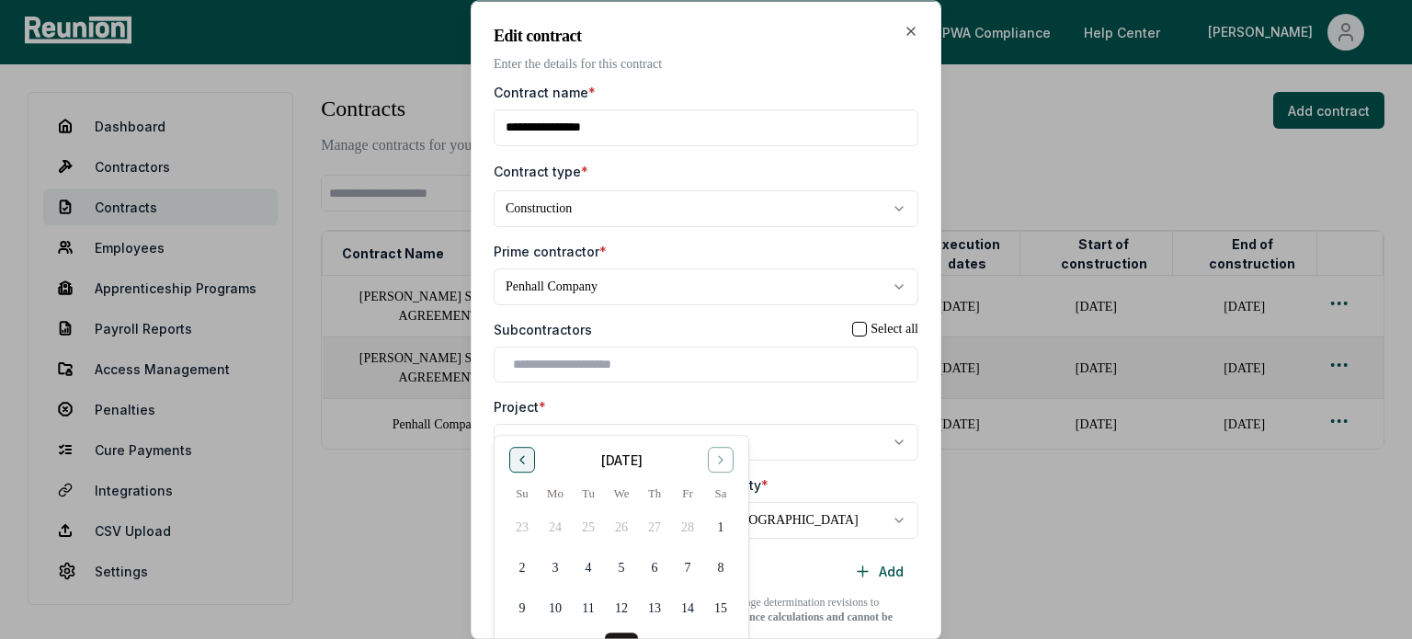
click at [525, 466] on button "Go to previous month" at bounding box center [522, 460] width 26 height 26
click at [711, 461] on button "Go to next month" at bounding box center [721, 460] width 26 height 26
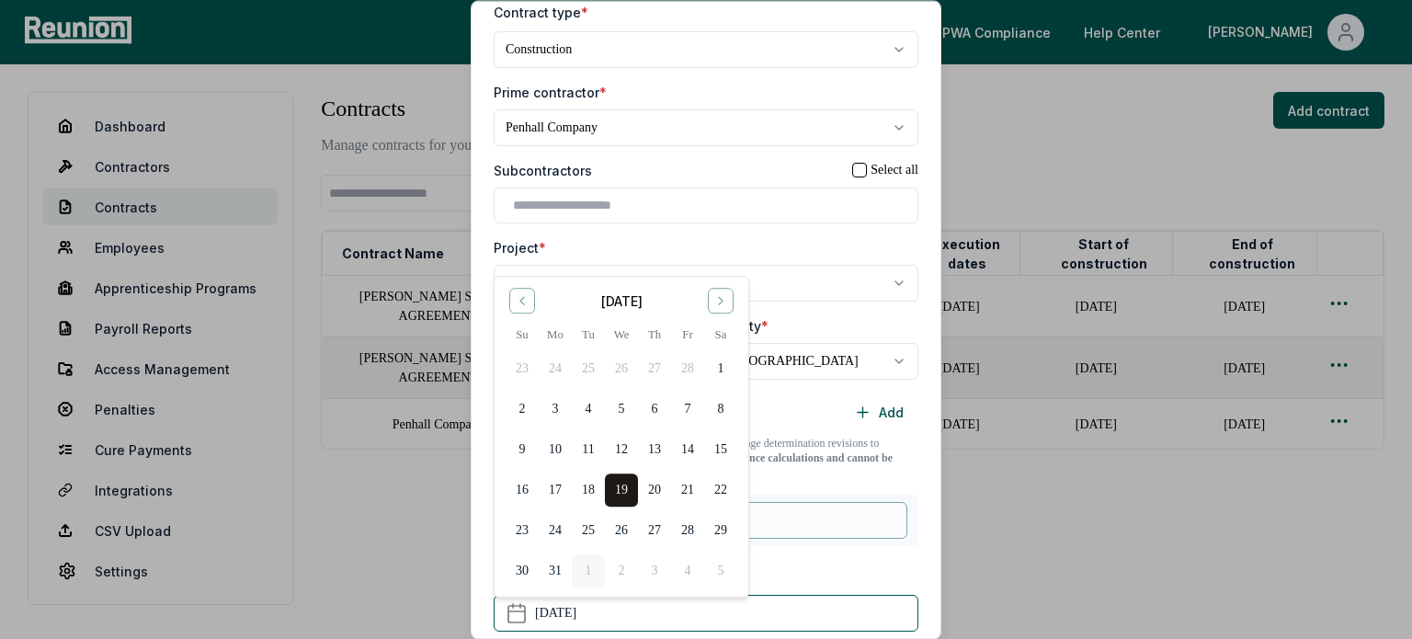
scroll to position [184, 0]
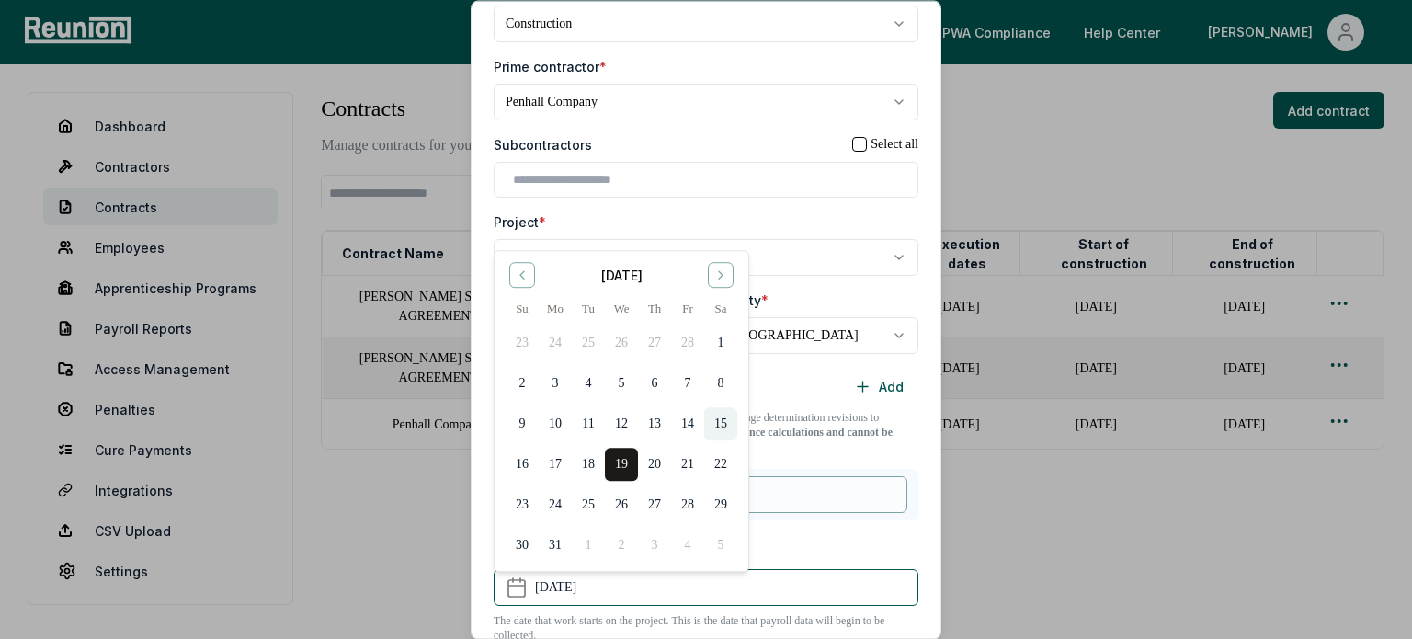
click at [734, 429] on button "15" at bounding box center [720, 423] width 33 height 33
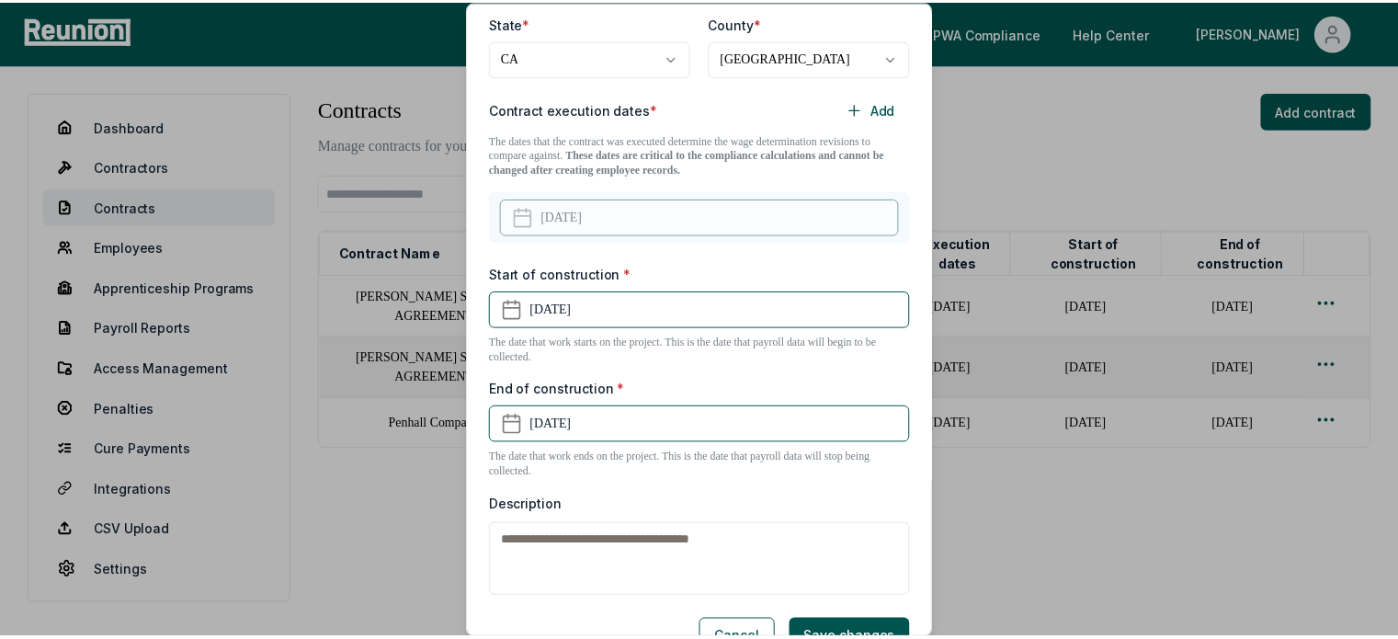
scroll to position [501, 0]
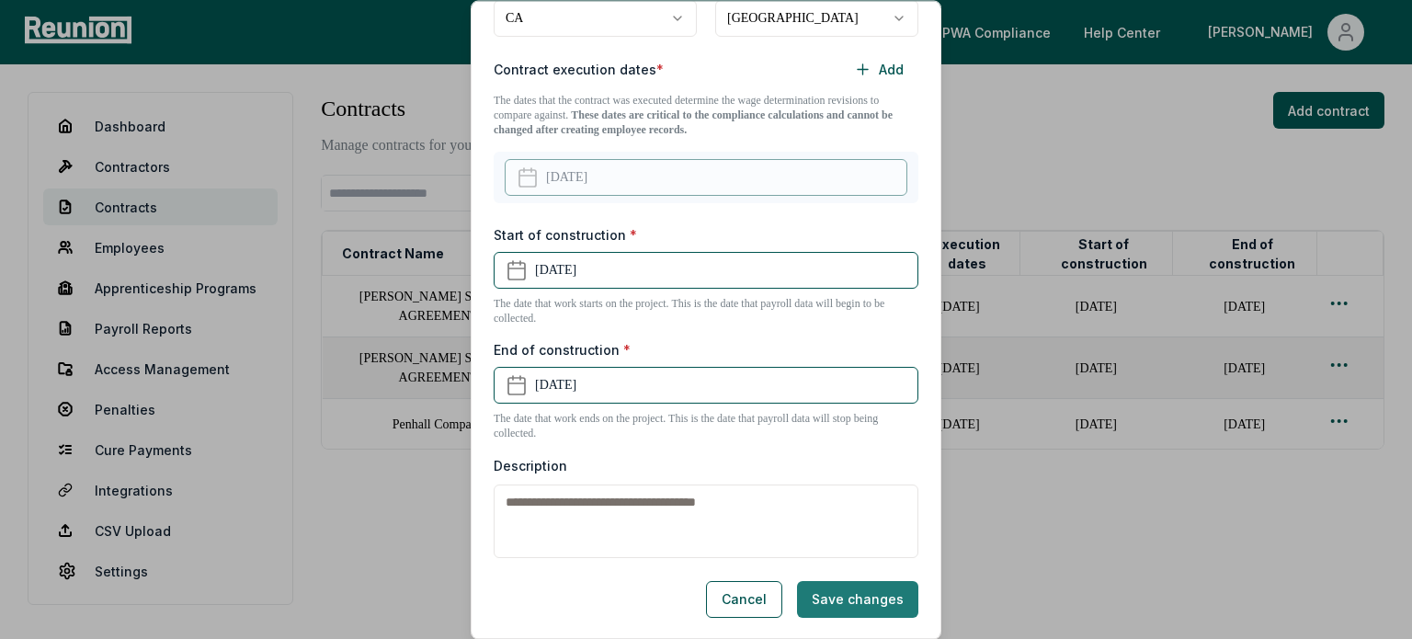
click at [879, 583] on button "Save changes" at bounding box center [857, 599] width 121 height 37
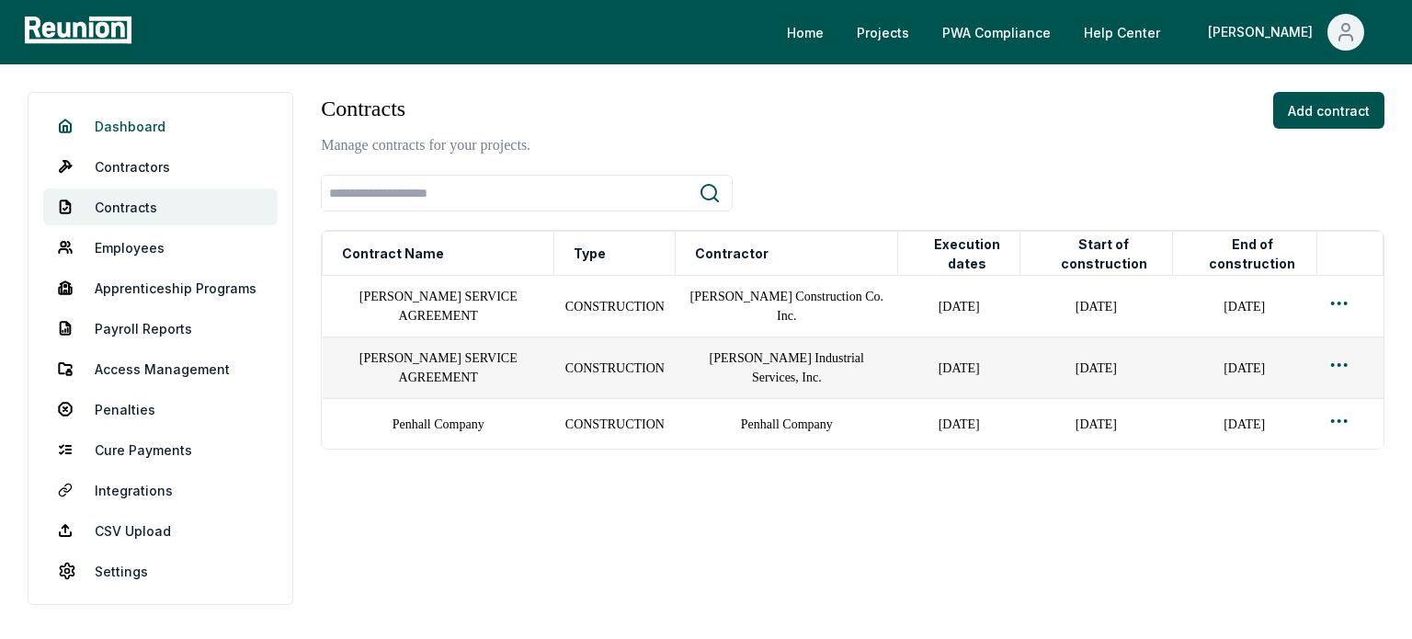
click at [163, 131] on link "Dashboard" at bounding box center [160, 126] width 234 height 37
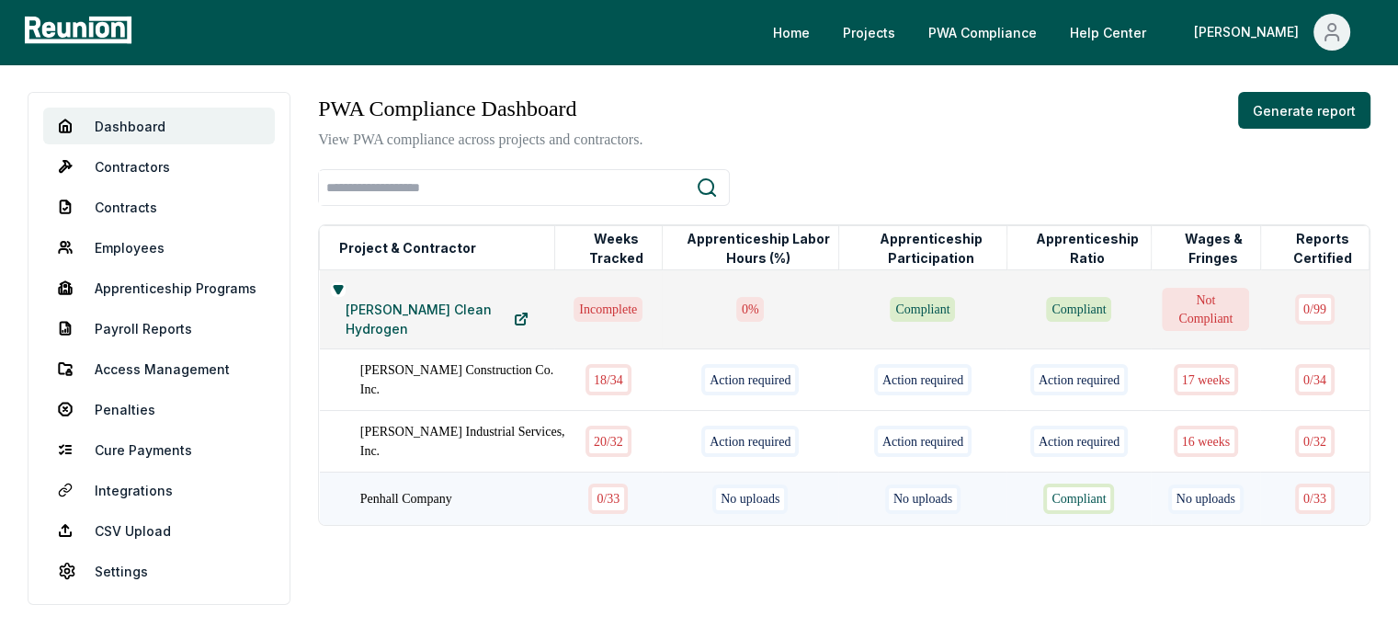
click at [591, 494] on div "0 / 33" at bounding box center [608, 499] width 40 height 30
click at [565, 492] on div "0 / 33" at bounding box center [607, 499] width 85 height 30
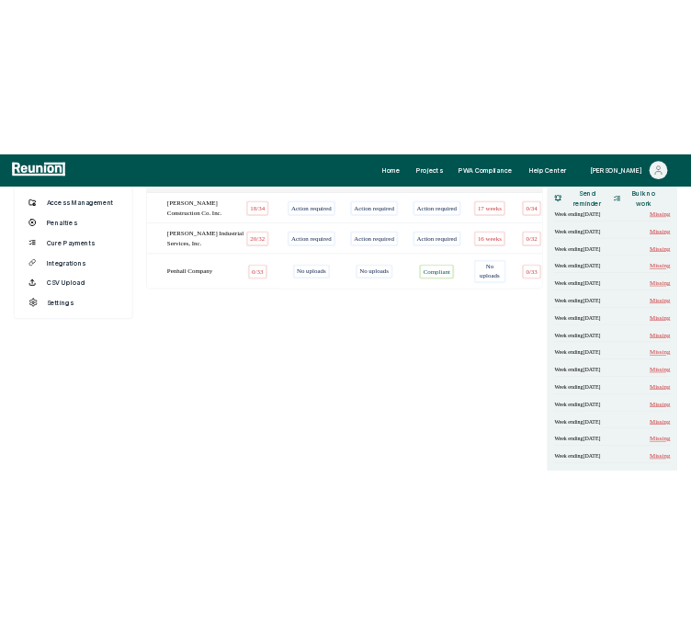
scroll to position [230, 0]
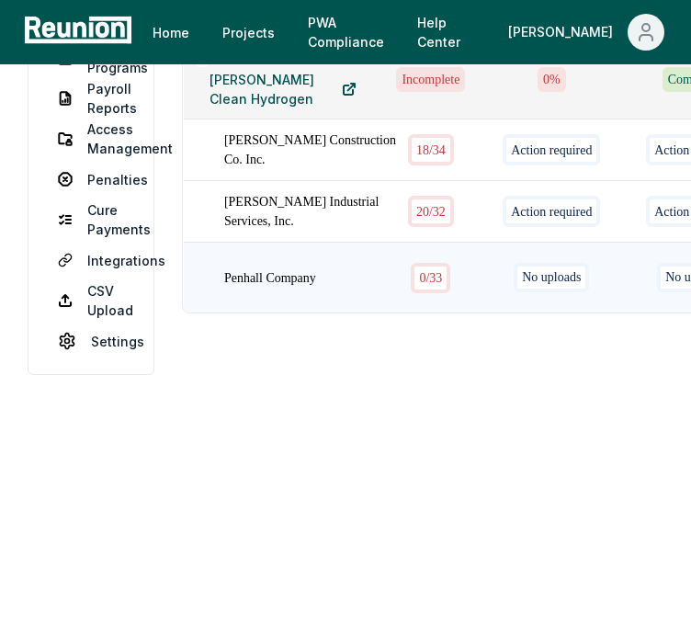
click at [411, 293] on div "0 / 33" at bounding box center [431, 278] width 40 height 30
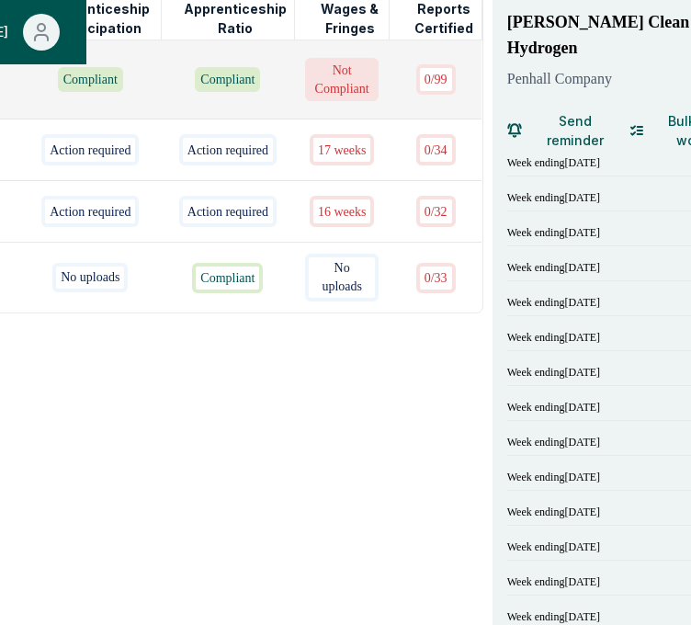
scroll to position [230, 625]
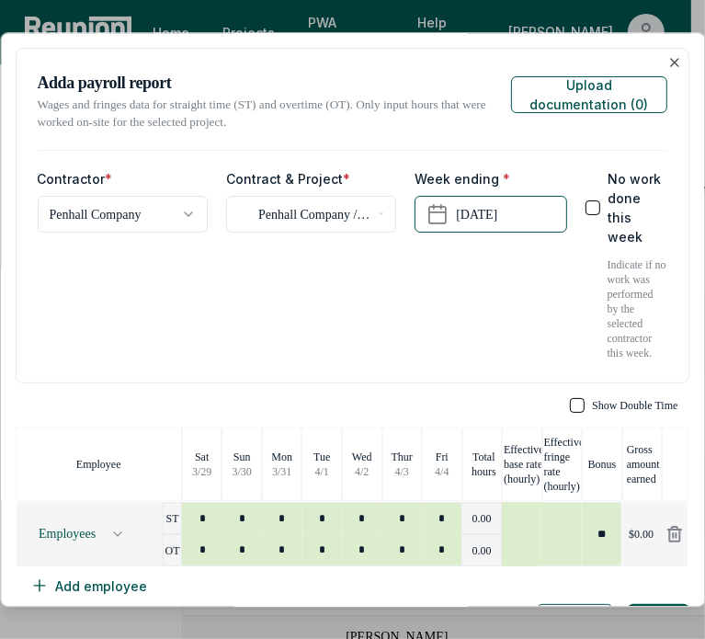
click at [586, 193] on div "No work done this week" at bounding box center [627, 207] width 82 height 77
click at [586, 200] on button "No work done this week" at bounding box center [593, 207] width 15 height 15
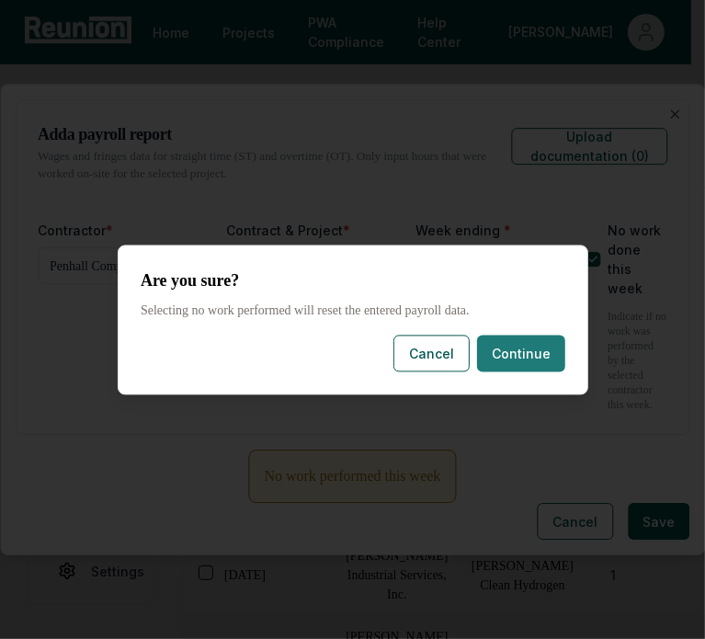
click at [529, 359] on button "Continue" at bounding box center [521, 353] width 88 height 37
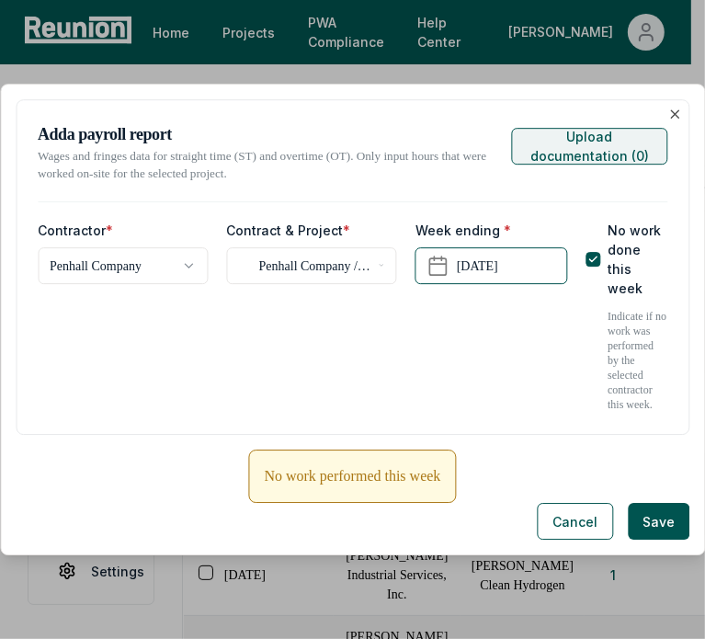
click at [567, 165] on button "Upload documentation ( 0 )" at bounding box center [589, 146] width 155 height 37
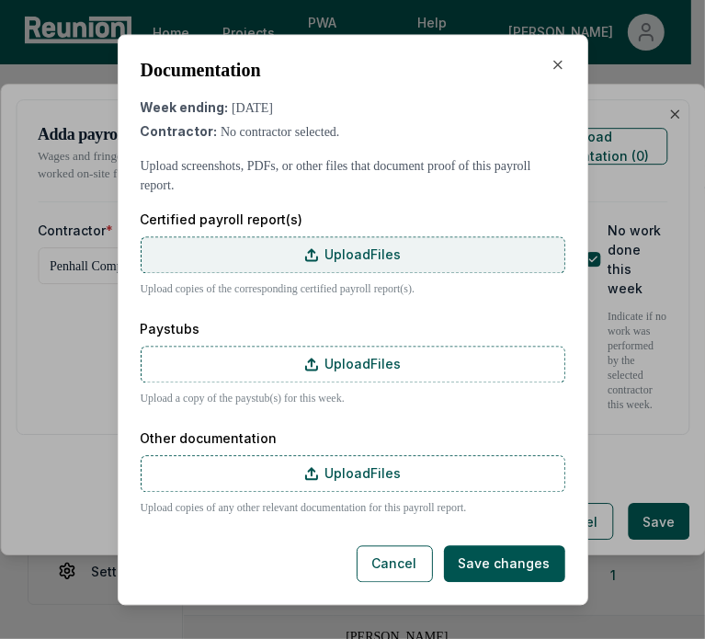
click at [298, 243] on label "Upload Files" at bounding box center [353, 254] width 425 height 37
click at [0, 0] on input "Upload Files" at bounding box center [0, 0] width 0 height 0
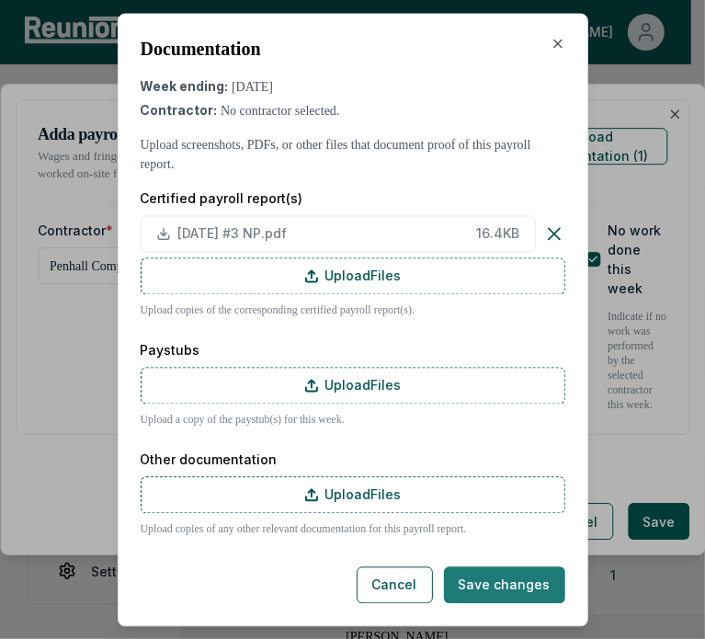
click at [518, 590] on button "Save changes" at bounding box center [504, 584] width 121 height 37
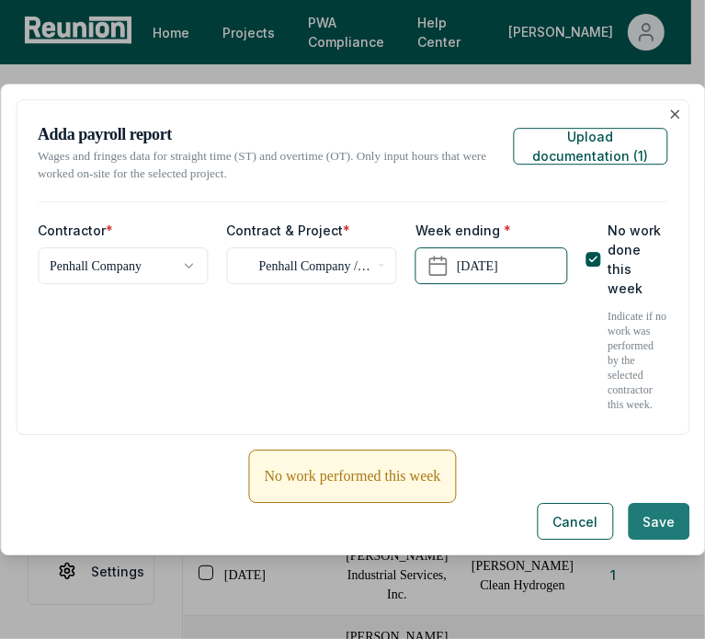
click at [654, 513] on button "Save" at bounding box center [659, 521] width 62 height 37
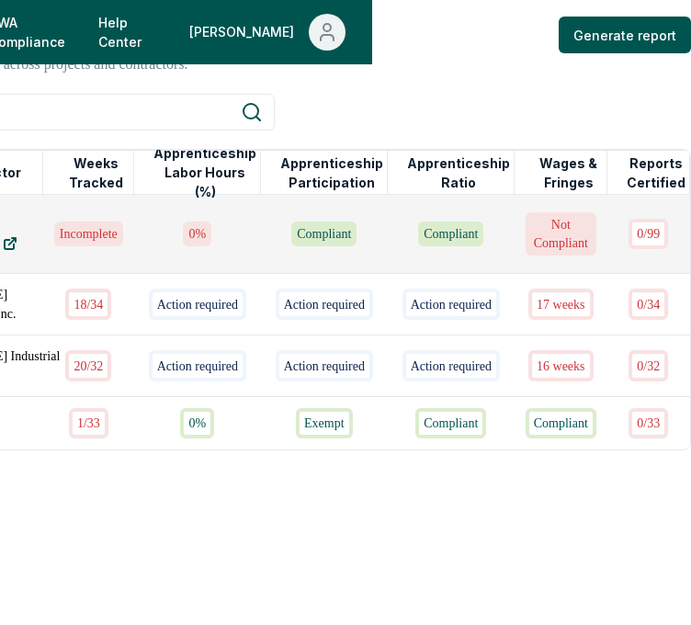
scroll to position [129, 269]
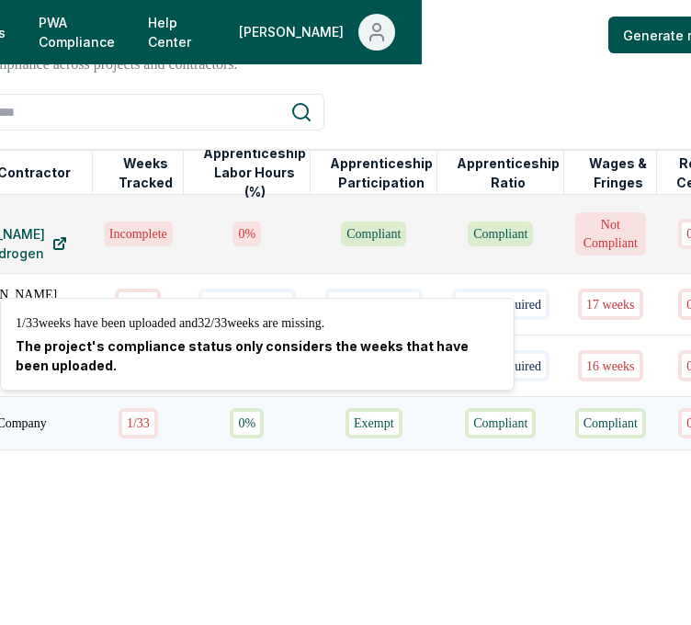
click at [119, 411] on div "1 / 33" at bounding box center [139, 423] width 40 height 30
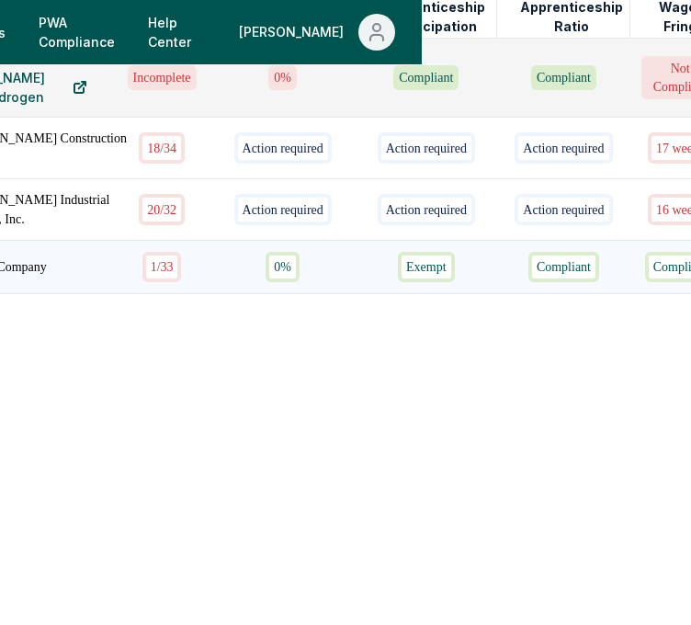
scroll to position [230, 269]
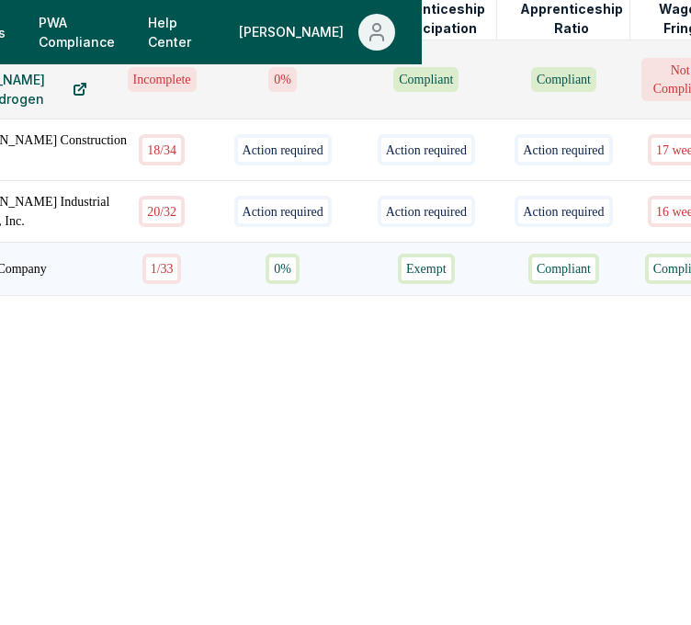
click at [142, 284] on div "1 / 33" at bounding box center [162, 269] width 40 height 30
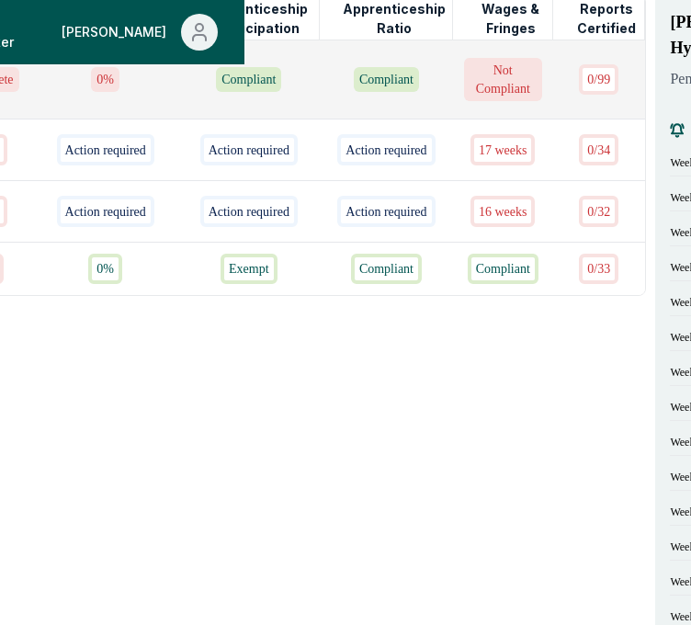
scroll to position [230, 631]
